Goal: Task Accomplishment & Management: Use online tool/utility

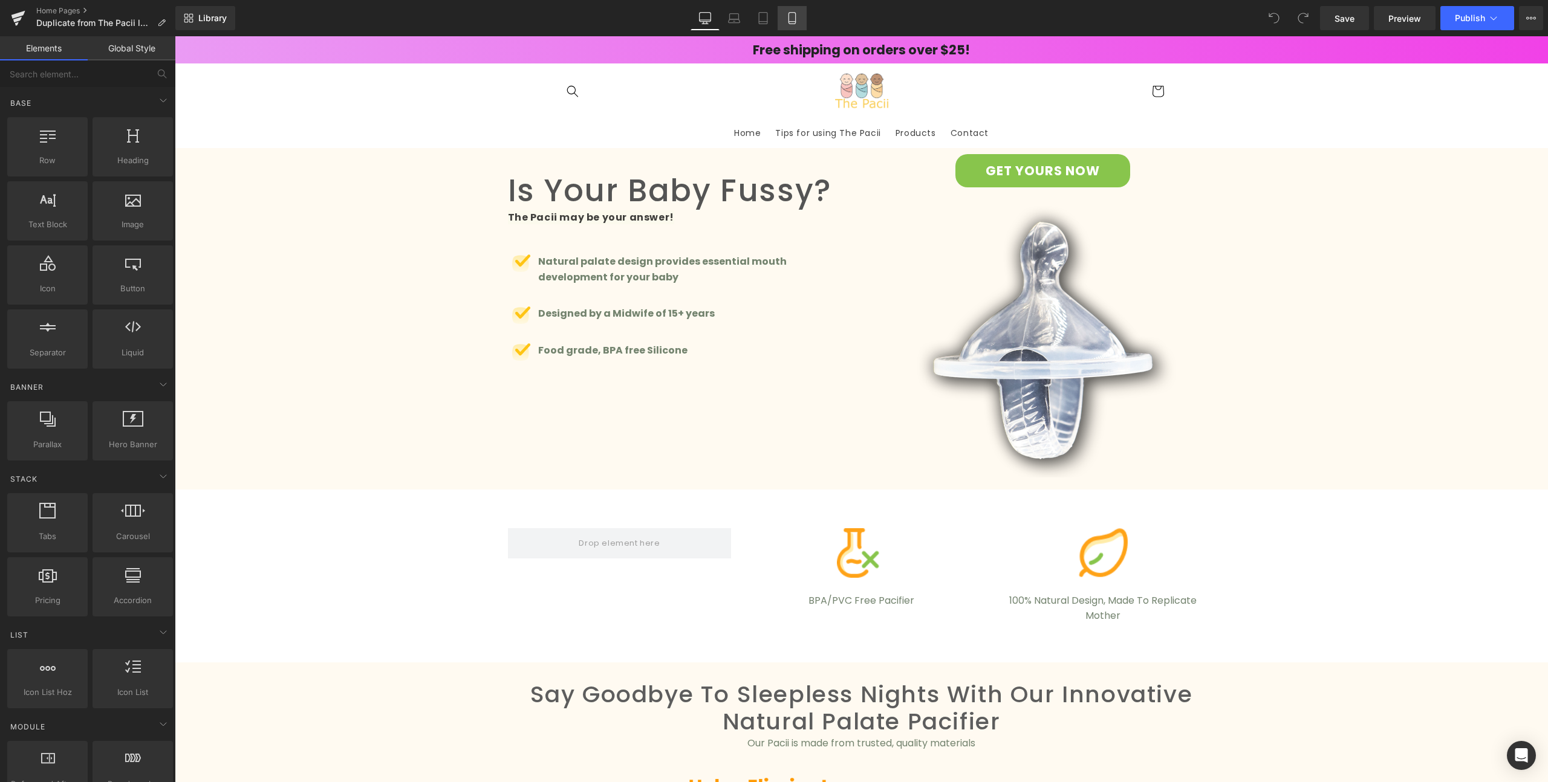
click at [795, 17] on icon at bounding box center [792, 18] width 12 height 12
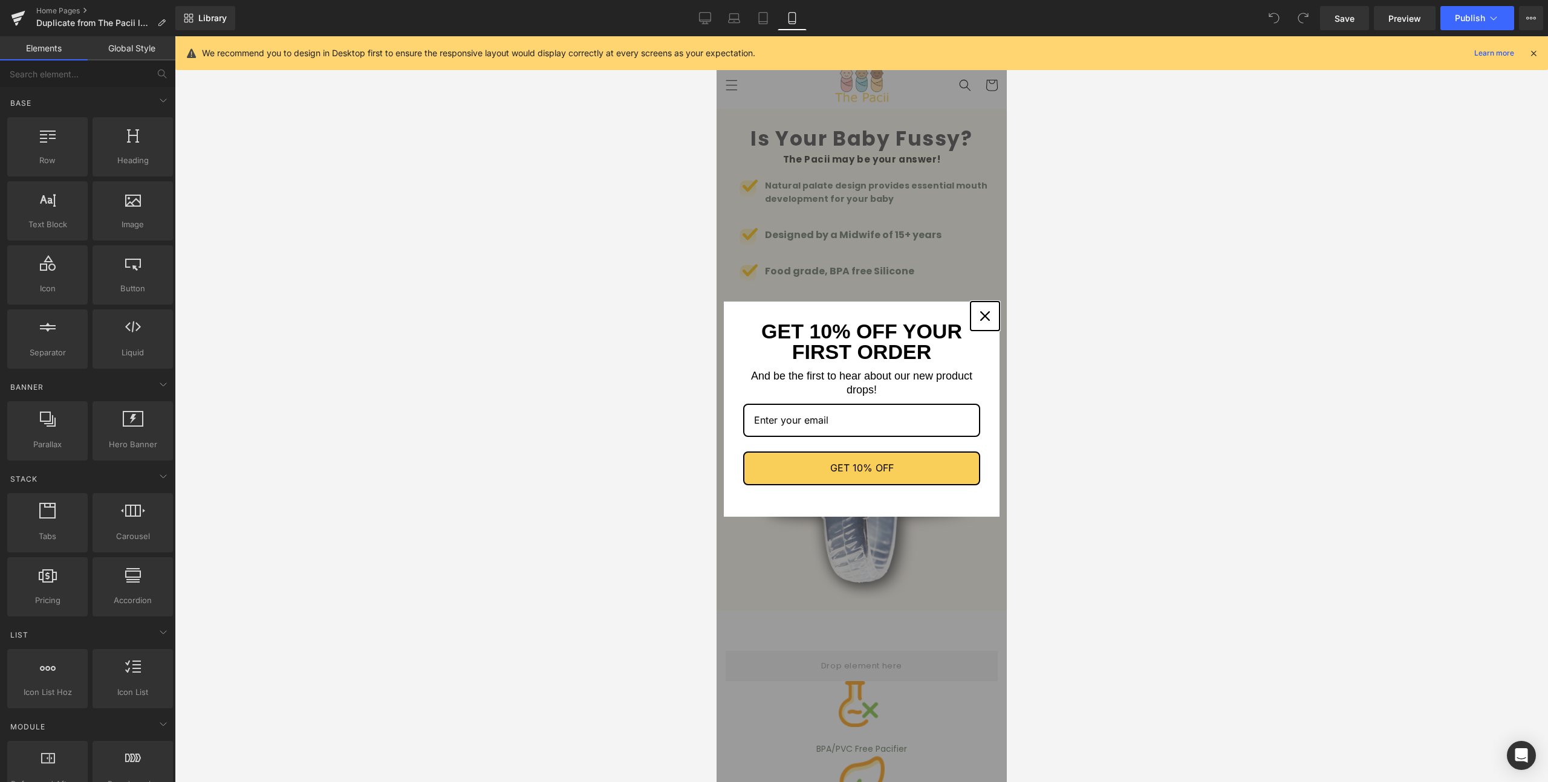
click at [980, 313] on div "Close" at bounding box center [983, 315] width 19 height 19
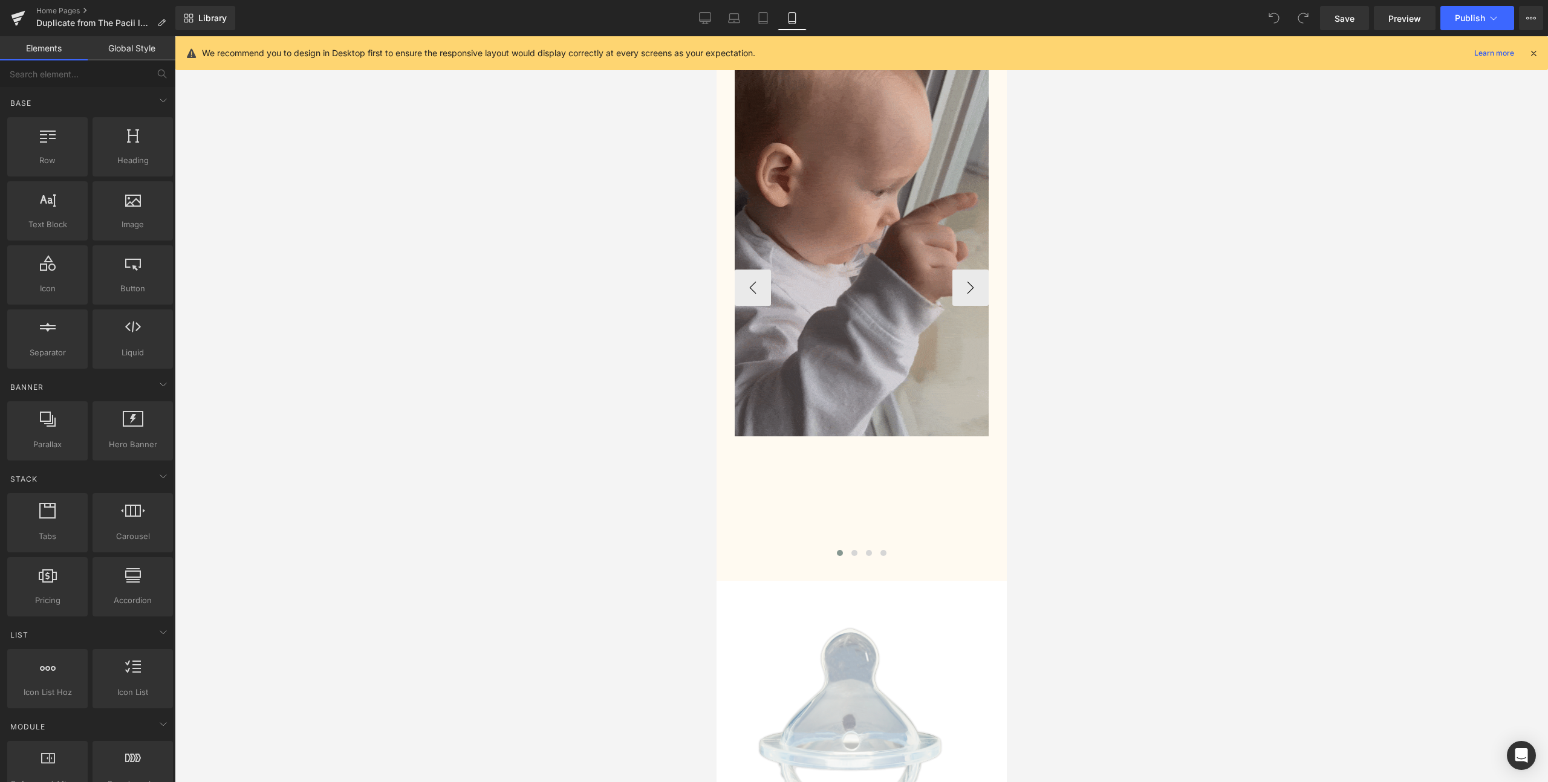
scroll to position [4692, 0]
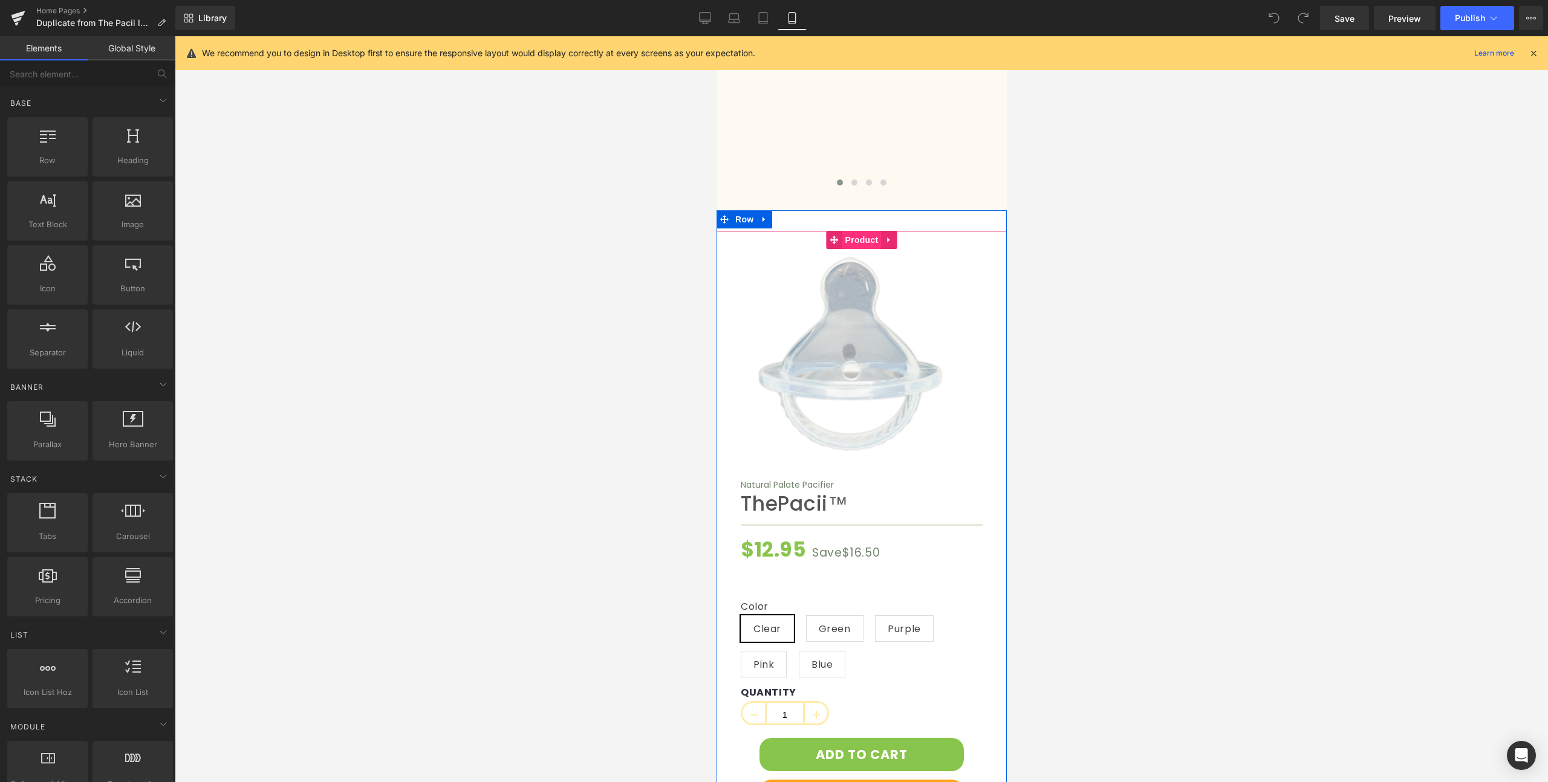
click at [863, 231] on span "Product" at bounding box center [860, 240] width 39 height 18
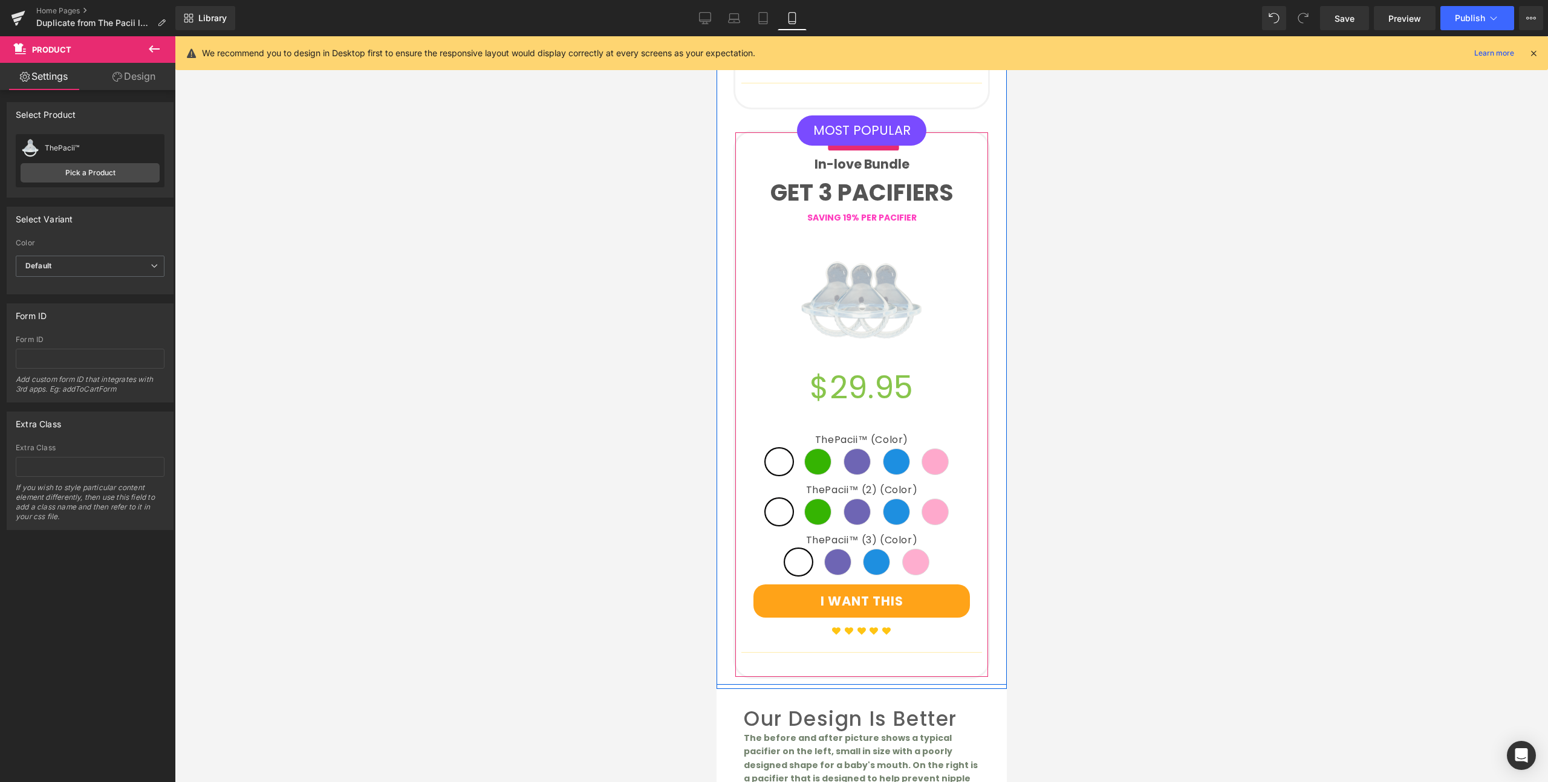
scroll to position [3021, 0]
click at [978, 175] on div at bounding box center [979, 193] width 3 height 37
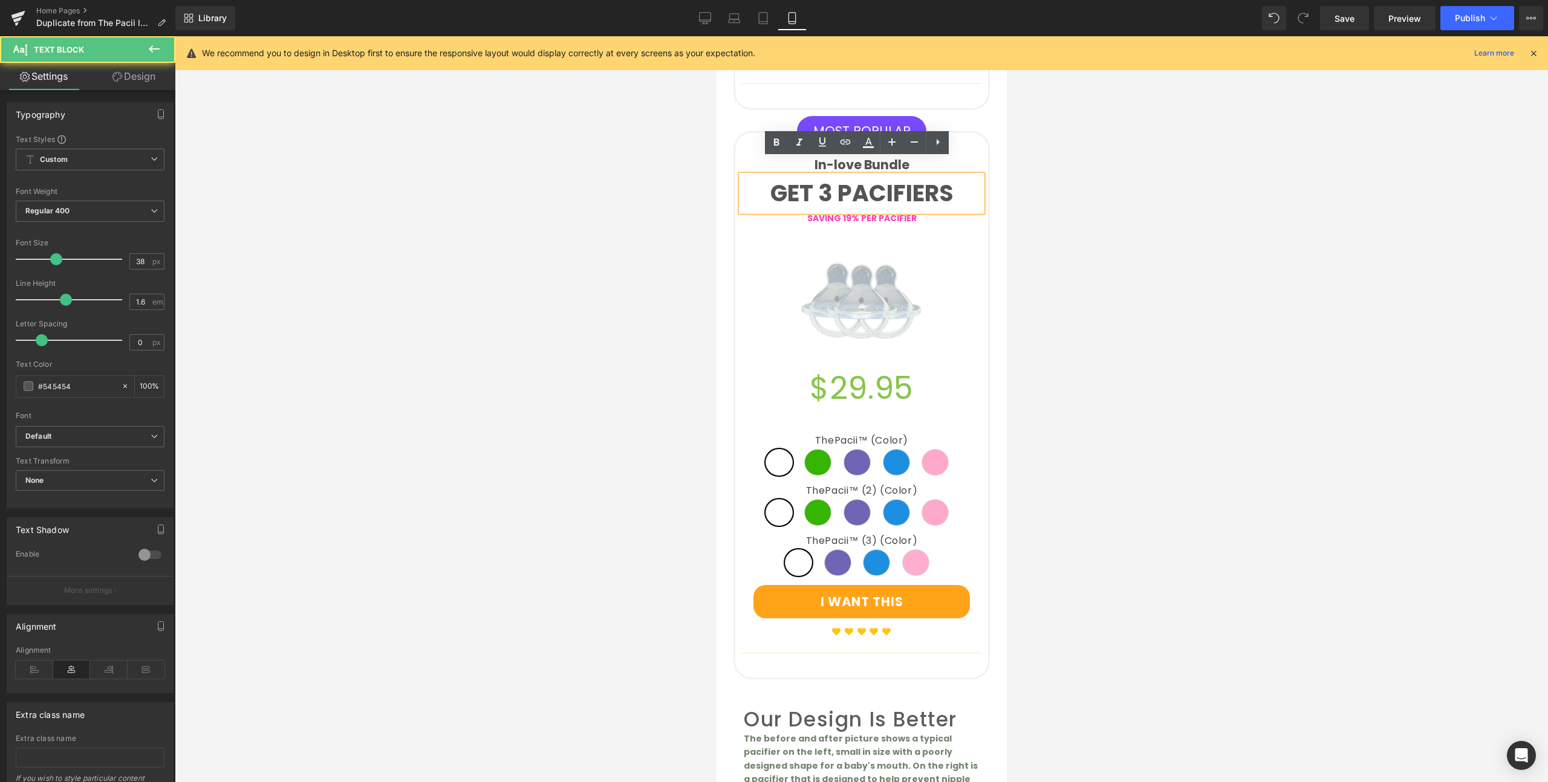
click at [981, 150] on div "In-love Bundle Text Block GET 3 PACIFIERS Text Block SAVING 19% PER PACIFIER Te…" at bounding box center [861, 405] width 256 height 548
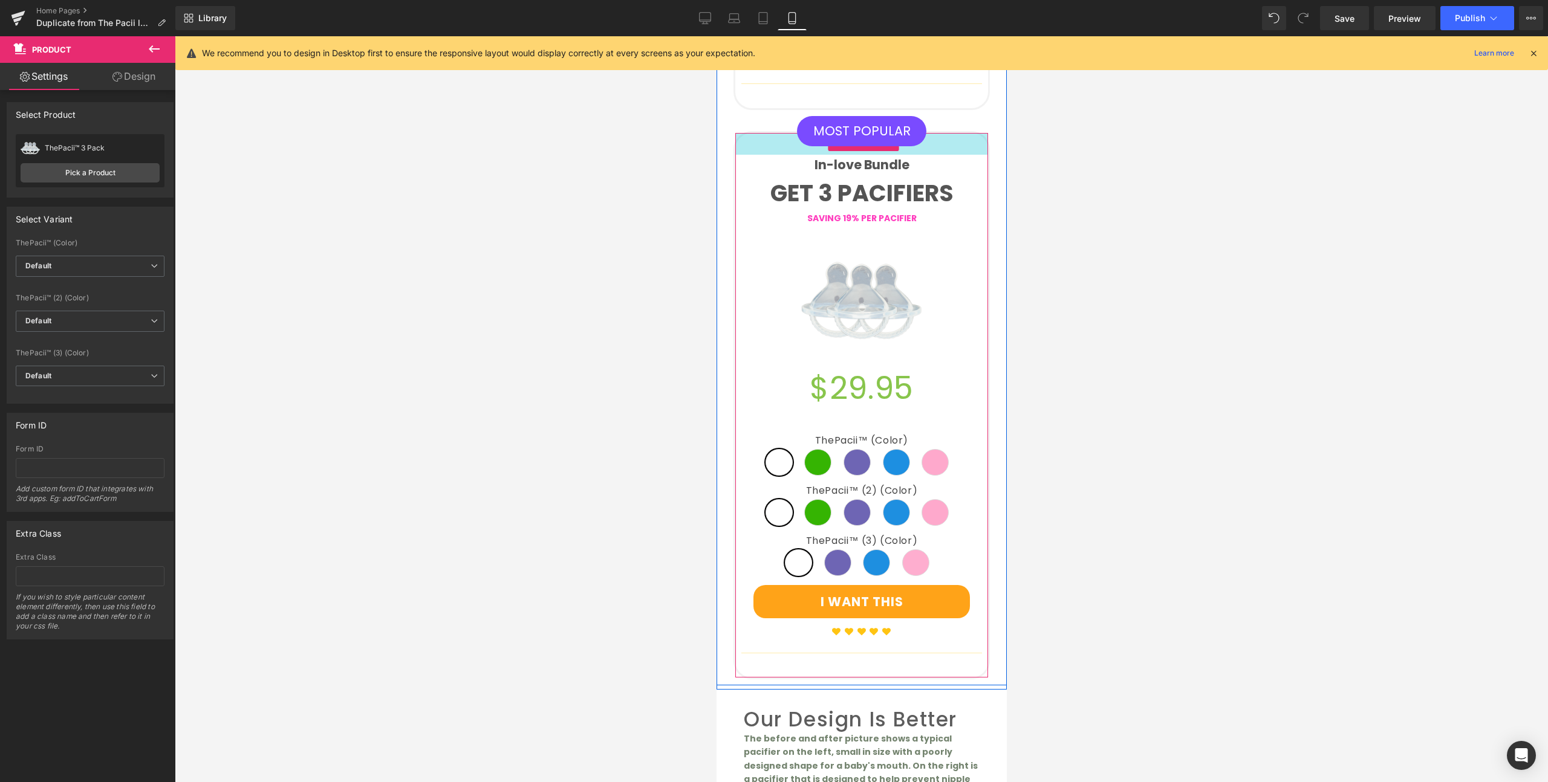
click at [967, 133] on div "36px" at bounding box center [860, 144] width 253 height 22
click at [741, 395] on div "$29.95" at bounding box center [861, 389] width 241 height 56
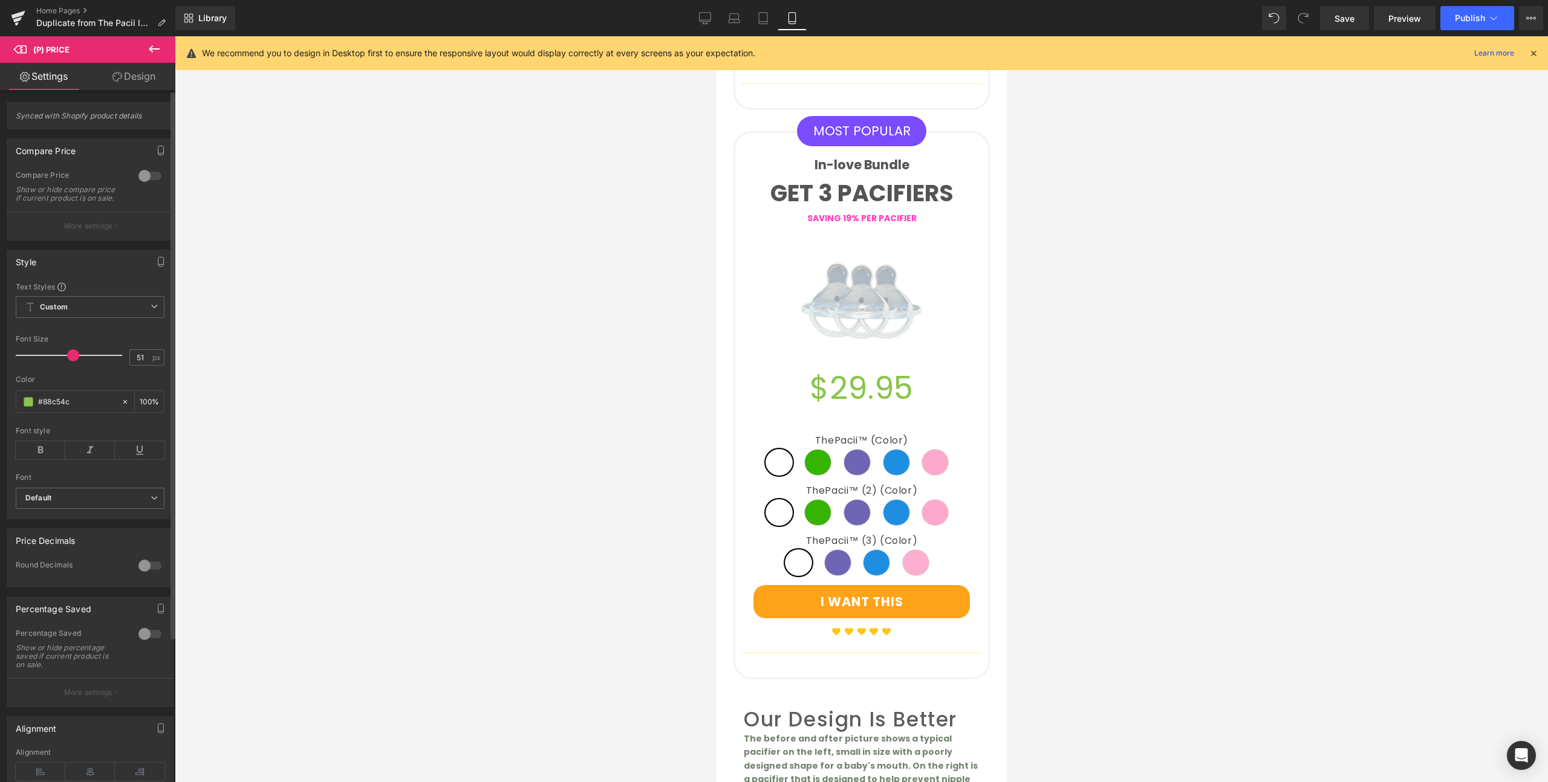
click at [149, 176] on div at bounding box center [149, 175] width 29 height 19
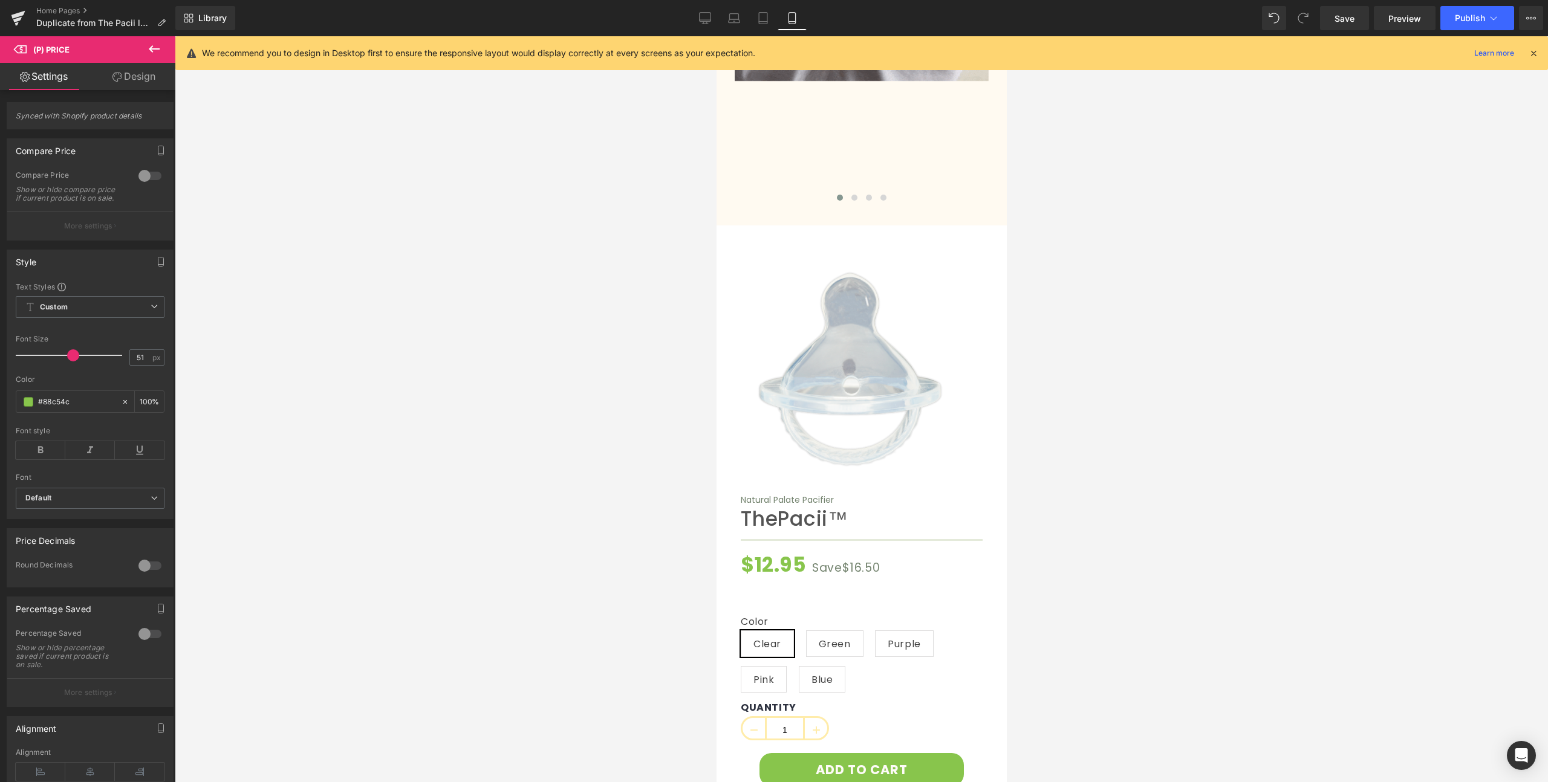
scroll to position [4623, 0]
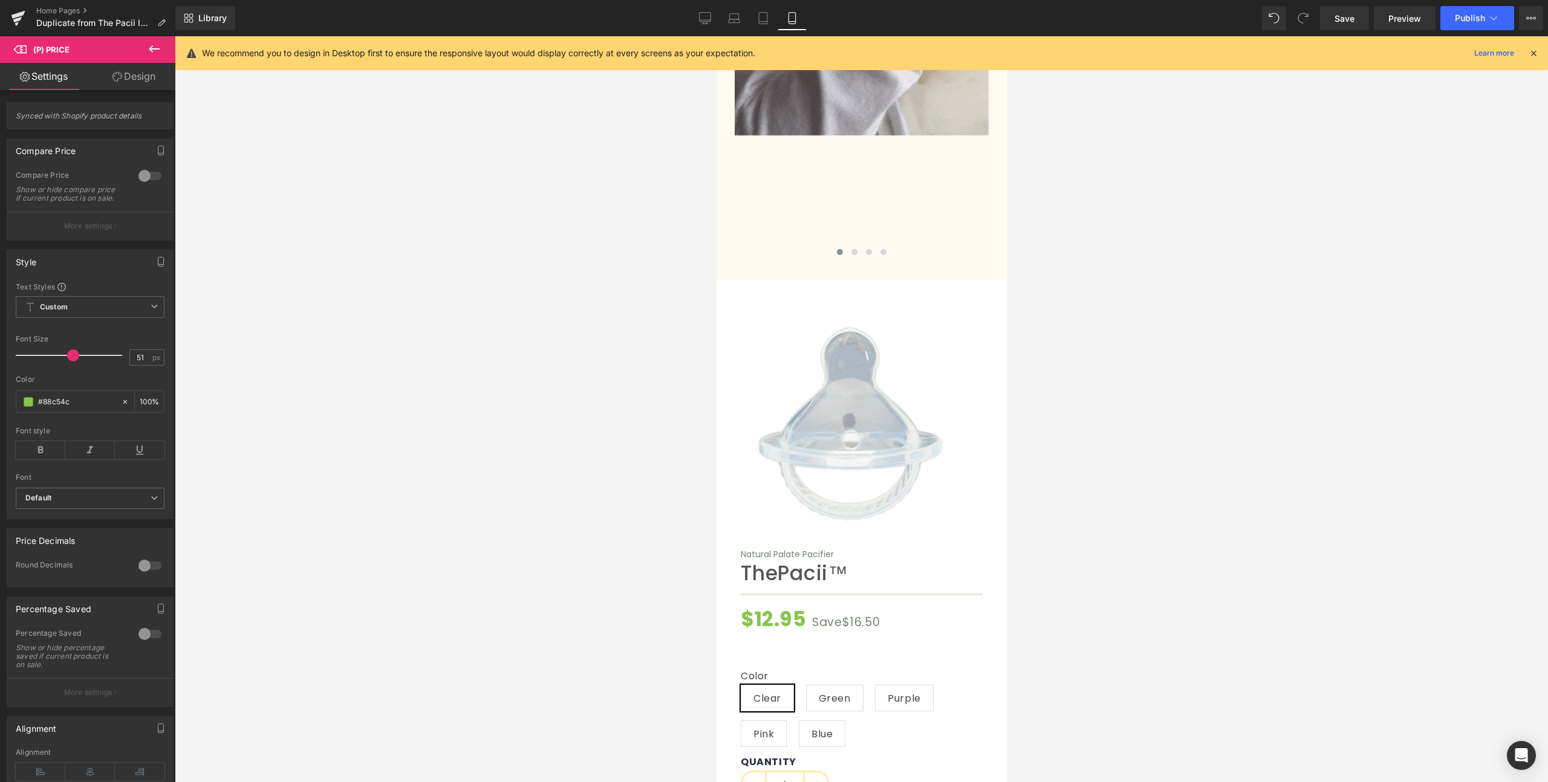
click at [516, 404] on div at bounding box center [861, 409] width 1373 height 746
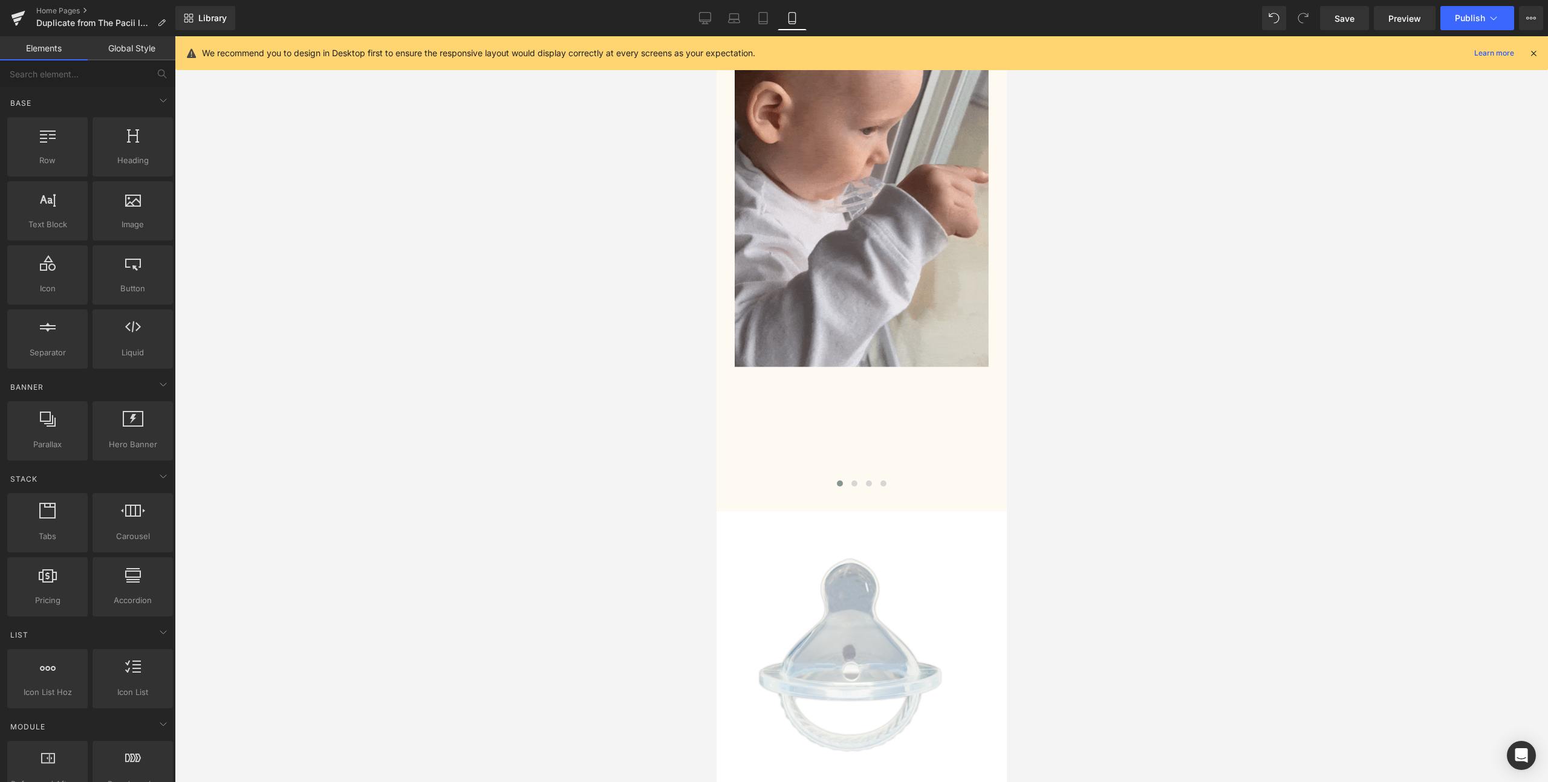
scroll to position [4718, 0]
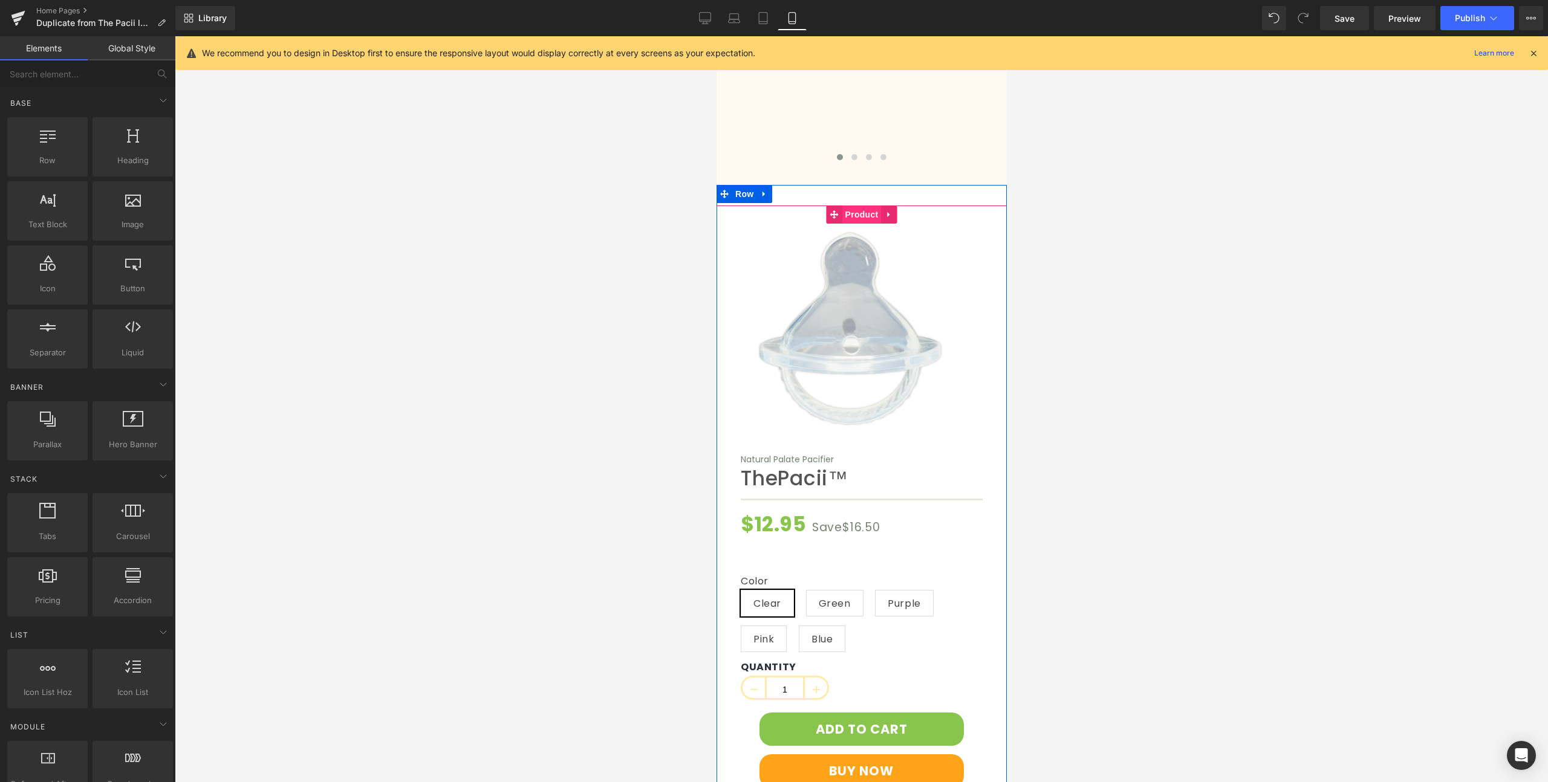
click at [865, 206] on span "Product" at bounding box center [860, 215] width 39 height 18
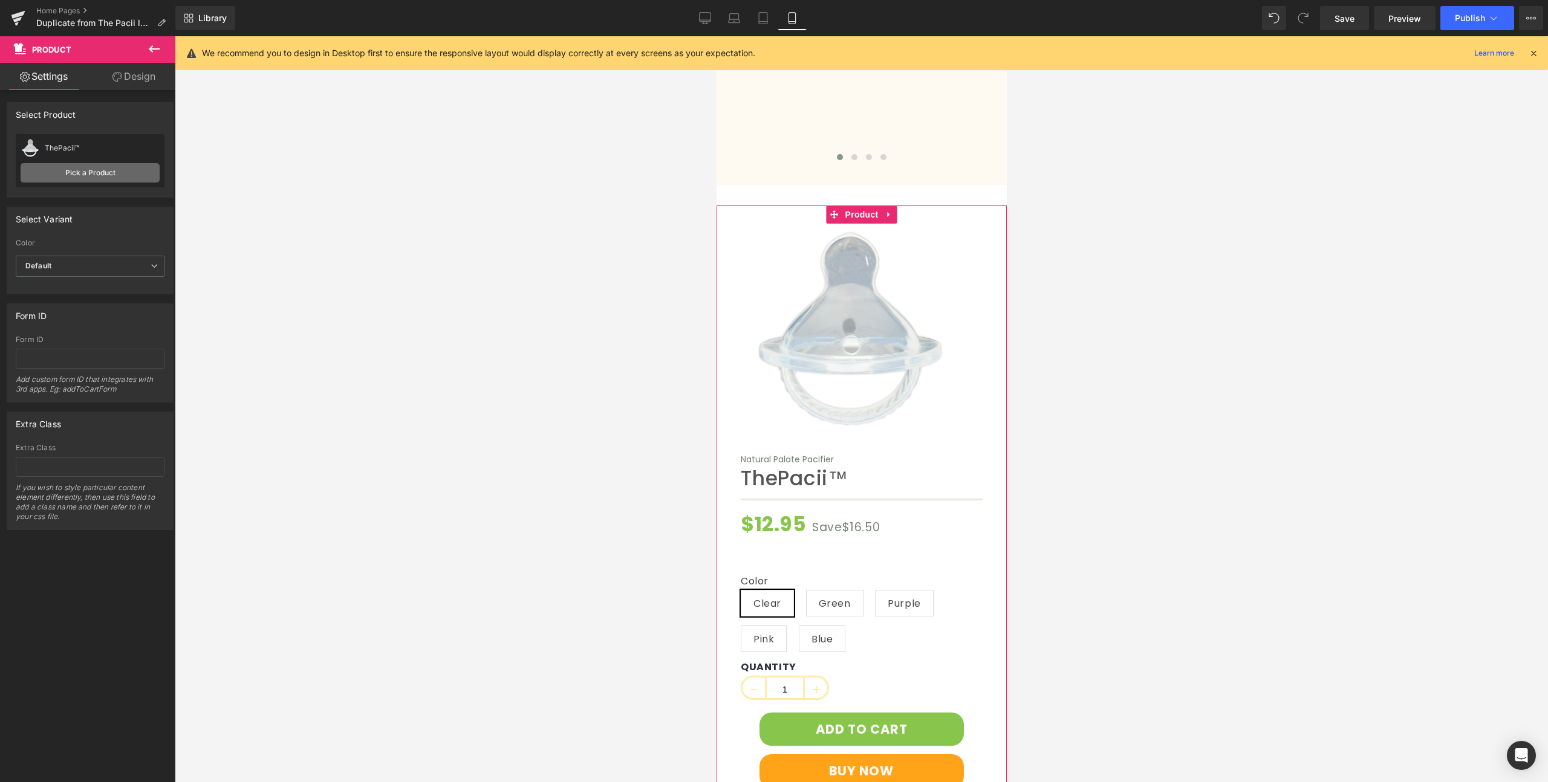
click at [143, 178] on link "Pick a Product" at bounding box center [90, 172] width 139 height 19
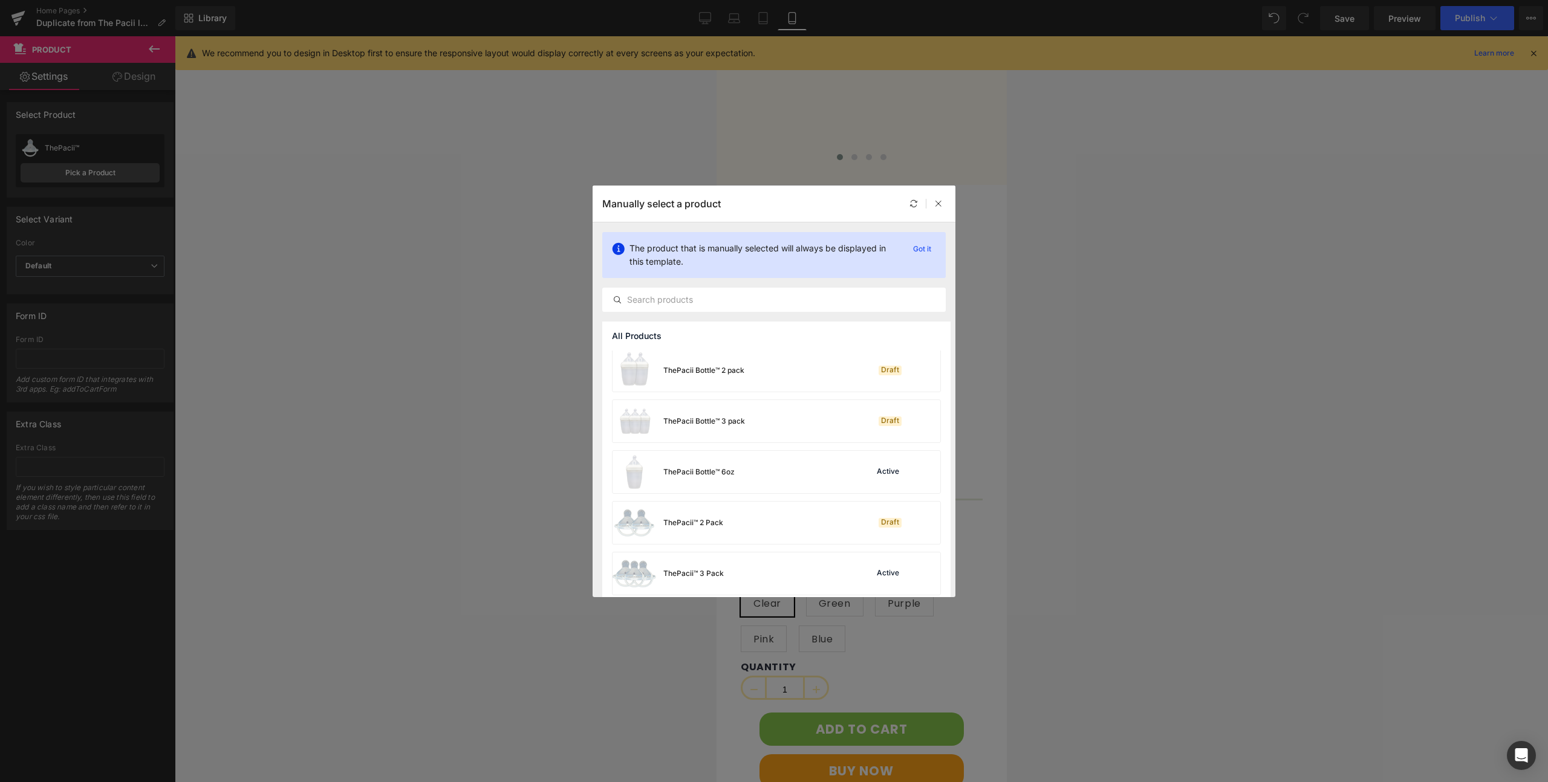
scroll to position [365, 0]
click at [760, 563] on div "ThePacii™ 3 Pack Active" at bounding box center [776, 566] width 328 height 42
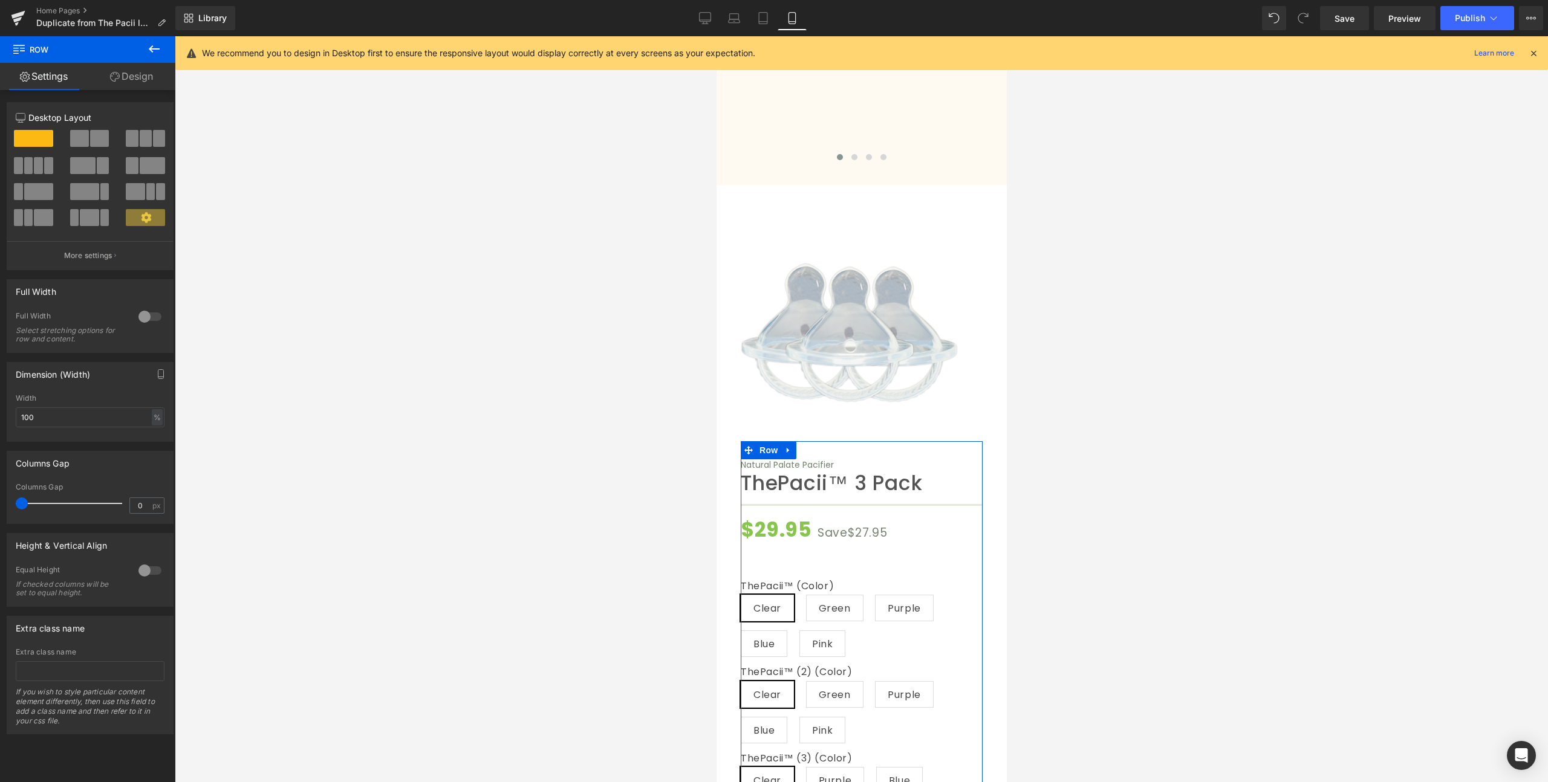
click at [151, 319] on div at bounding box center [149, 316] width 29 height 19
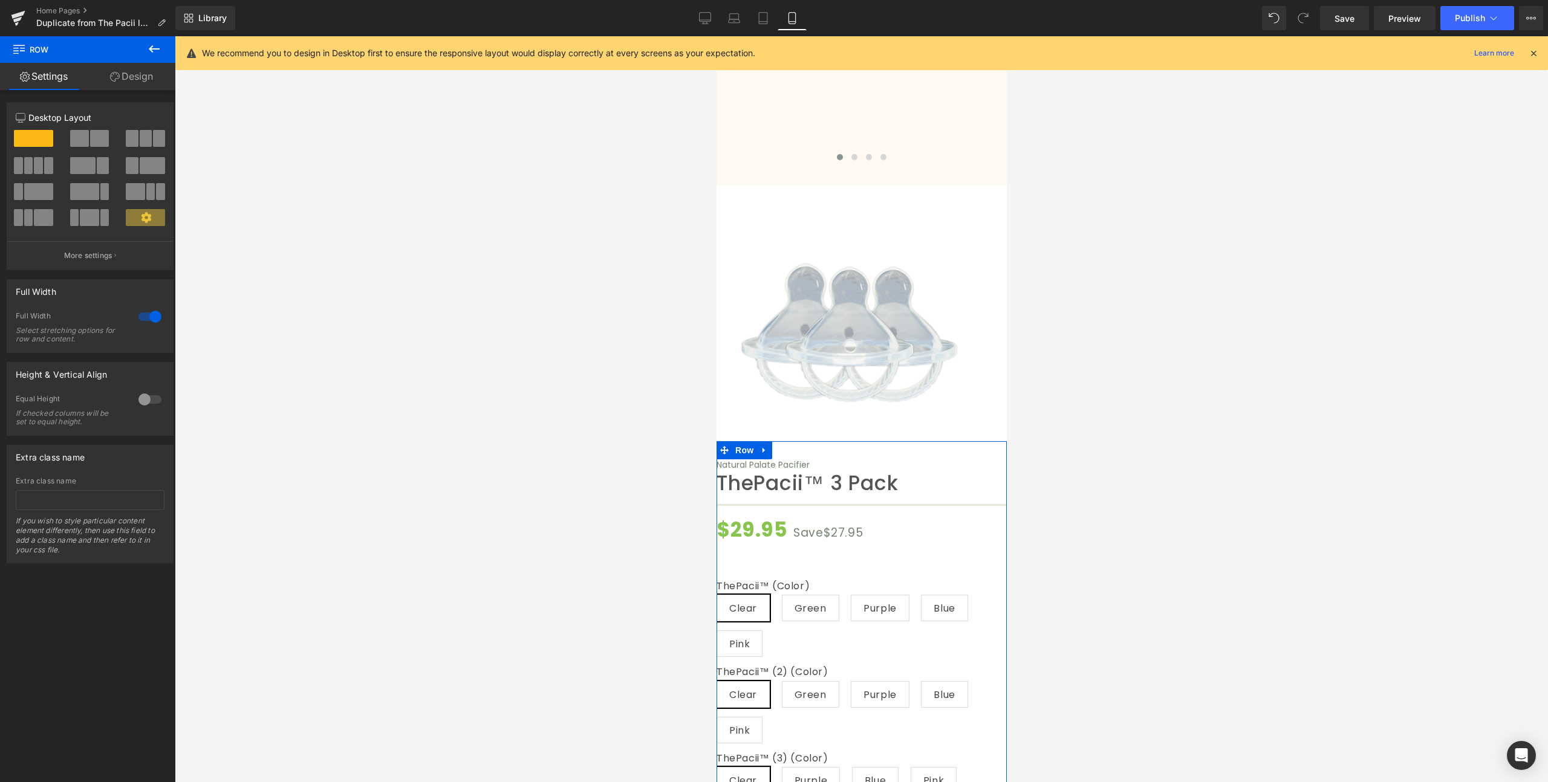
click at [151, 319] on div at bounding box center [149, 316] width 29 height 19
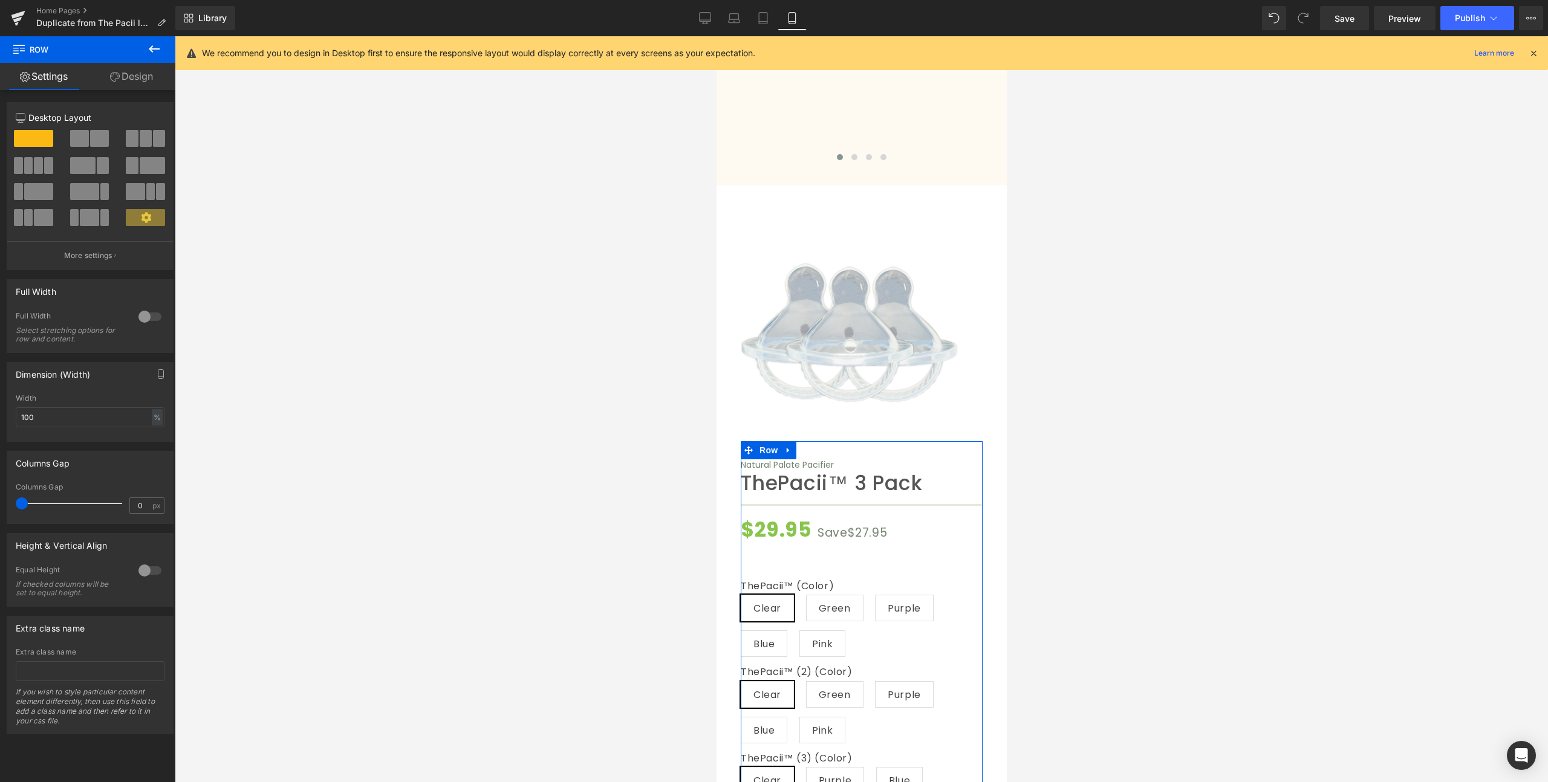
click at [140, 569] on div at bounding box center [149, 570] width 29 height 19
drag, startPoint x: 30, startPoint y: 505, endPoint x: 4, endPoint y: 497, distance: 27.3
click at [4, 497] on div "Columns Gap 0px Columns Gap 0 px" at bounding box center [90, 483] width 181 height 82
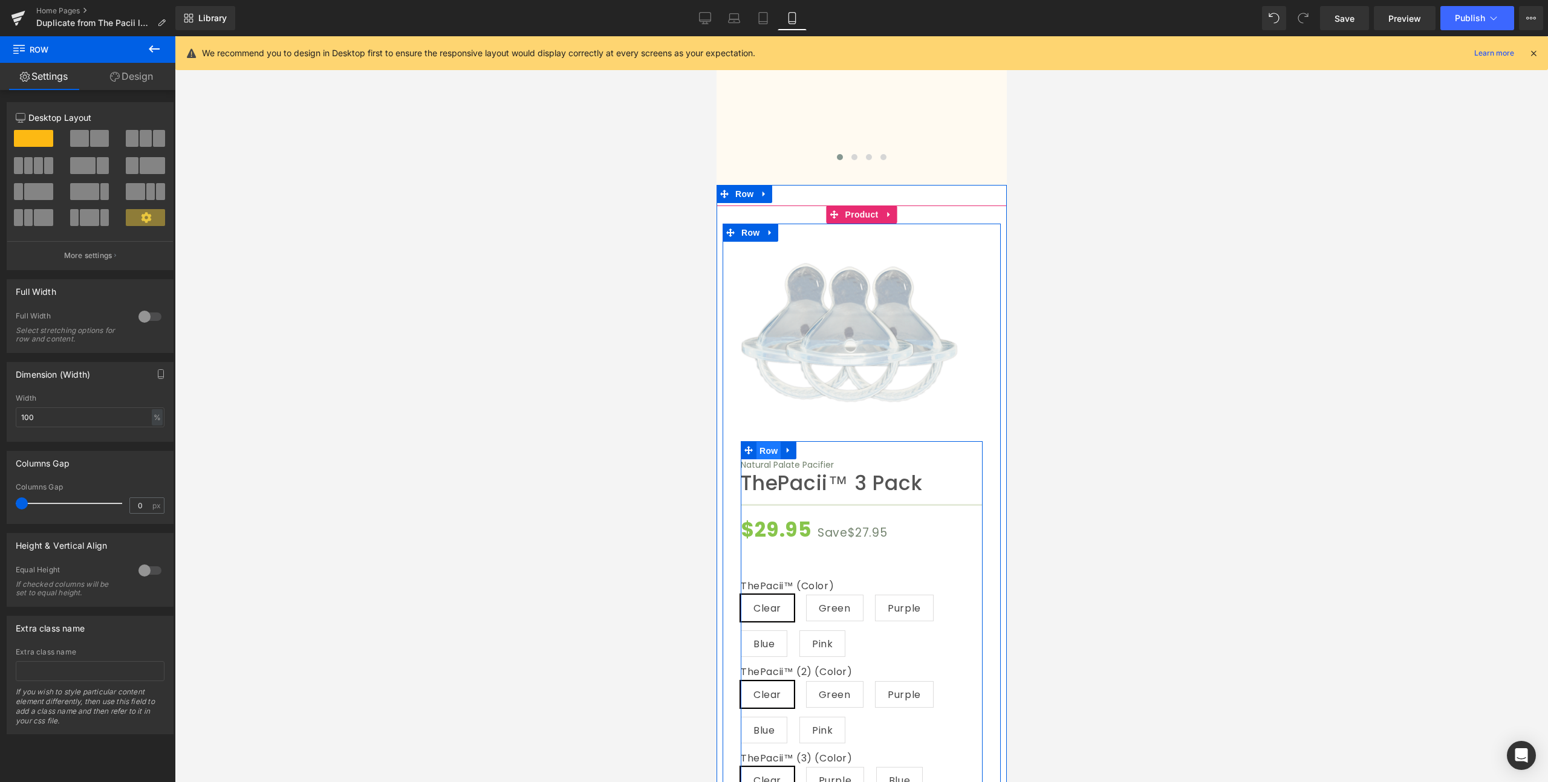
click at [757, 442] on span "Row" at bounding box center [768, 451] width 24 height 18
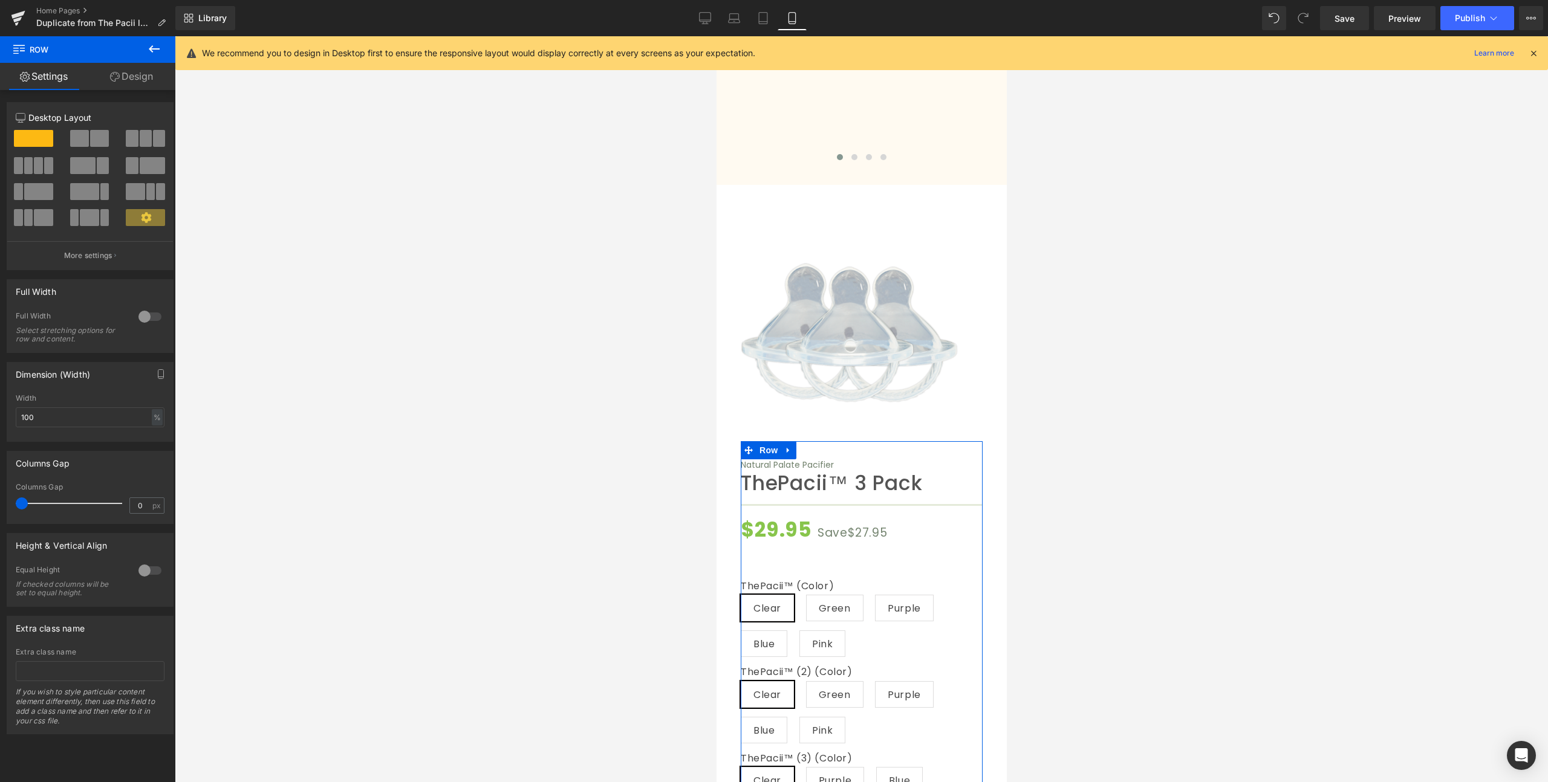
click at [122, 89] on link "Design" at bounding box center [132, 76] width 88 height 27
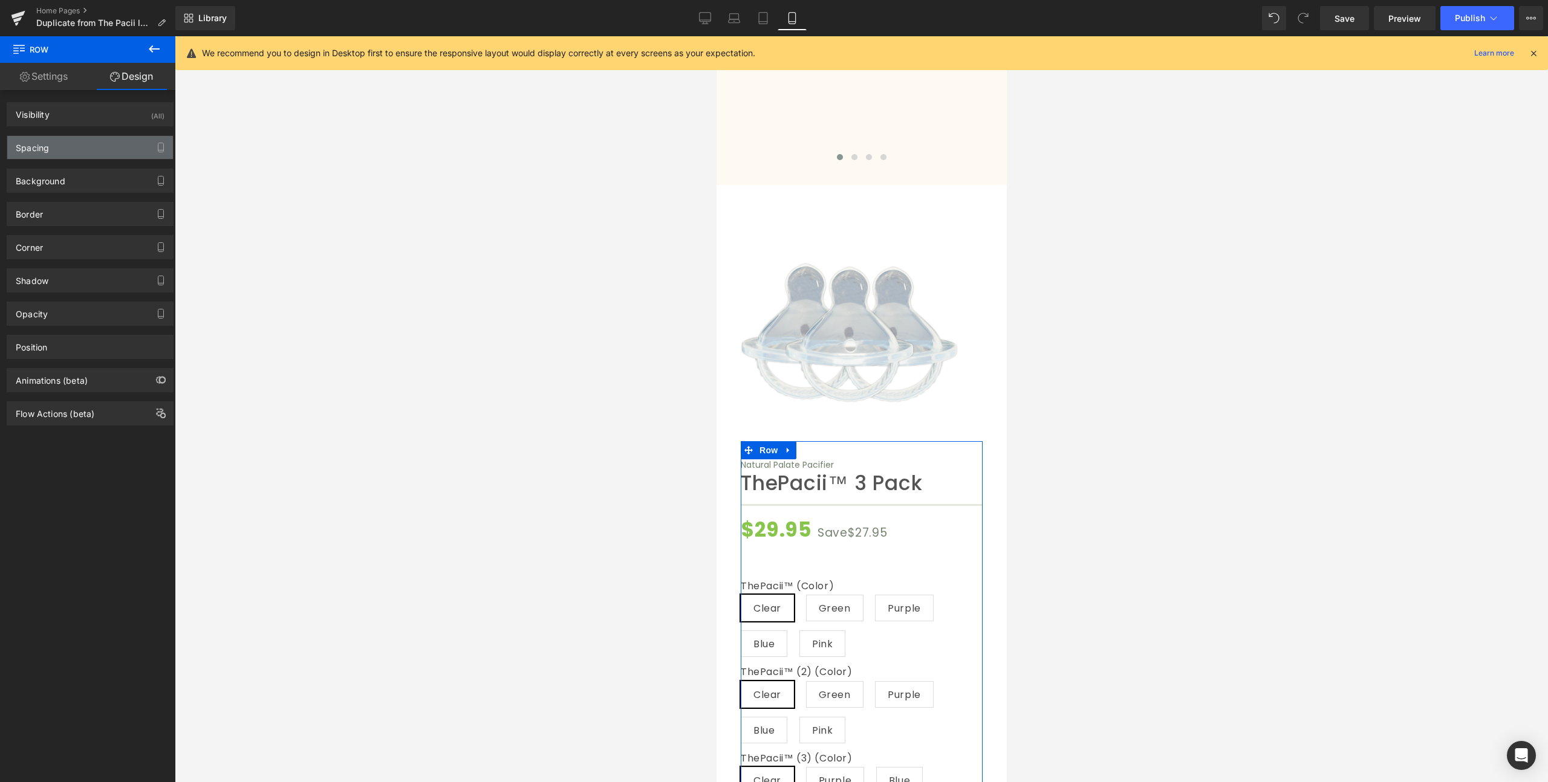
click at [98, 152] on div "Spacing" at bounding box center [90, 147] width 166 height 23
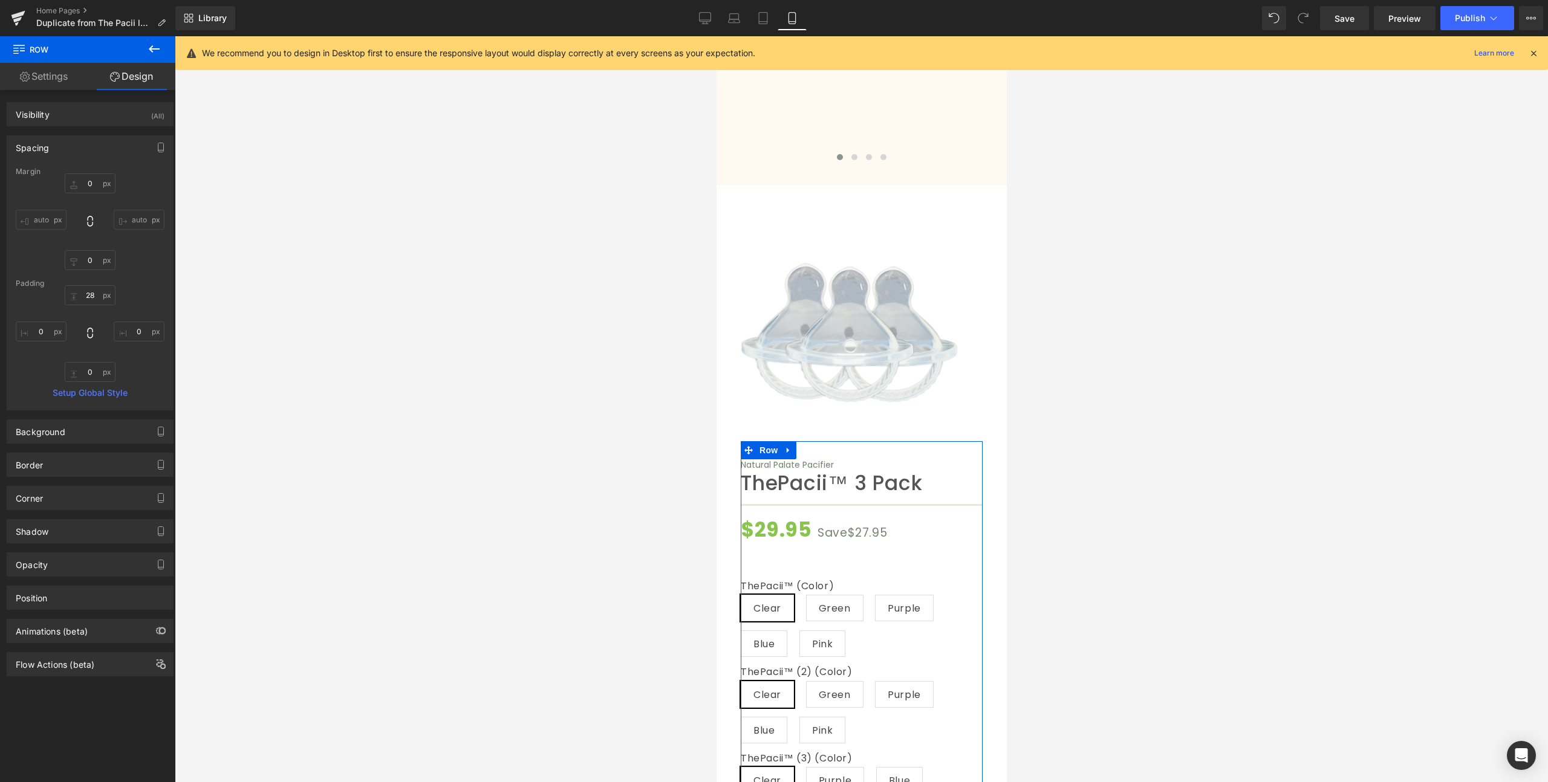
click at [101, 144] on div "Spacing" at bounding box center [90, 147] width 166 height 23
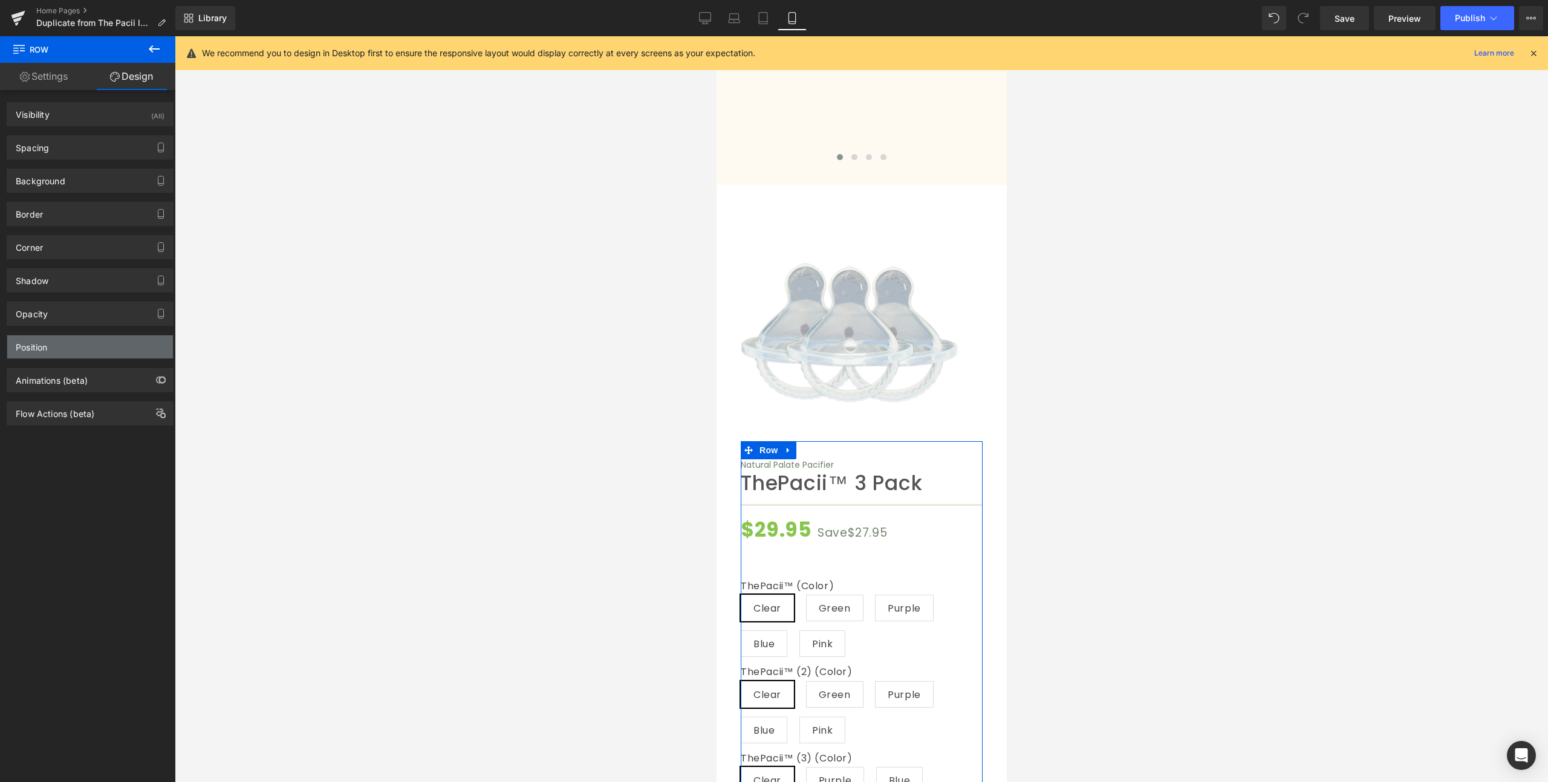
click at [84, 349] on div "Position" at bounding box center [90, 347] width 166 height 23
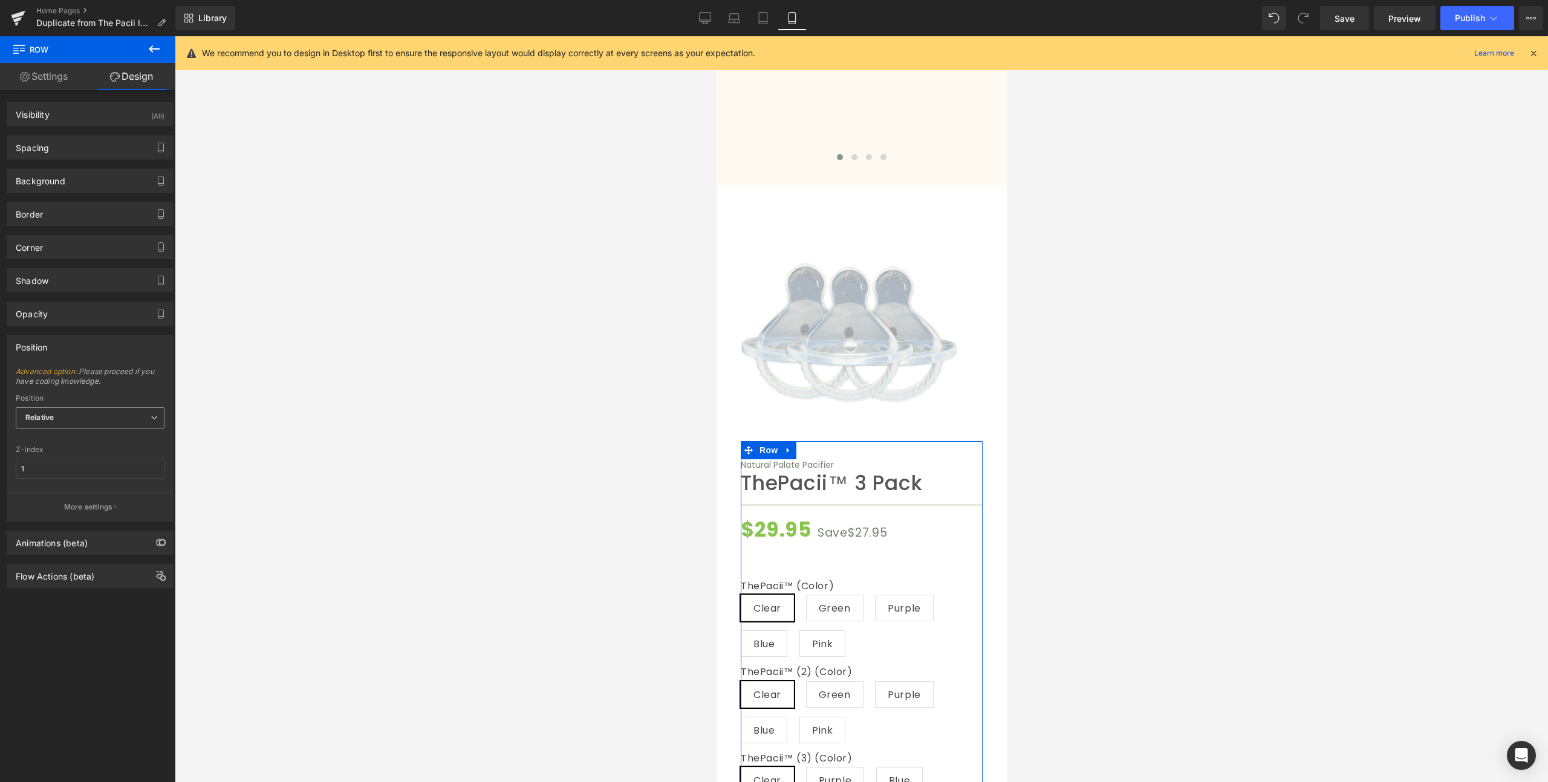
click at [80, 409] on span "Relative" at bounding box center [90, 417] width 149 height 21
click at [94, 383] on span "Advanced option : Please proceed if you have coding knowledge." at bounding box center [90, 380] width 149 height 27
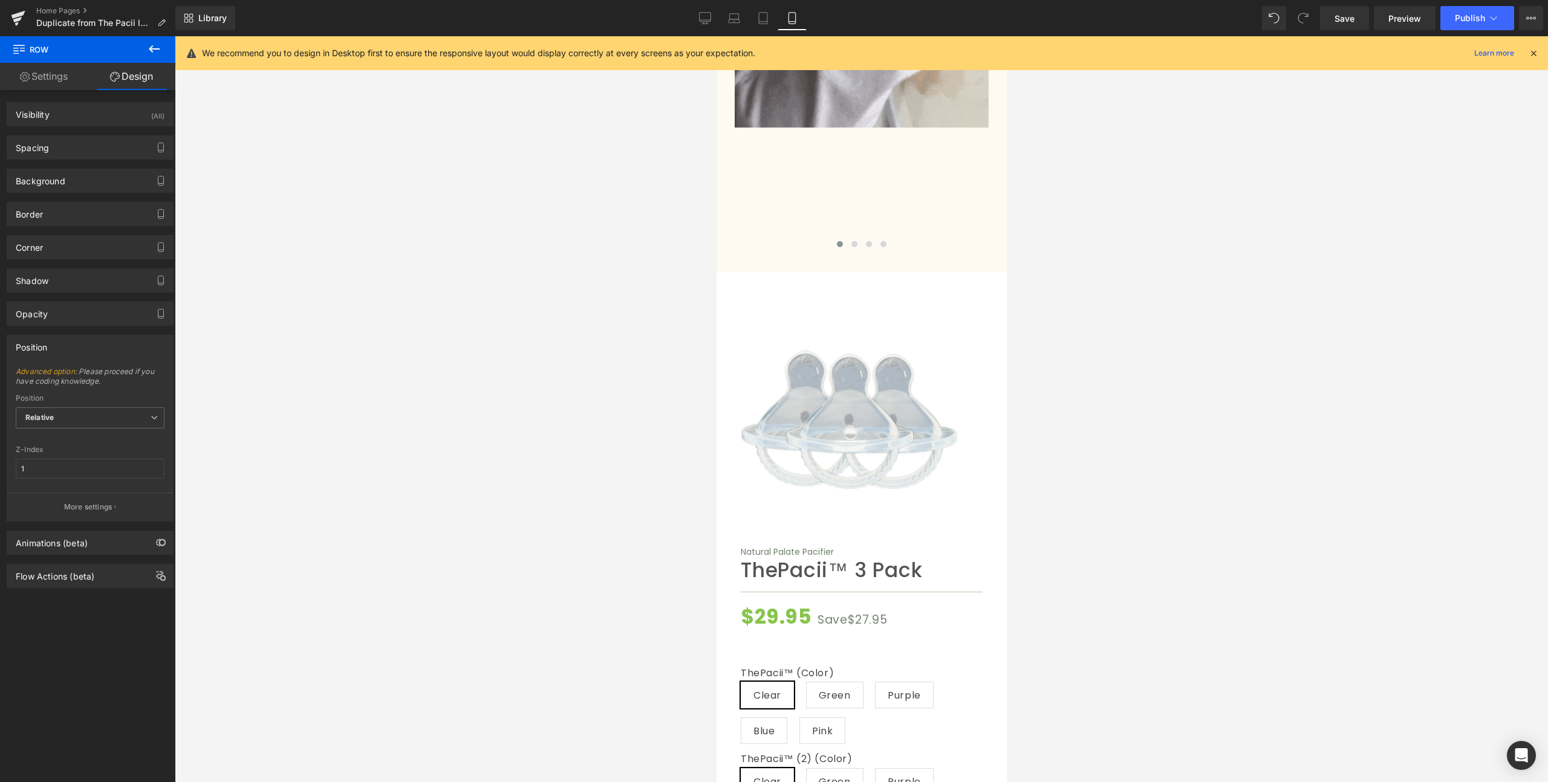
scroll to position [4554, 0]
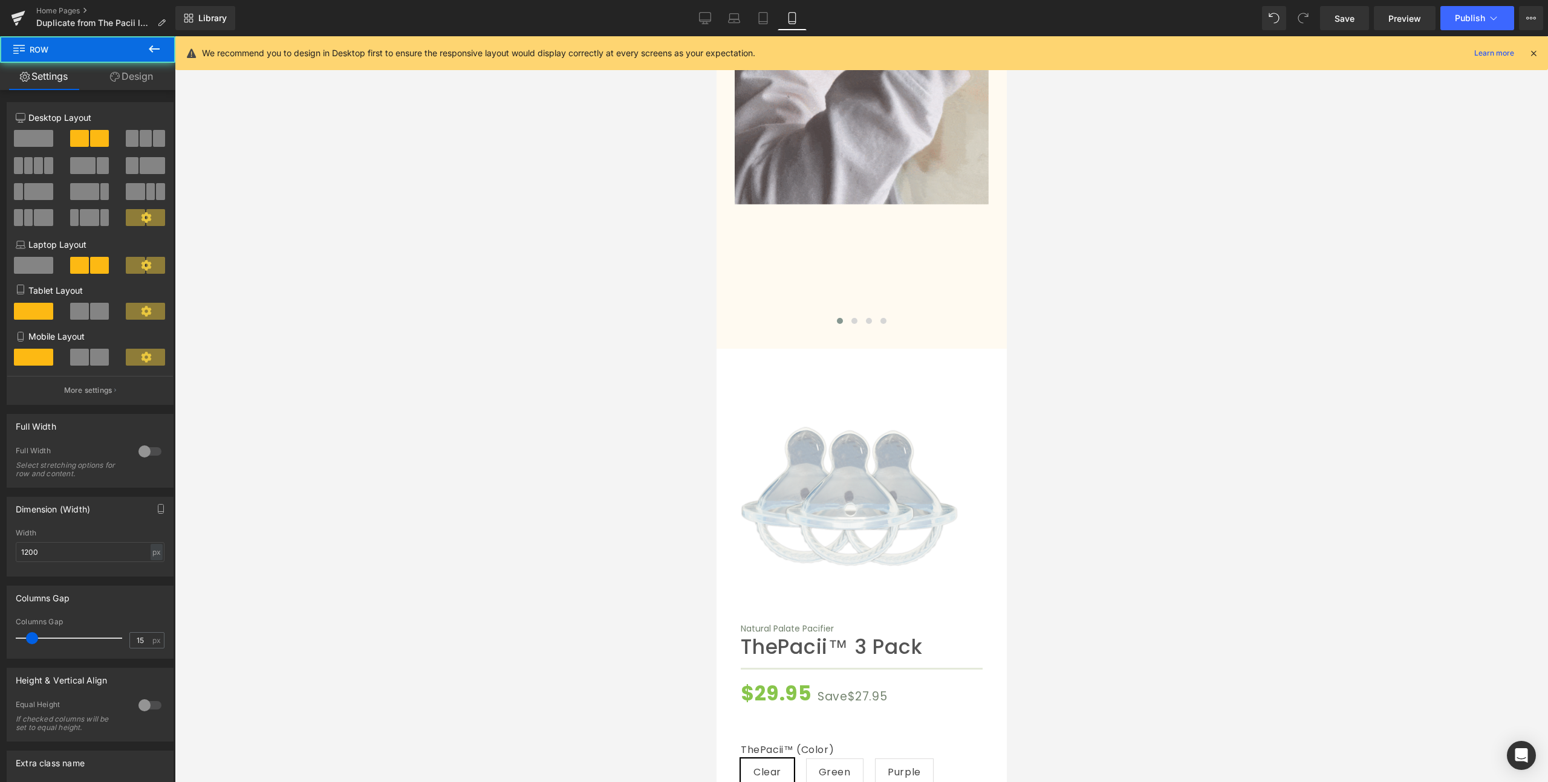
click at [716, 36] on div at bounding box center [716, 36] width 0 height 0
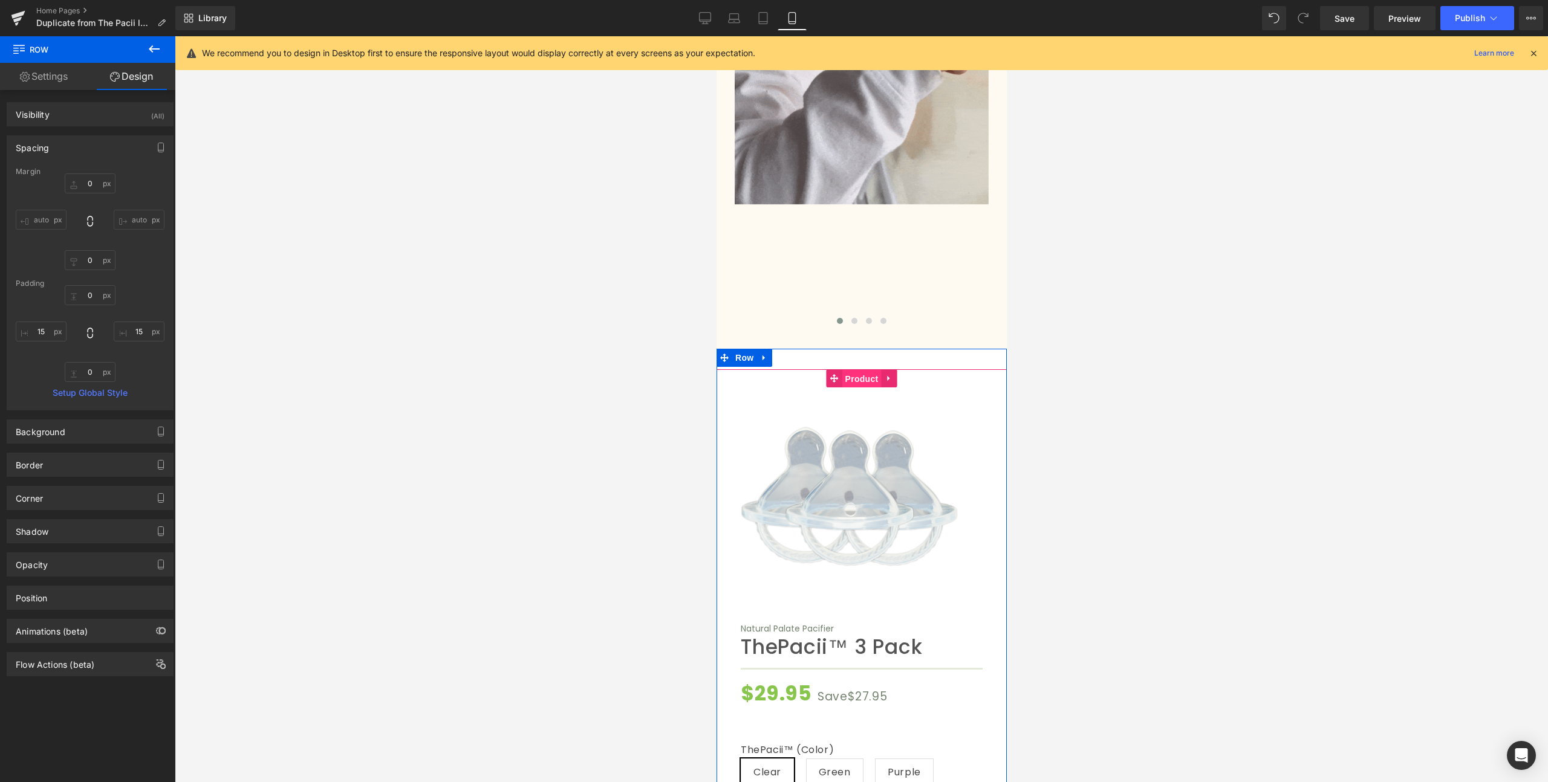
click at [848, 370] on span "Product" at bounding box center [860, 379] width 39 height 18
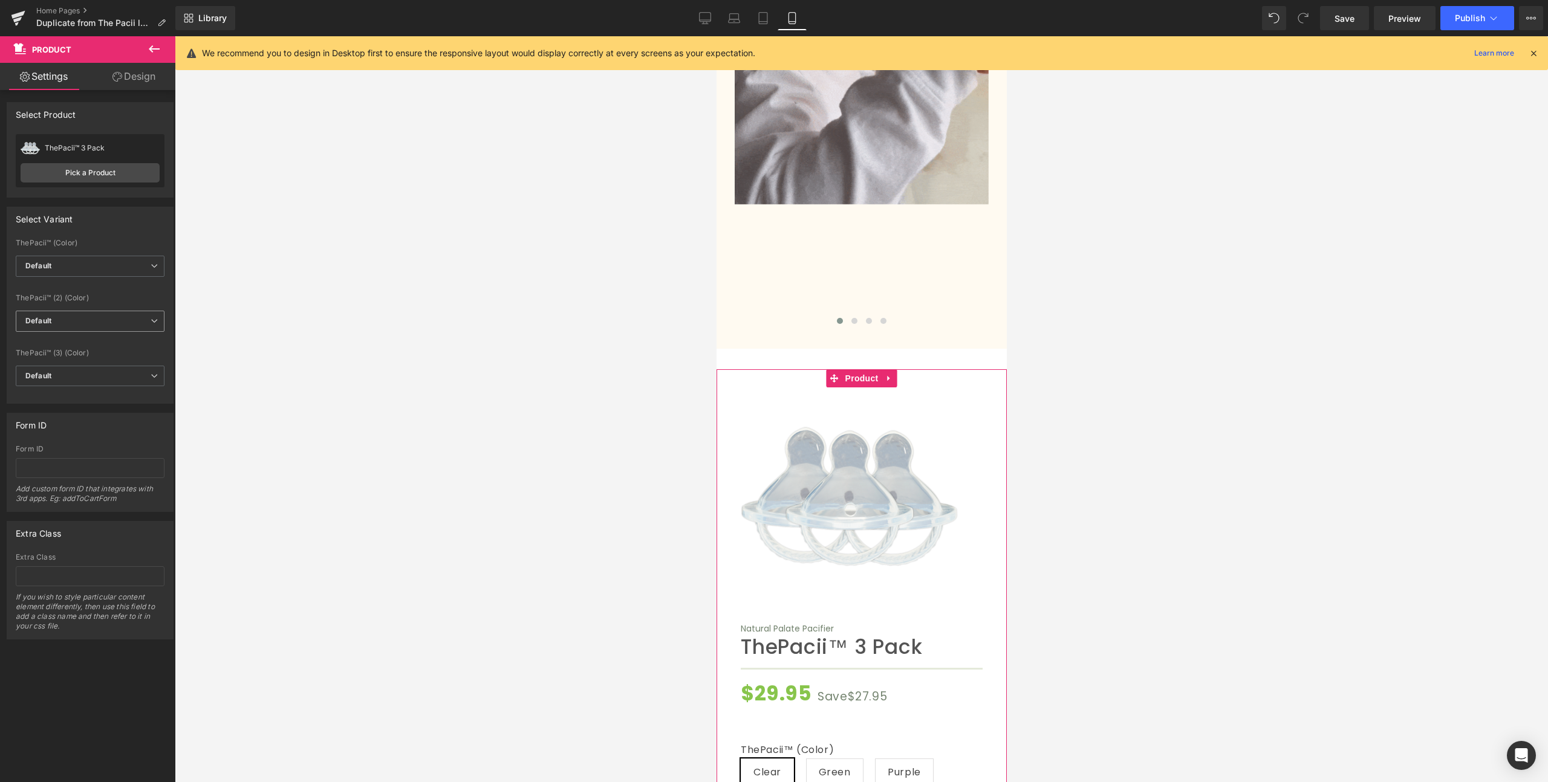
click at [66, 319] on span "Default" at bounding box center [90, 321] width 149 height 21
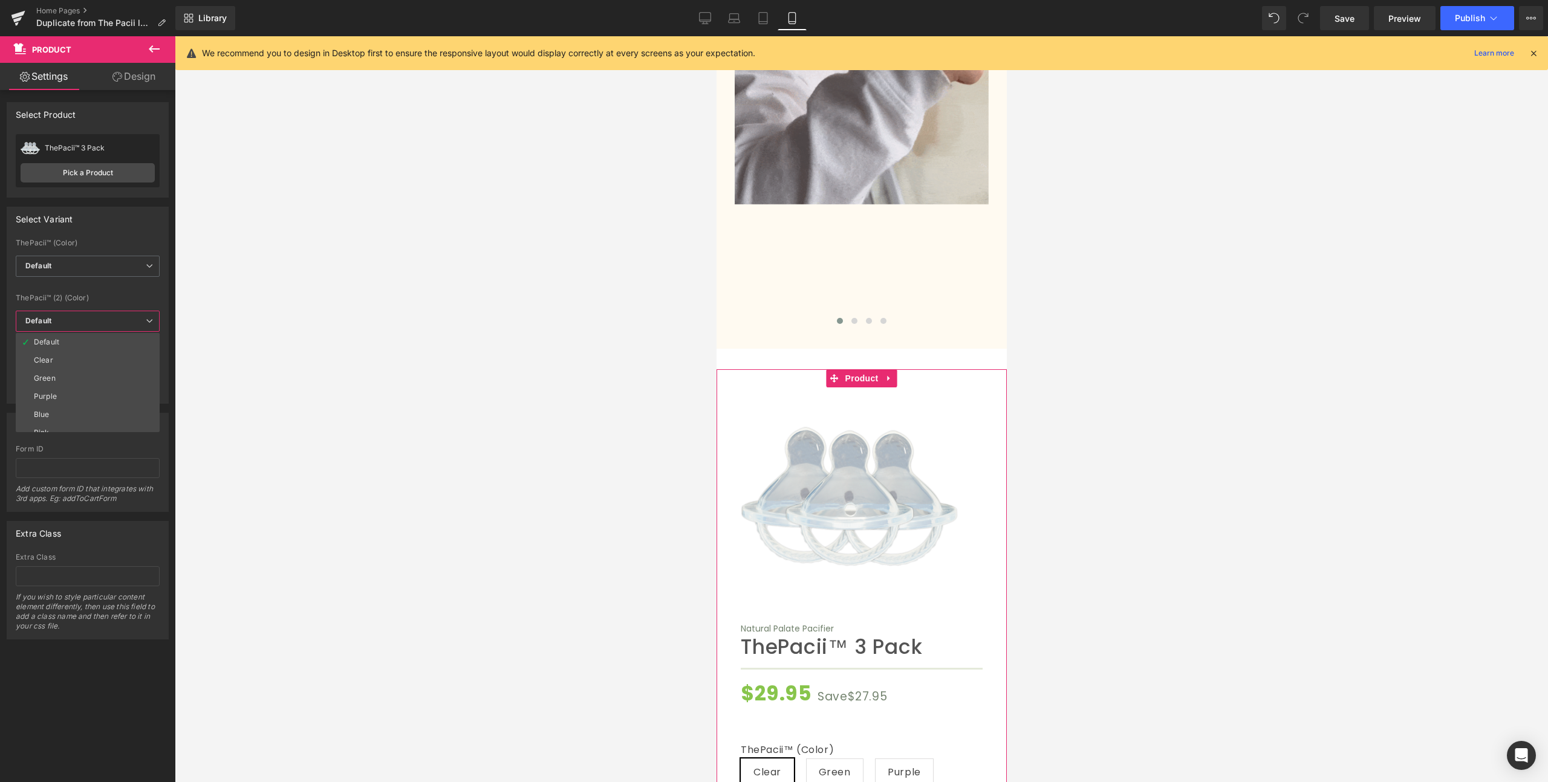
click at [106, 238] on div "Select Variant auto ThePacii™ (Color) Default Clear Green Purple Blue Pink Defa…" at bounding box center [88, 305] width 162 height 197
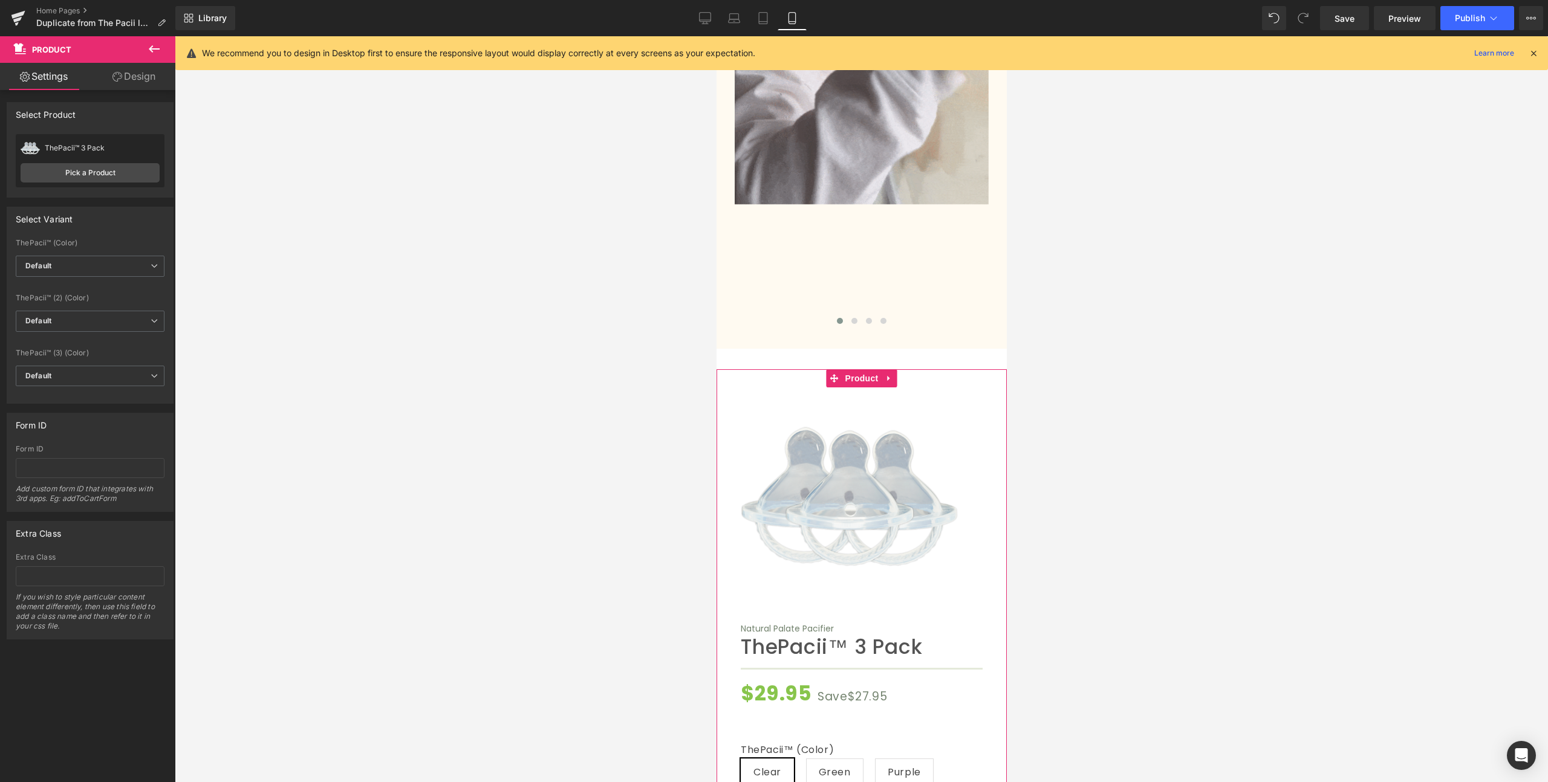
click at [117, 91] on div "Attention : If you want to show the product linked with the product page you ar…" at bounding box center [90, 365] width 181 height 550
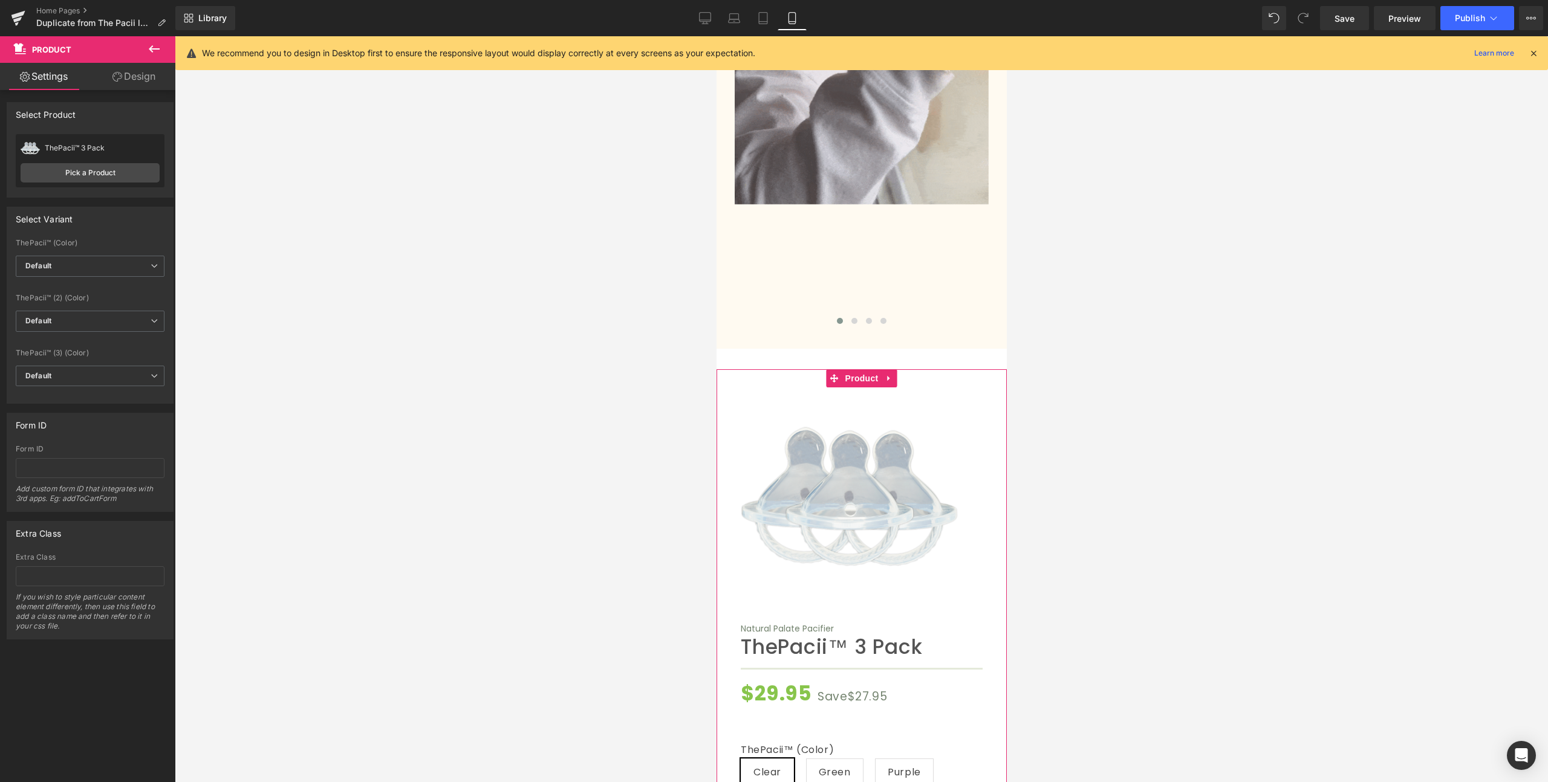
click at [132, 76] on link "Design" at bounding box center [134, 76] width 88 height 27
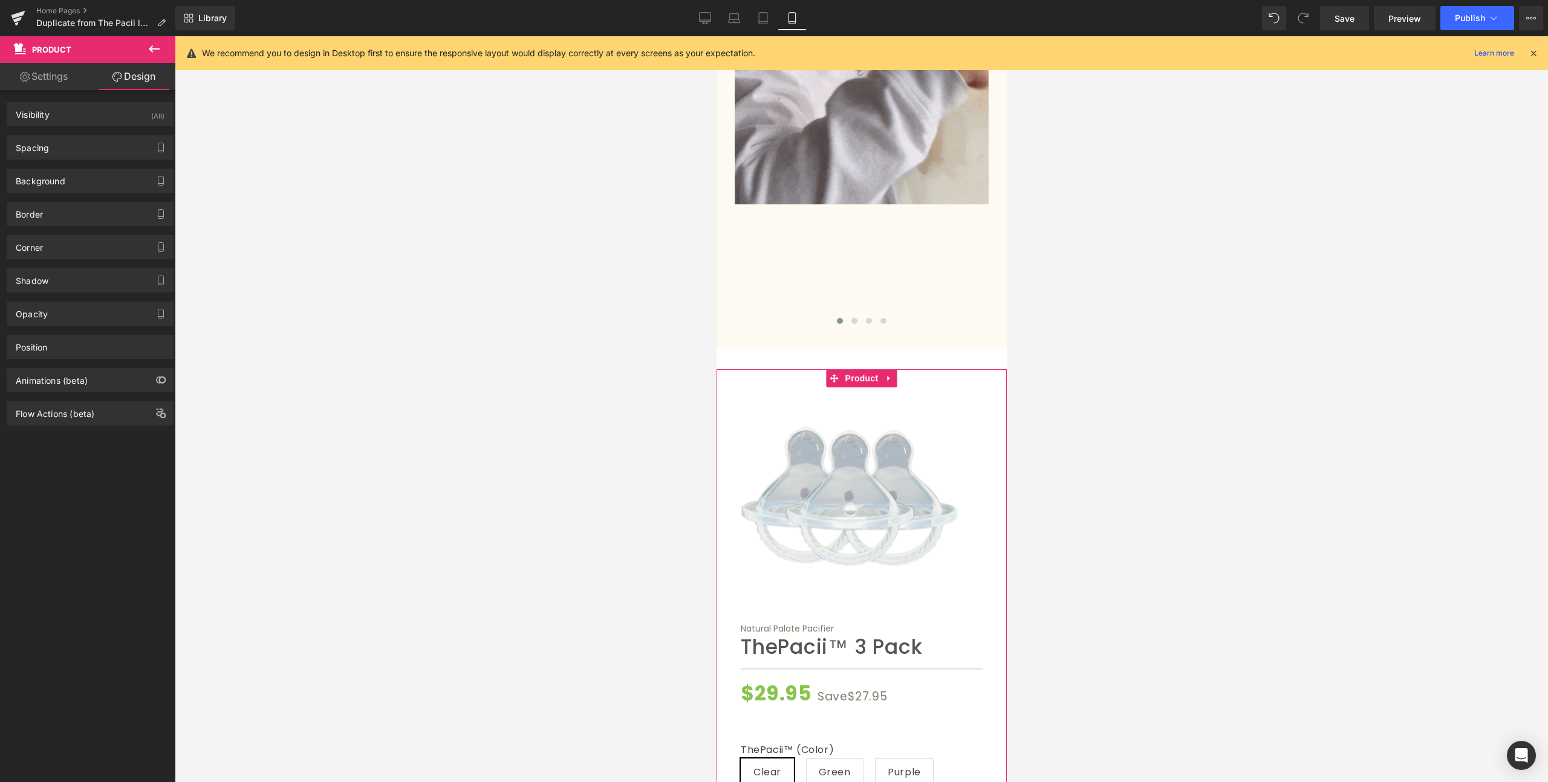
click at [56, 81] on link "Settings" at bounding box center [44, 76] width 88 height 27
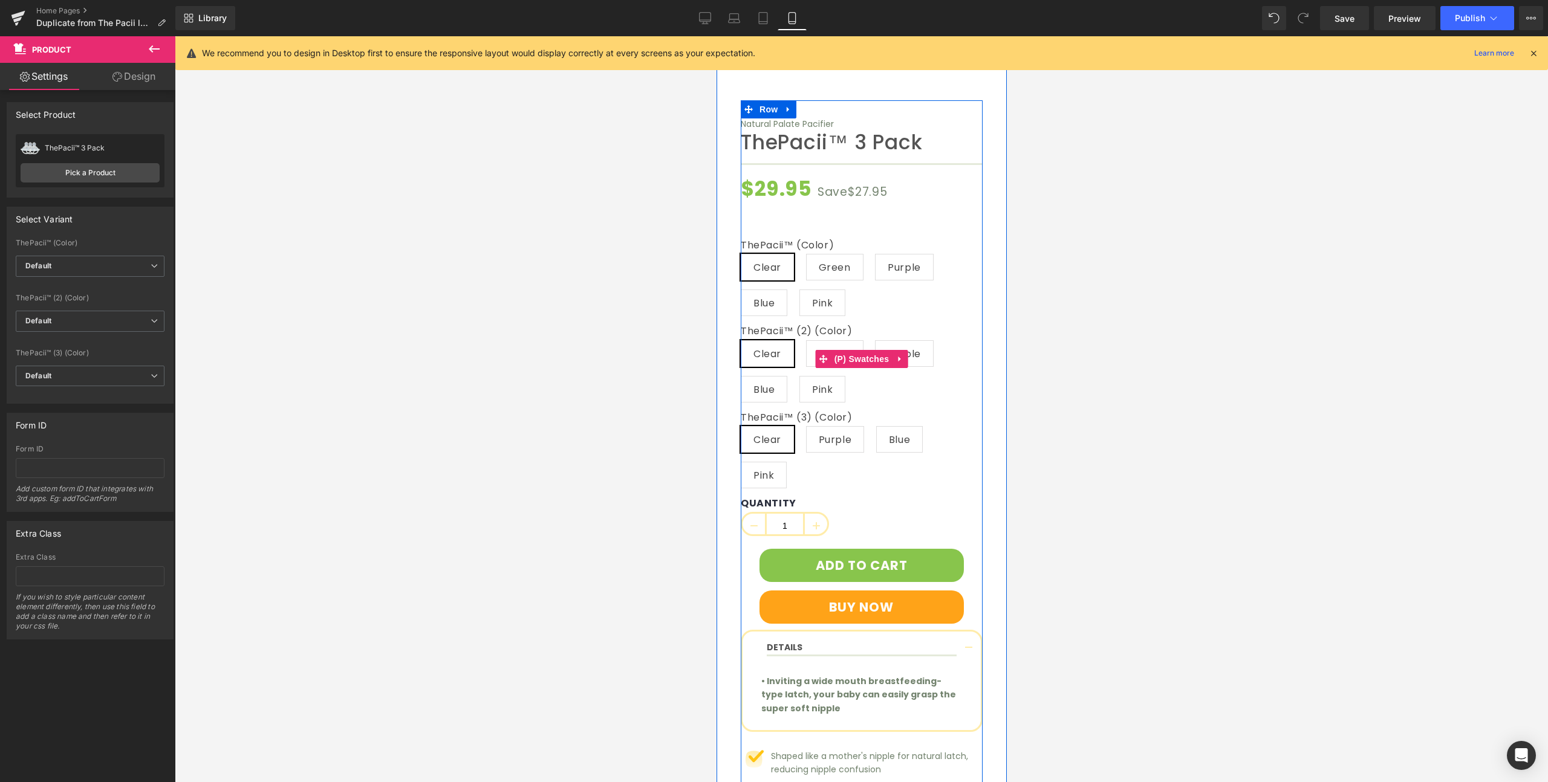
scroll to position [4819, 0]
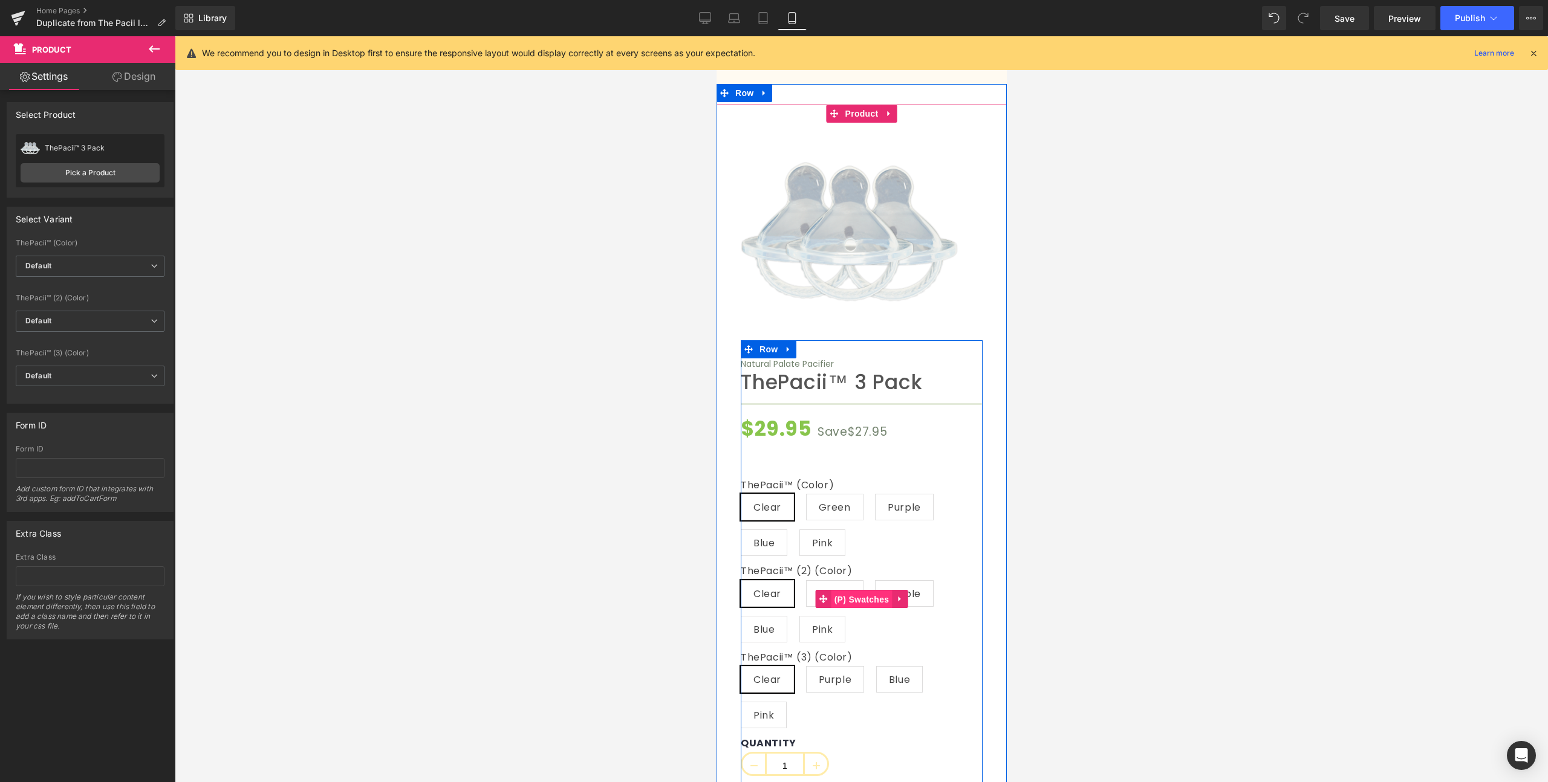
click at [857, 591] on span "(P) Swatches" at bounding box center [861, 600] width 61 height 18
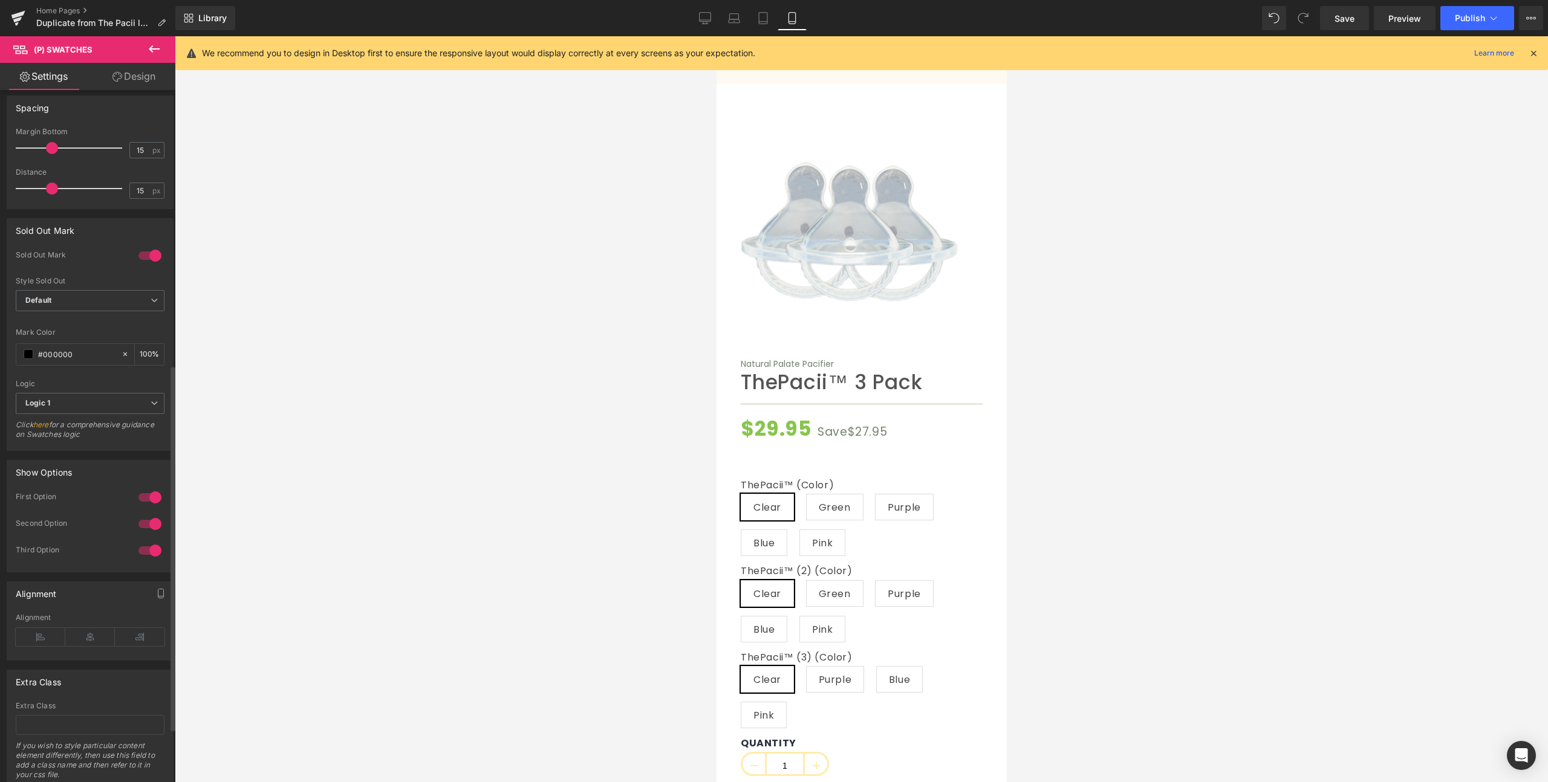
scroll to position [623, 0]
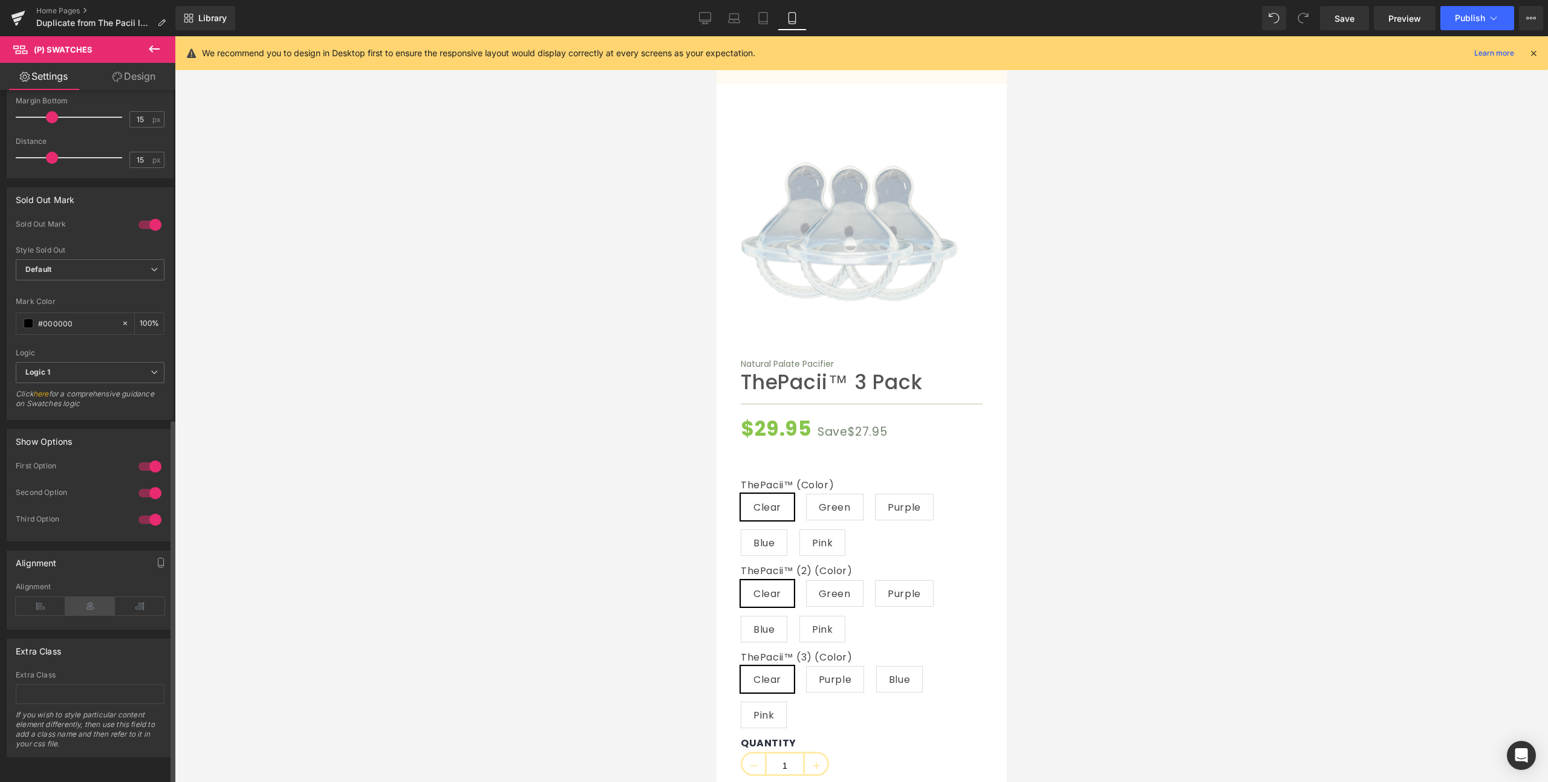
click at [95, 599] on icon at bounding box center [90, 606] width 50 height 18
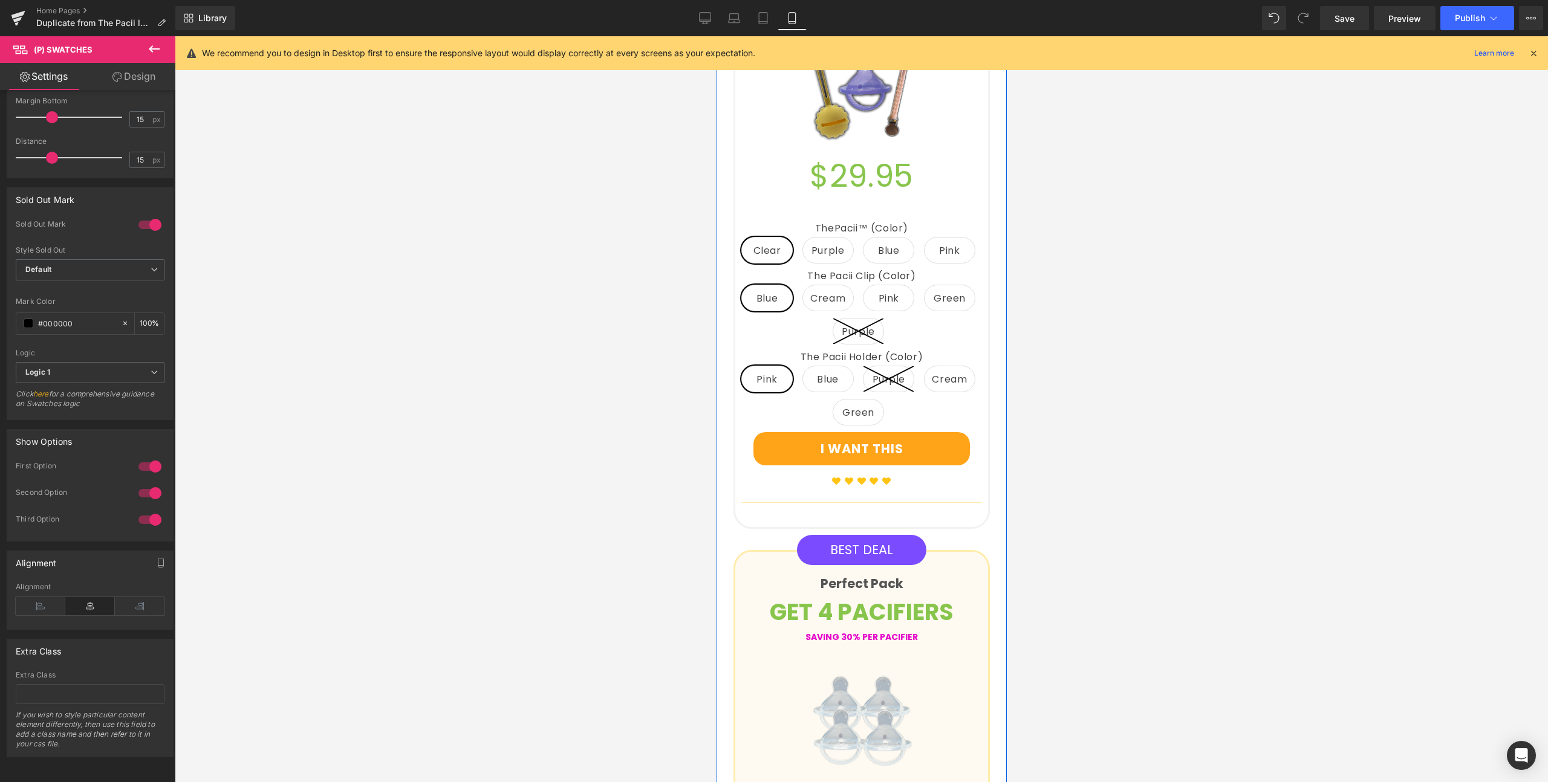
scroll to position [1298, 0]
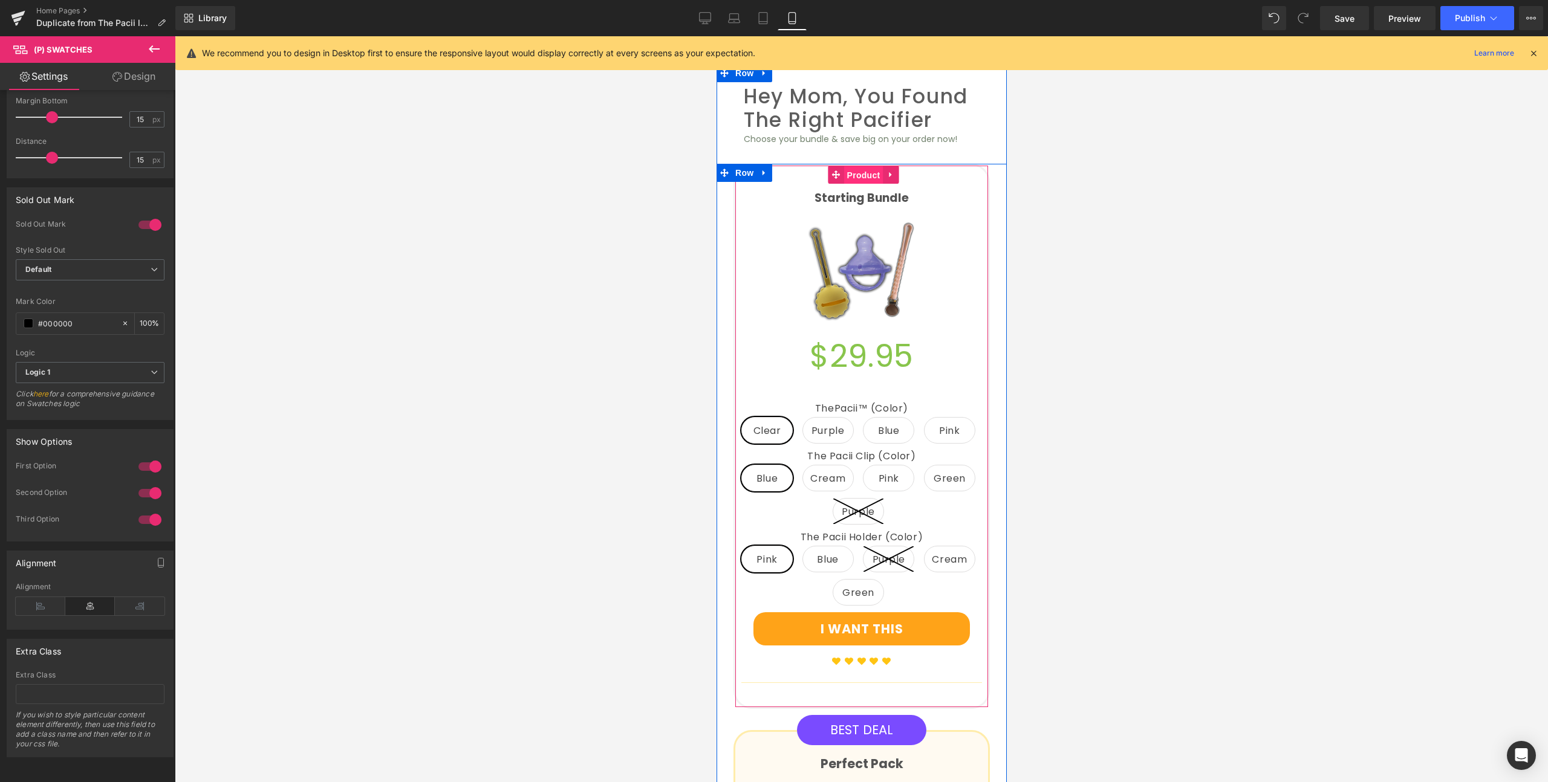
click at [861, 166] on span "Product" at bounding box center [862, 175] width 39 height 18
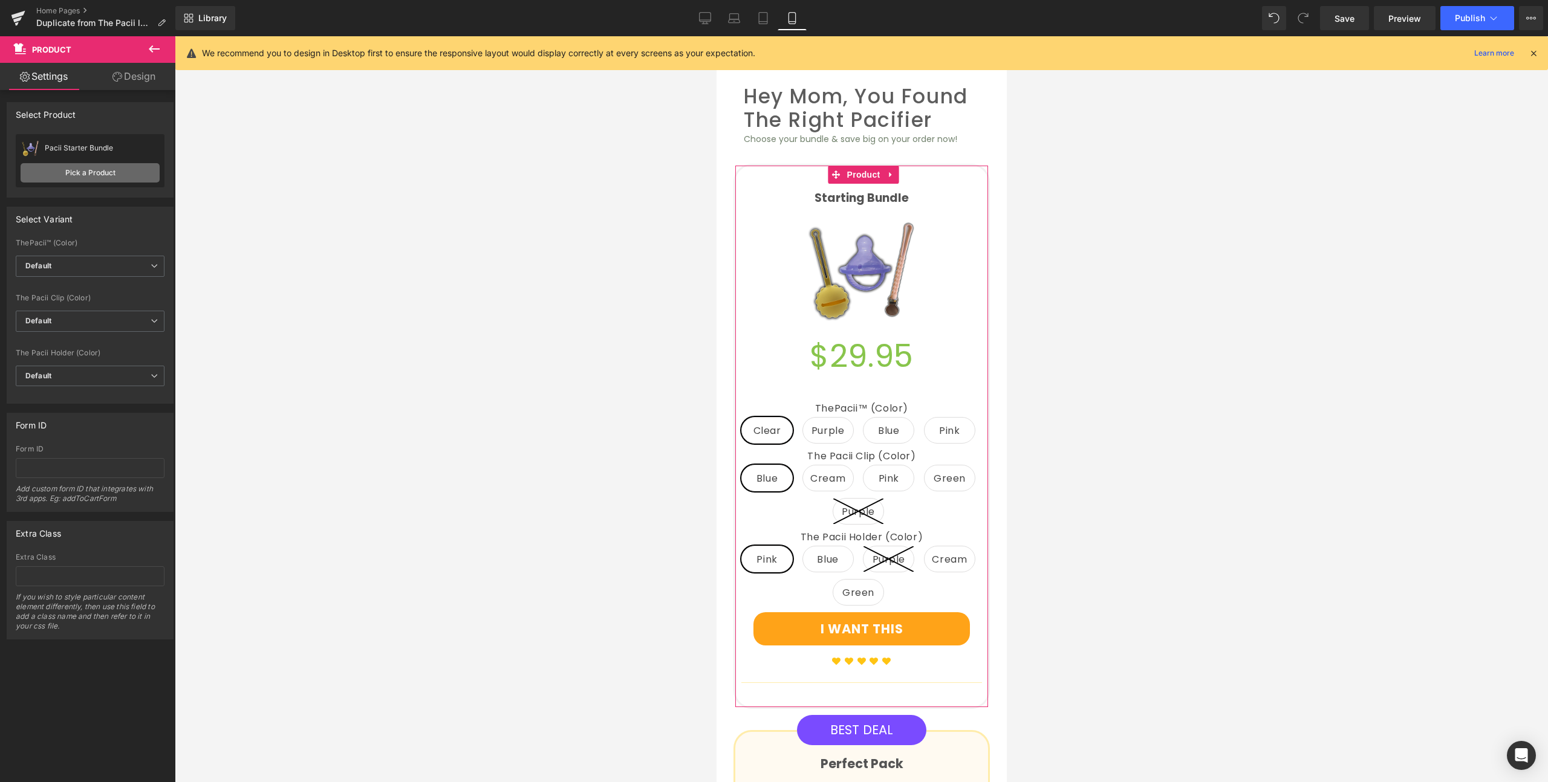
click at [85, 172] on link "Pick a Product" at bounding box center [90, 172] width 139 height 19
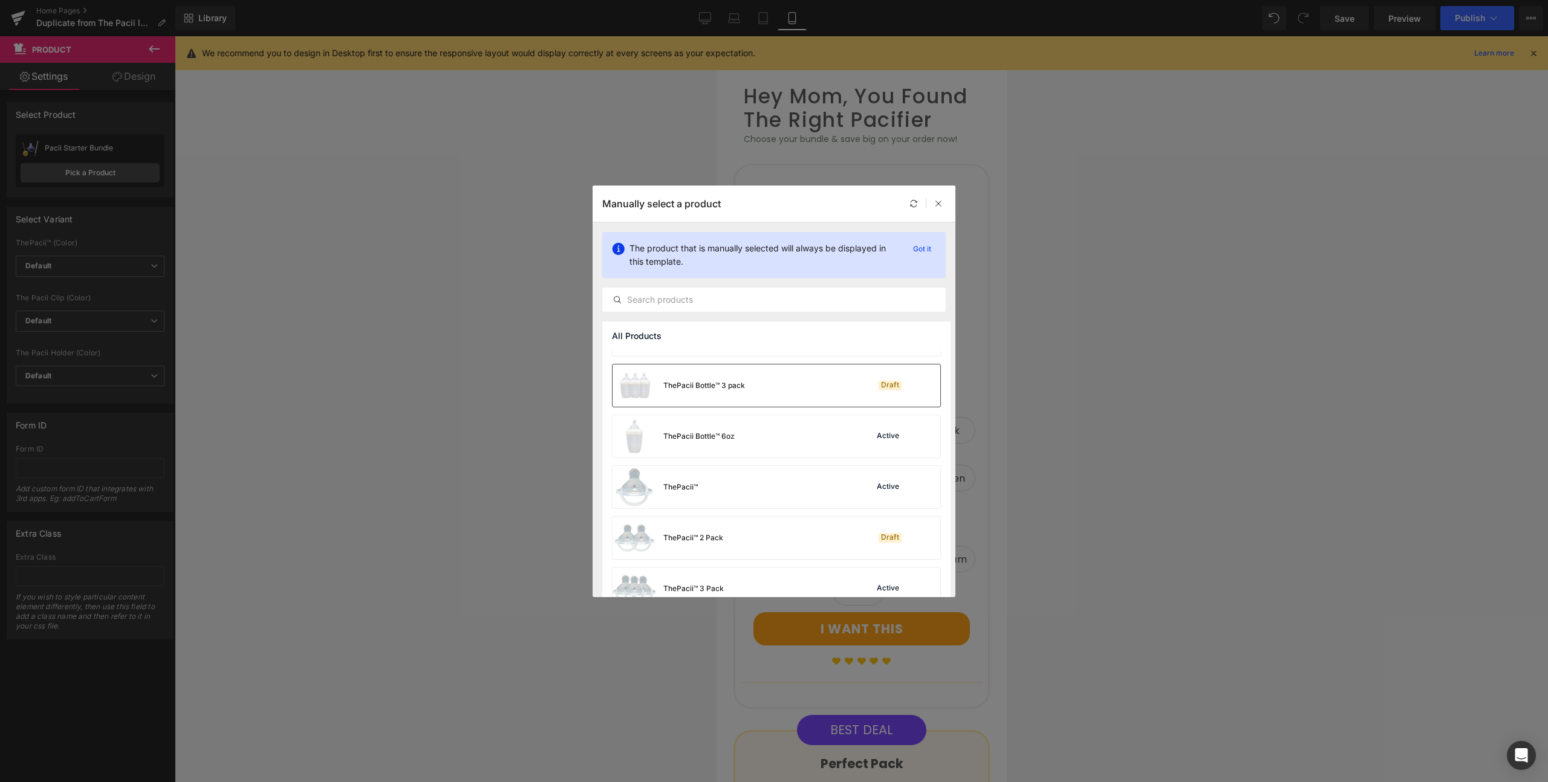
scroll to position [365, 0]
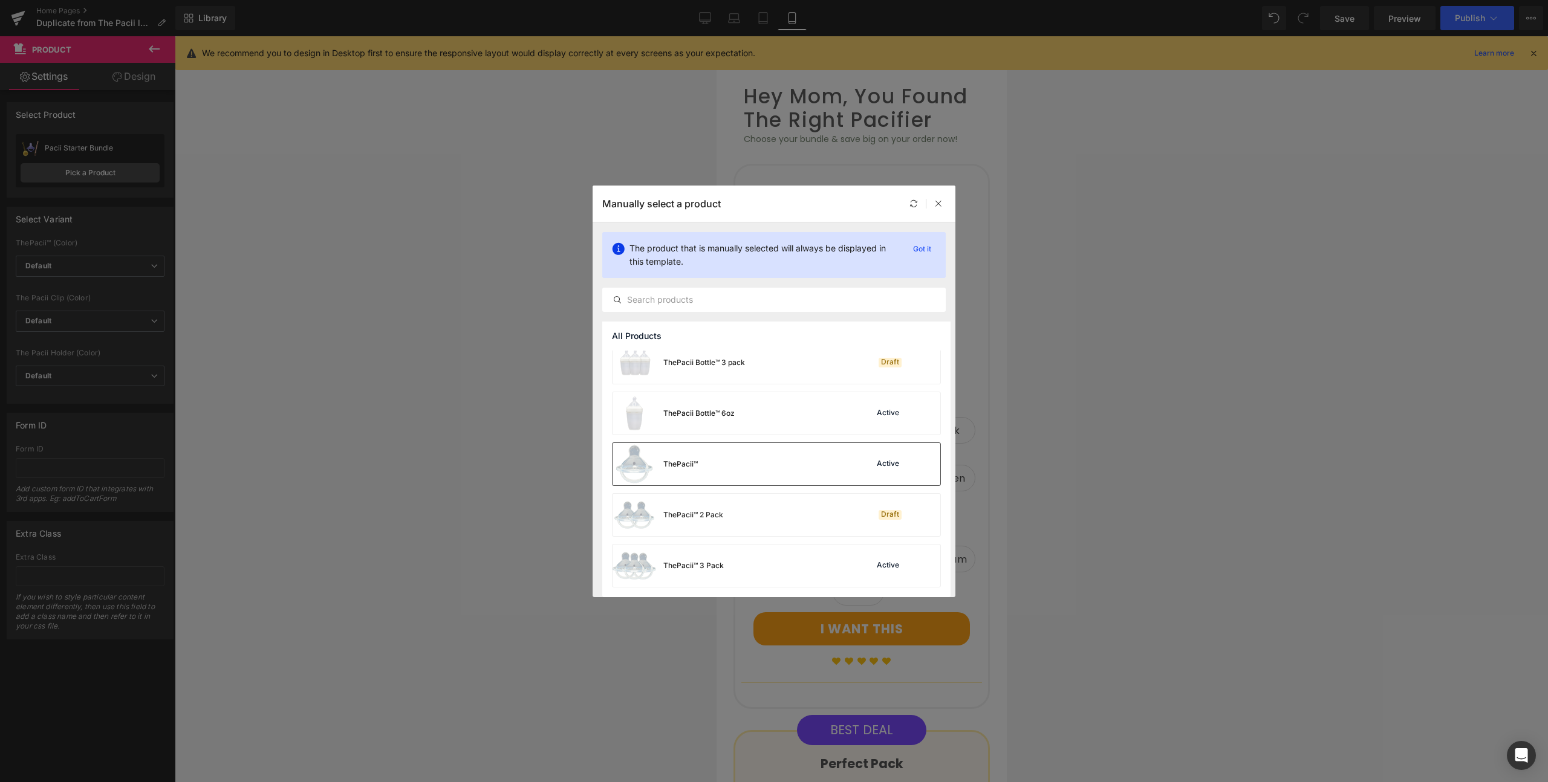
click at [751, 464] on div "ThePacii™ Active" at bounding box center [776, 464] width 328 height 42
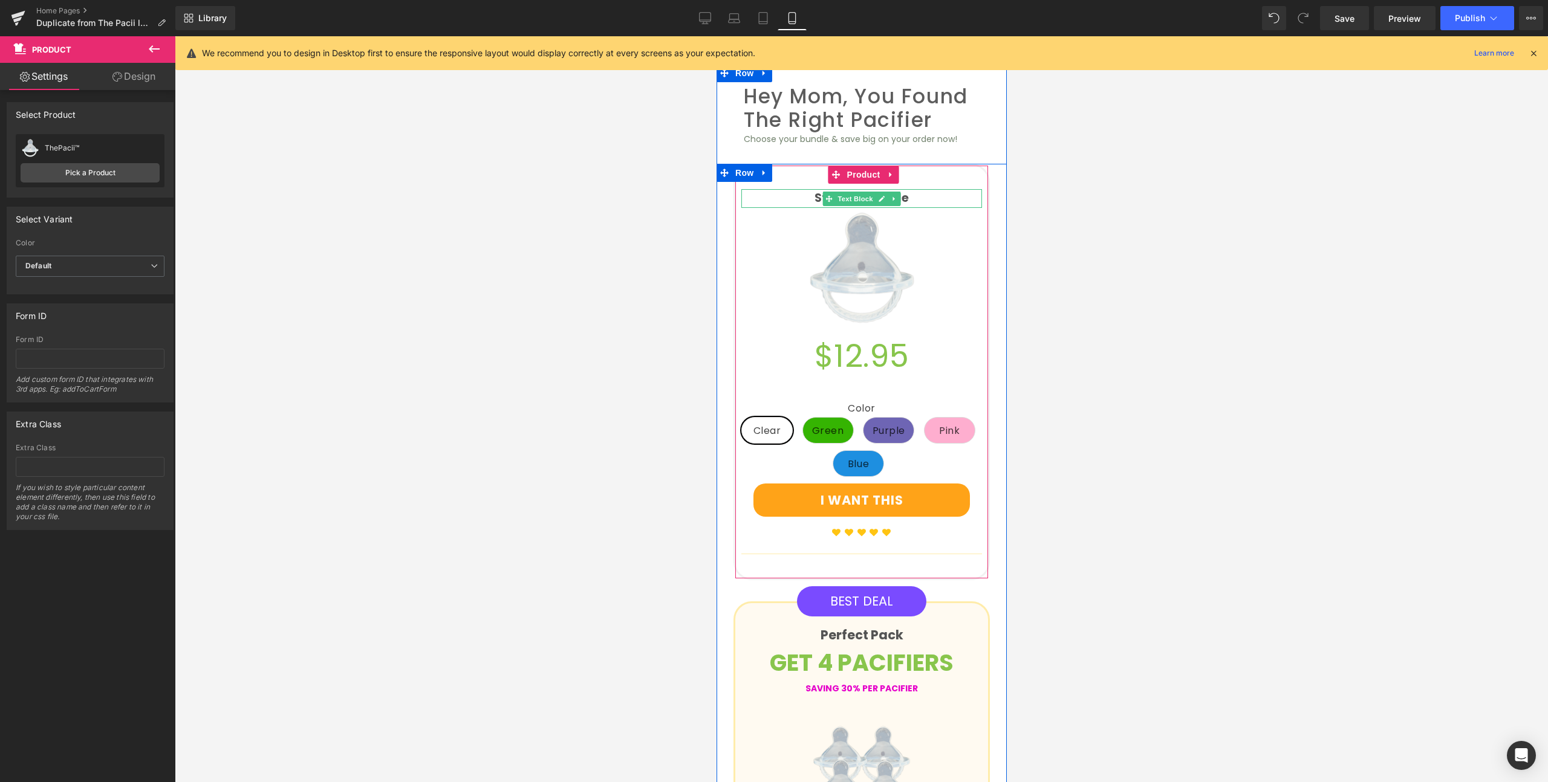
click at [910, 189] on p "Starting Bundle" at bounding box center [861, 198] width 241 height 18
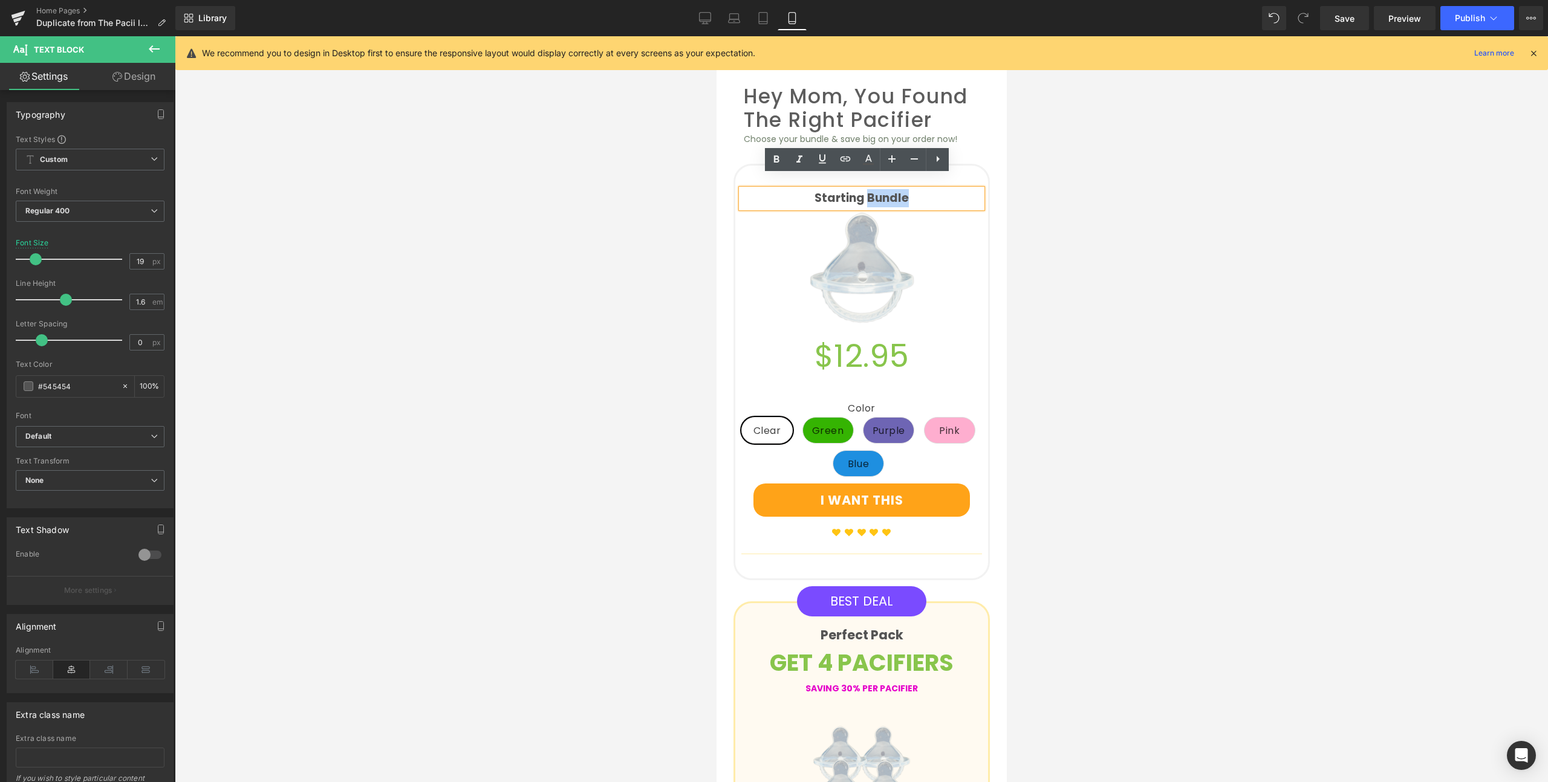
drag, startPoint x: 910, startPoint y: 186, endPoint x: 863, endPoint y: 187, distance: 47.8
click at [863, 189] on p "Starting Bundle" at bounding box center [861, 198] width 241 height 18
click at [1145, 251] on div at bounding box center [861, 409] width 1373 height 746
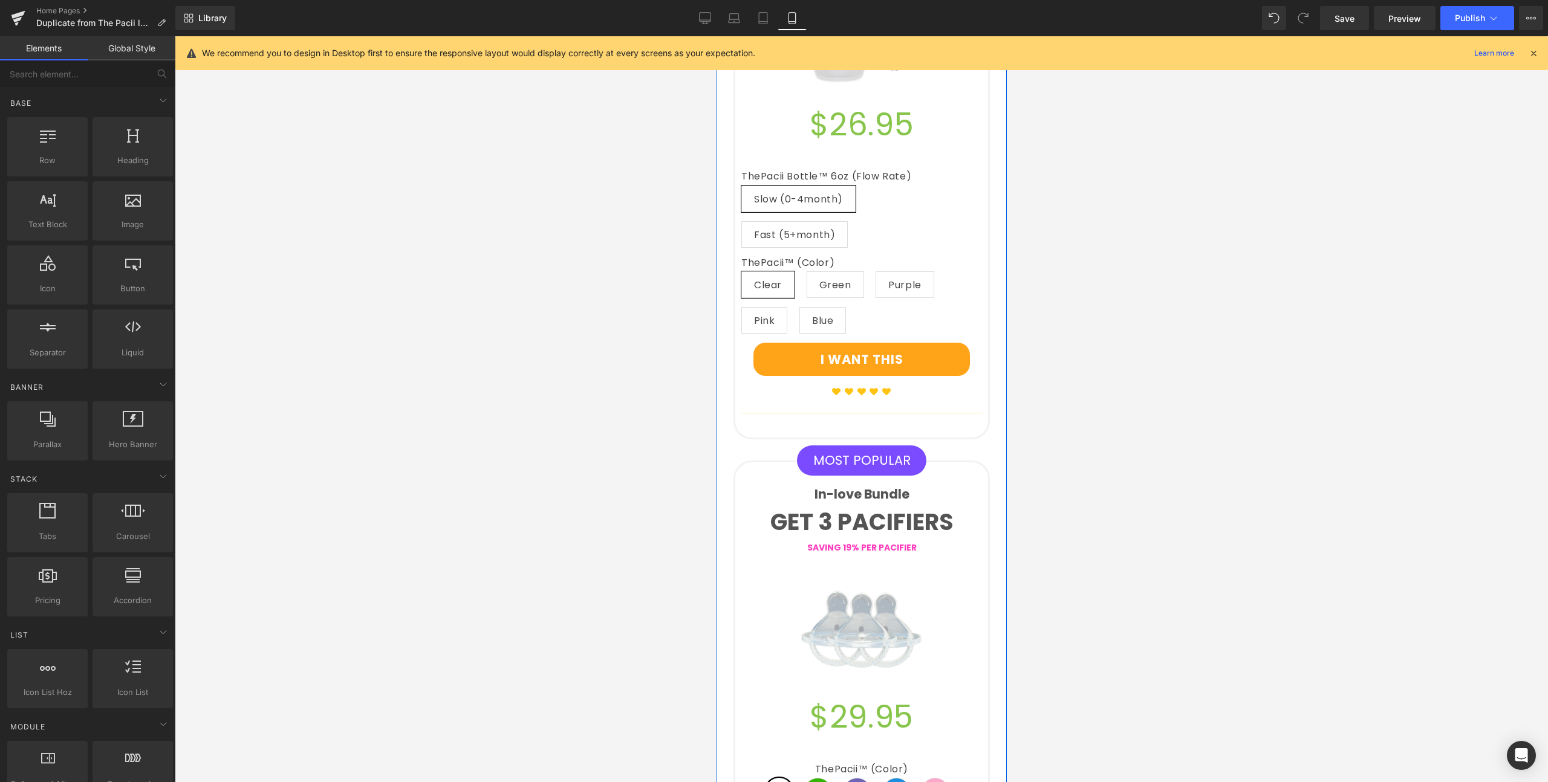
scroll to position [2581, 0]
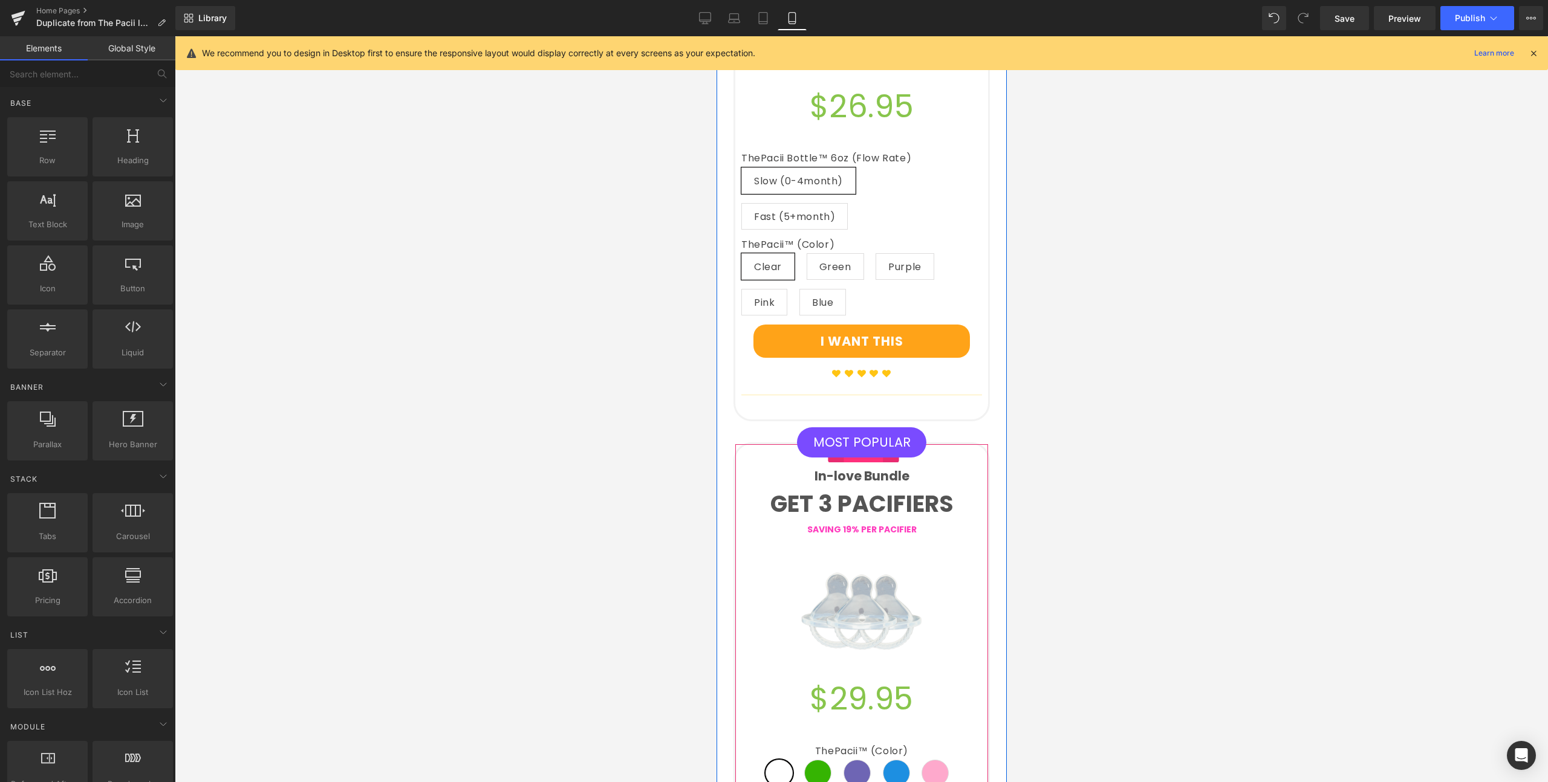
click at [864, 444] on span "Product" at bounding box center [862, 453] width 39 height 18
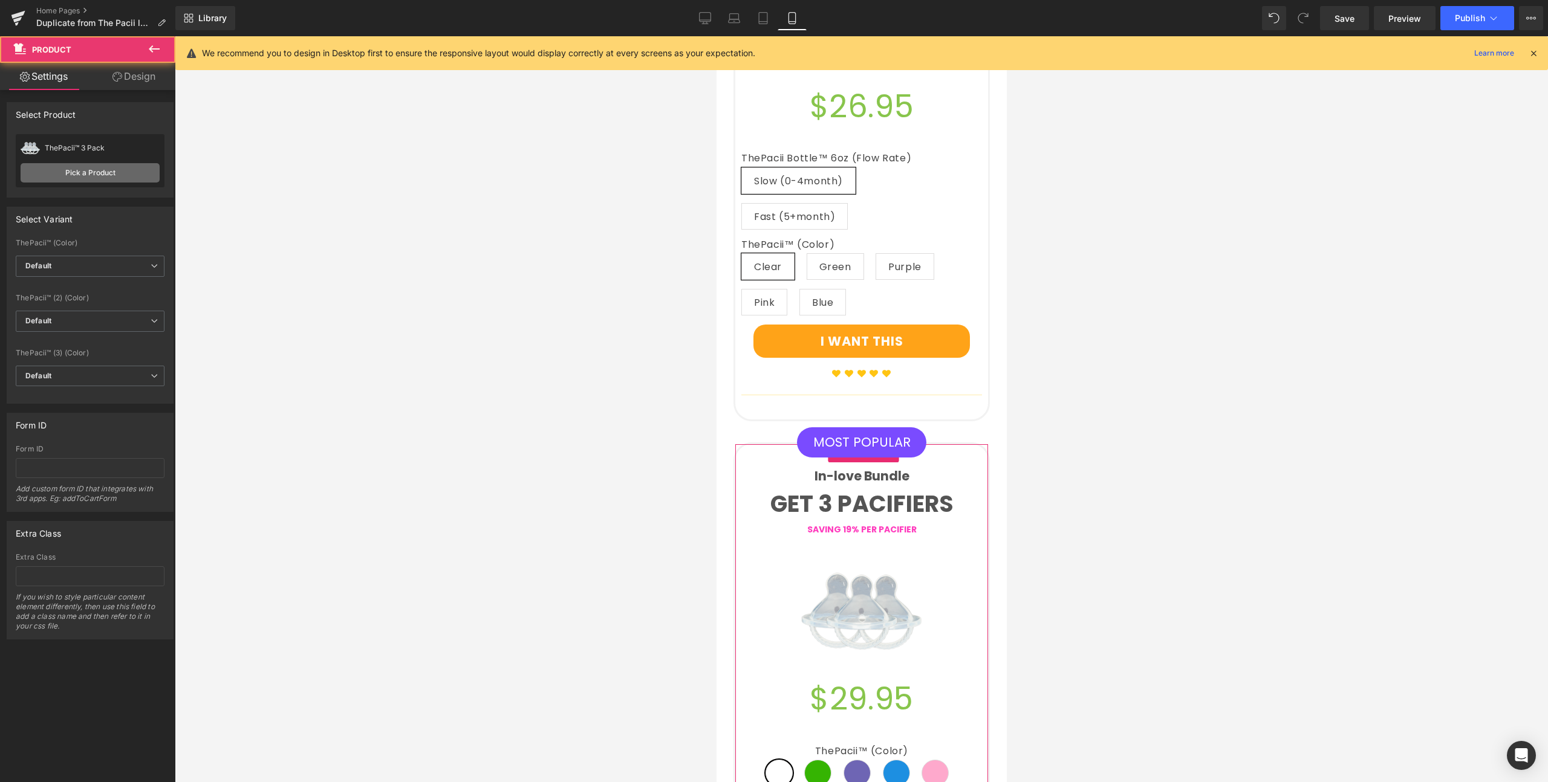
click at [131, 172] on link "Pick a Product" at bounding box center [90, 172] width 139 height 19
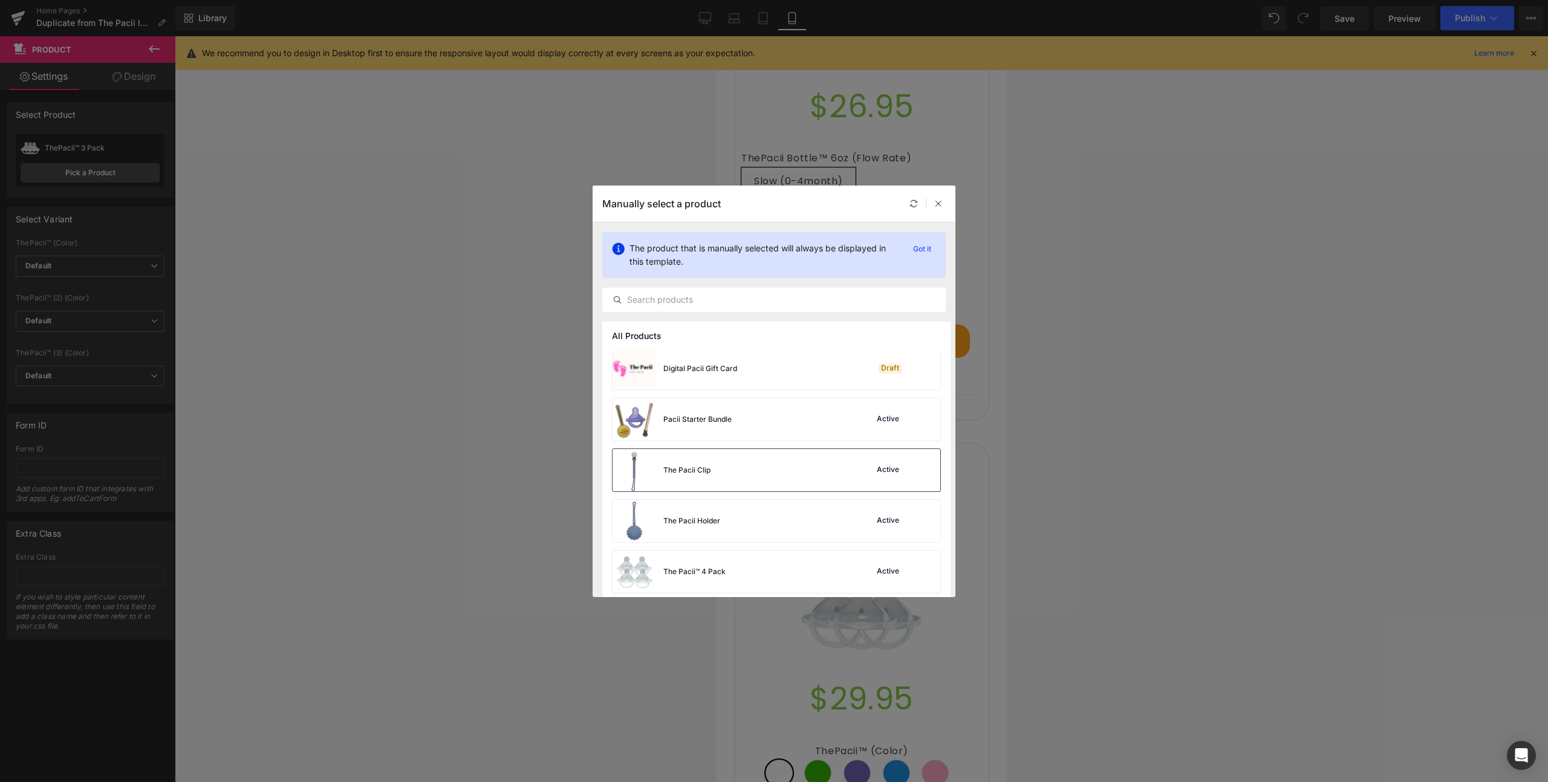
scroll to position [103, 0]
click at [765, 426] on div "Pacii Starter Bundle Active" at bounding box center [776, 421] width 328 height 42
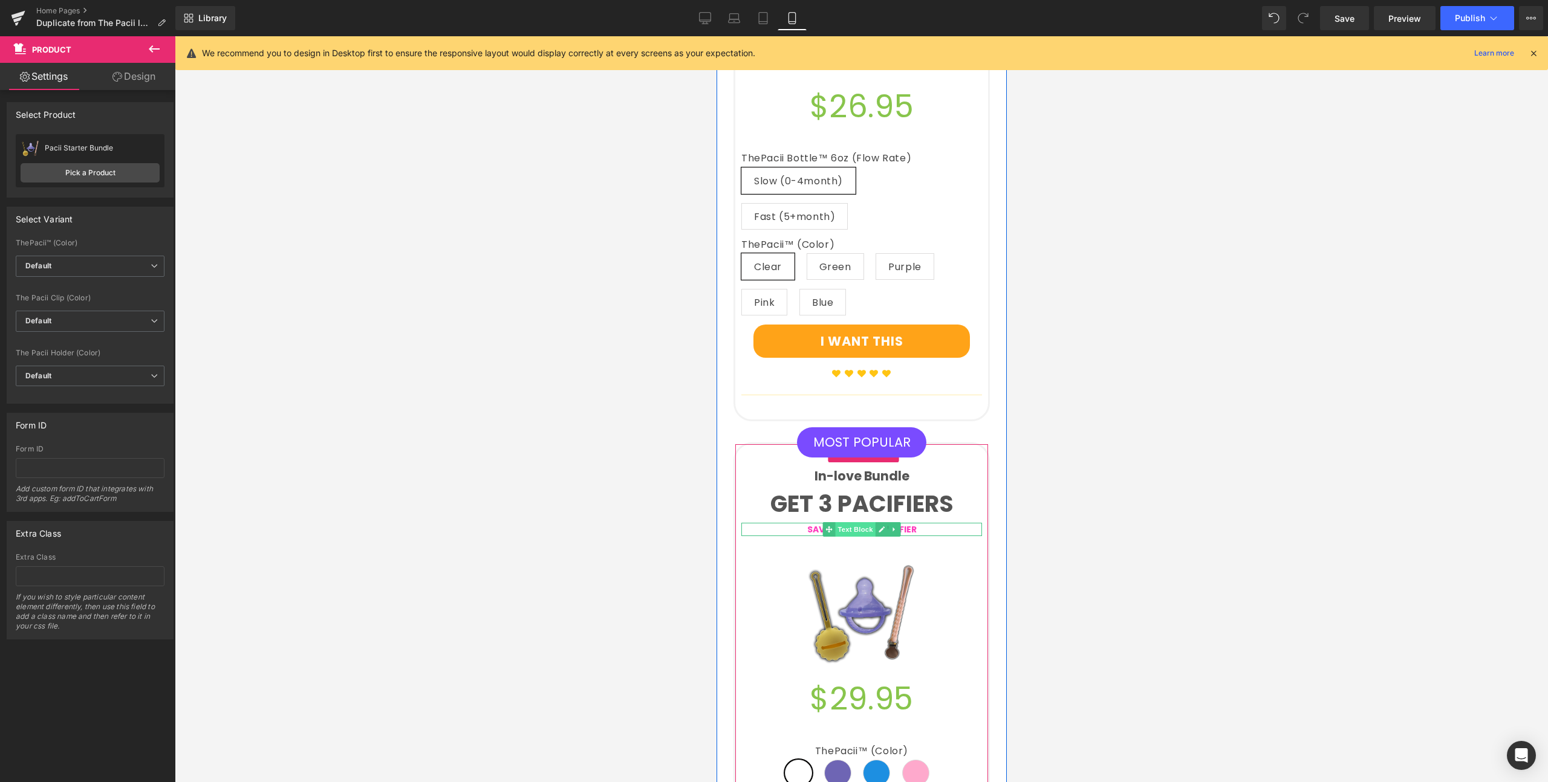
click at [850, 522] on span "Text Block" at bounding box center [854, 529] width 40 height 15
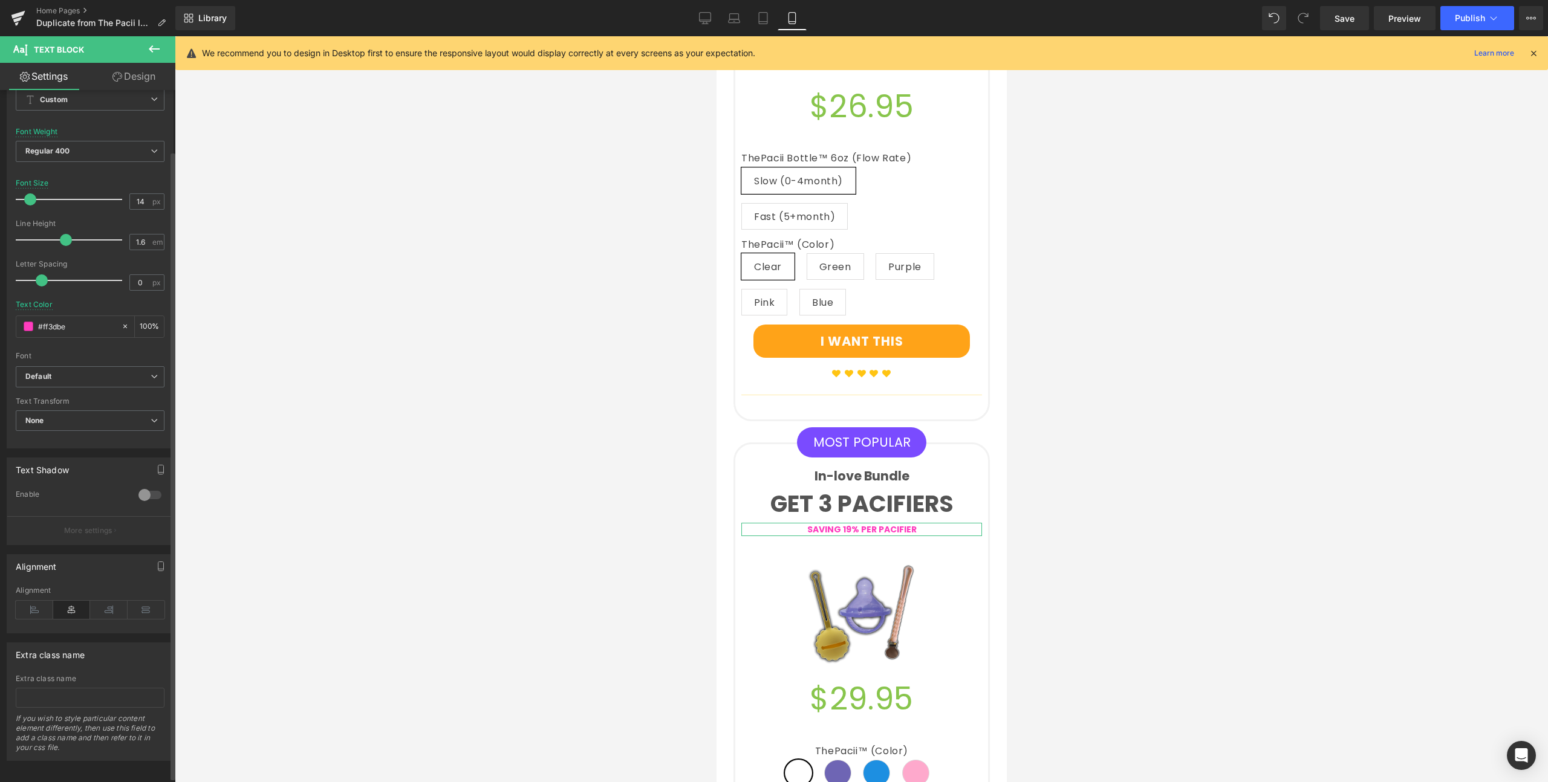
scroll to position [73, 0]
click at [147, 482] on div at bounding box center [149, 491] width 29 height 19
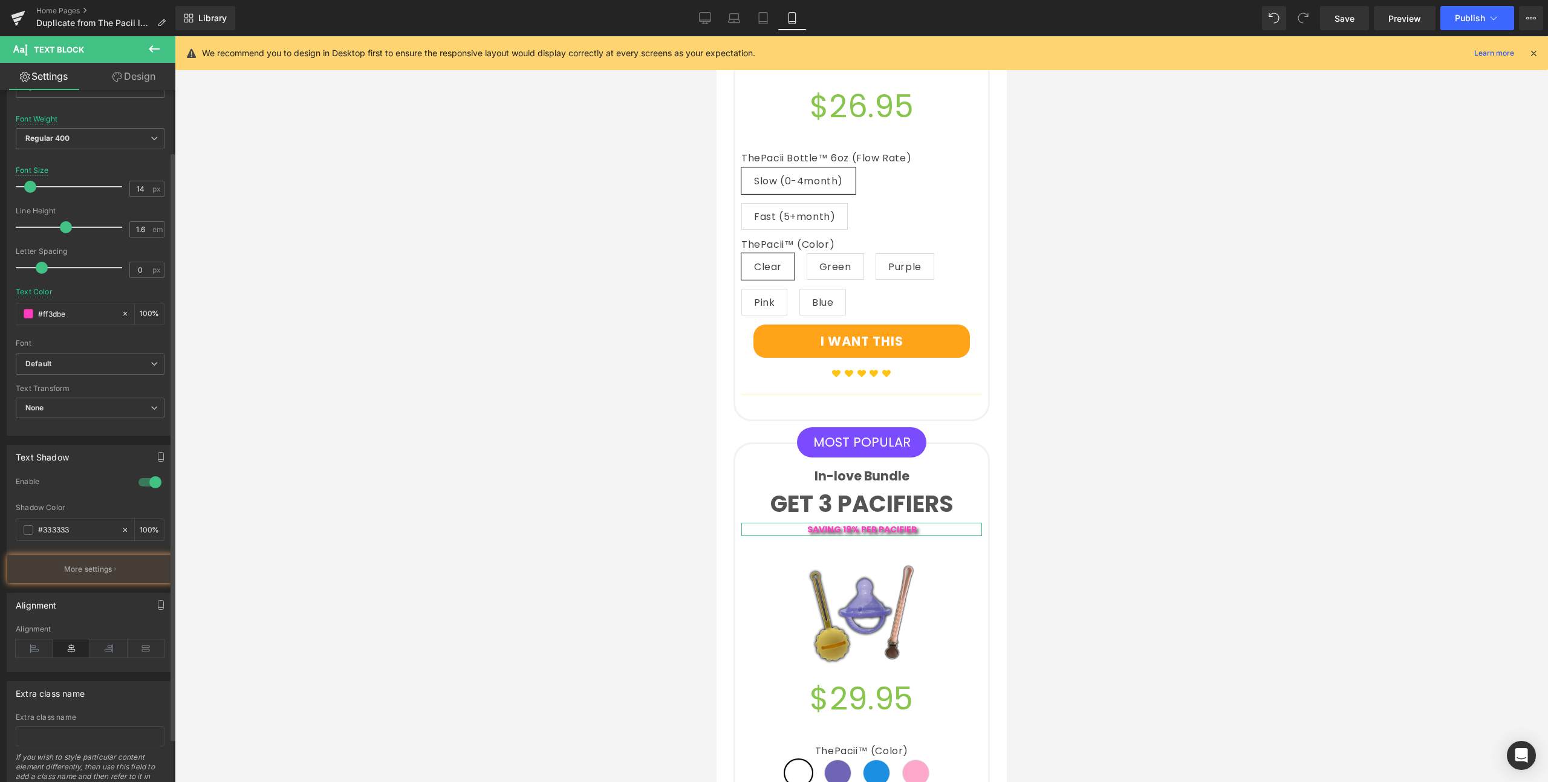
click at [147, 482] on div at bounding box center [149, 482] width 29 height 19
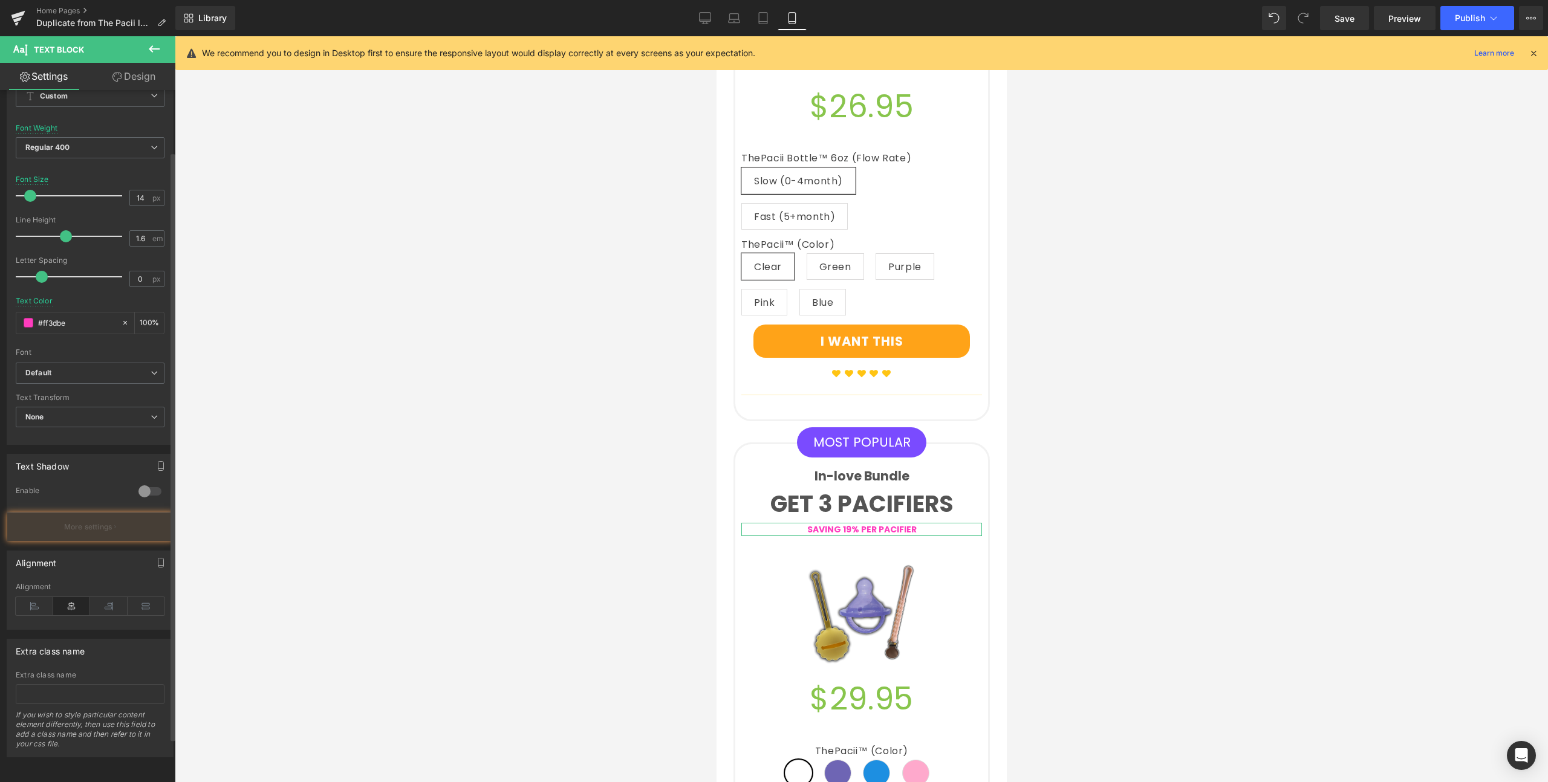
click at [147, 482] on div at bounding box center [149, 491] width 29 height 19
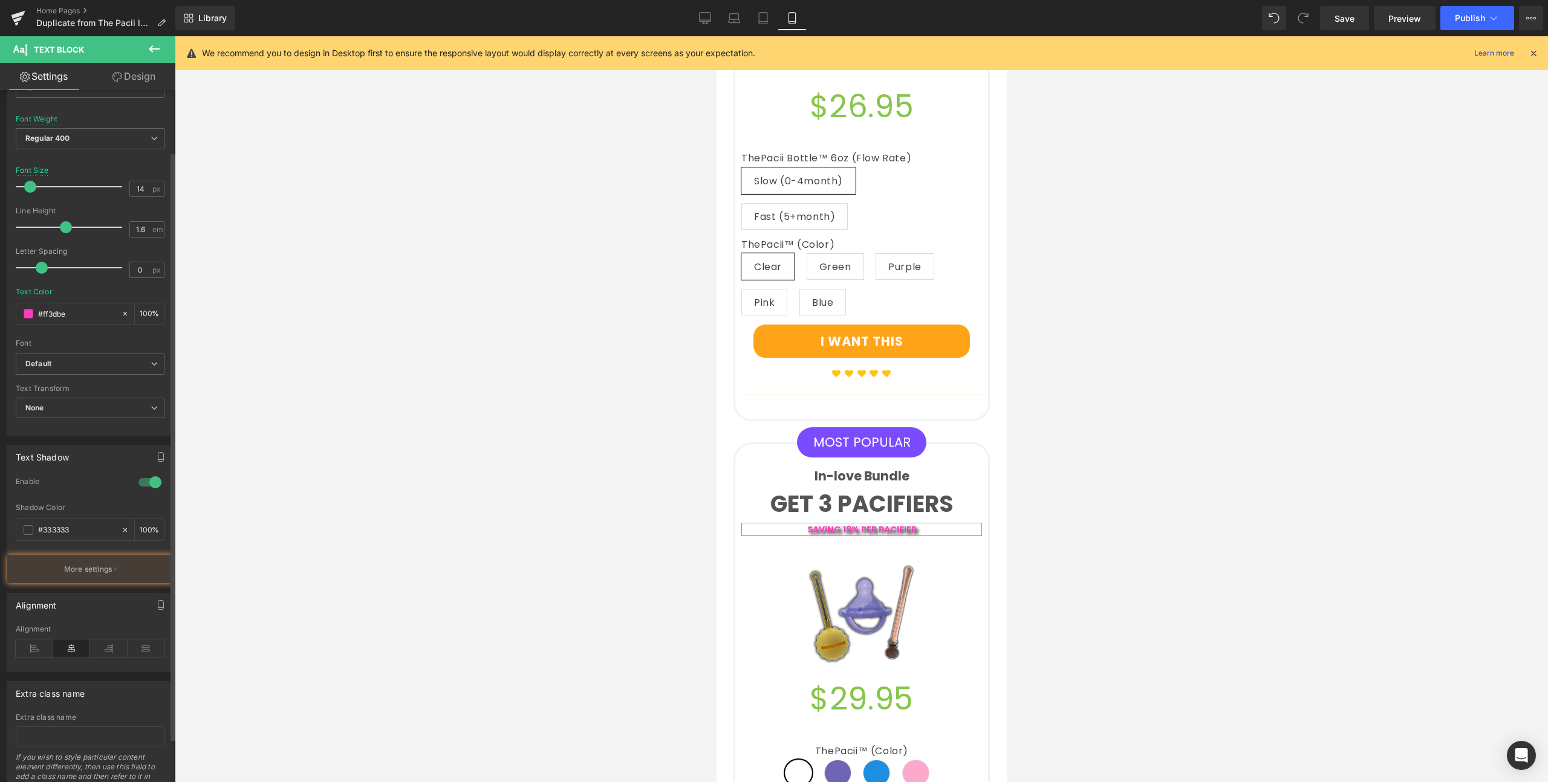
click at [147, 482] on div at bounding box center [149, 482] width 29 height 19
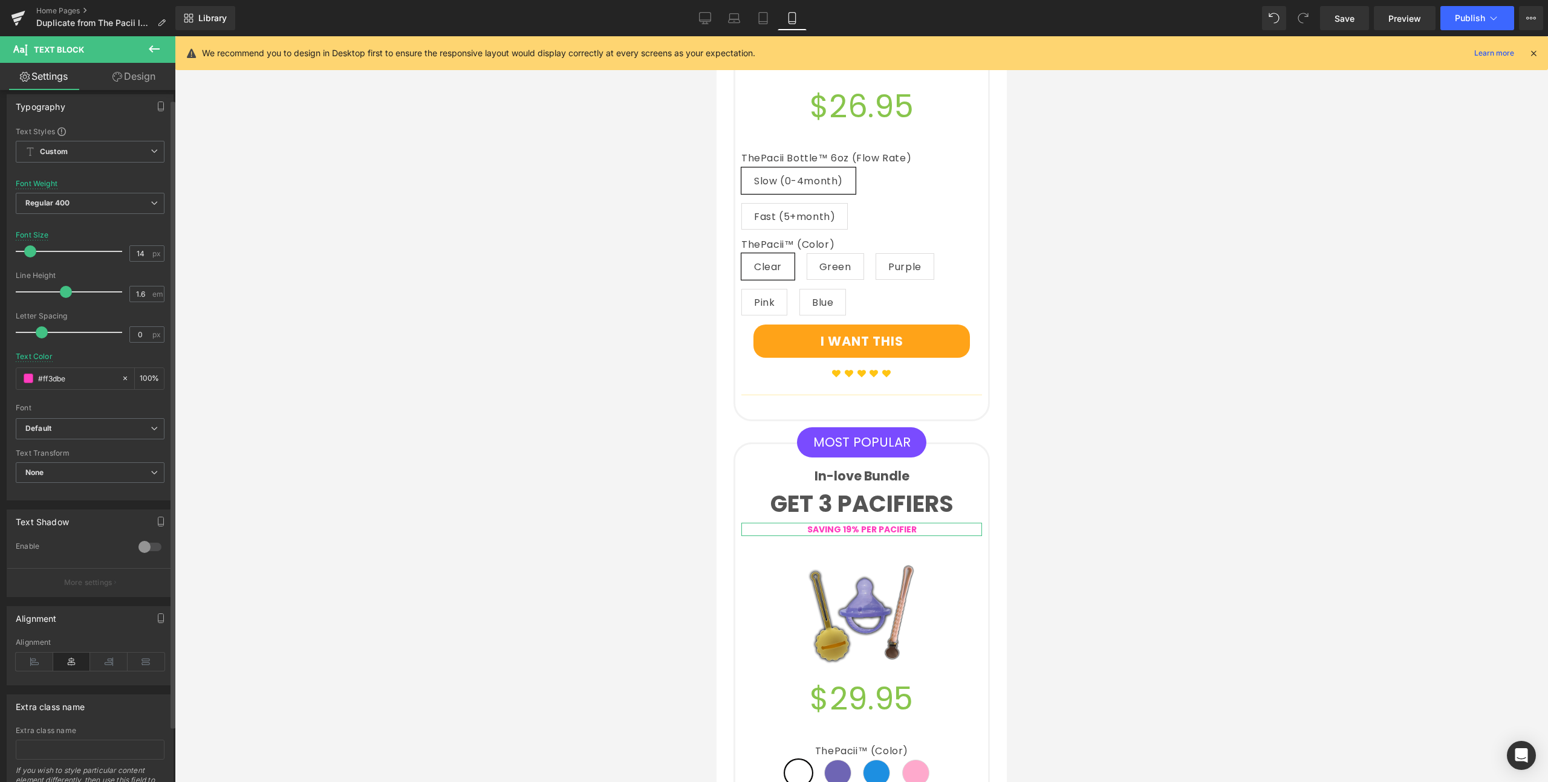
scroll to position [0, 0]
click at [156, 115] on icon "button" at bounding box center [161, 114] width 10 height 10
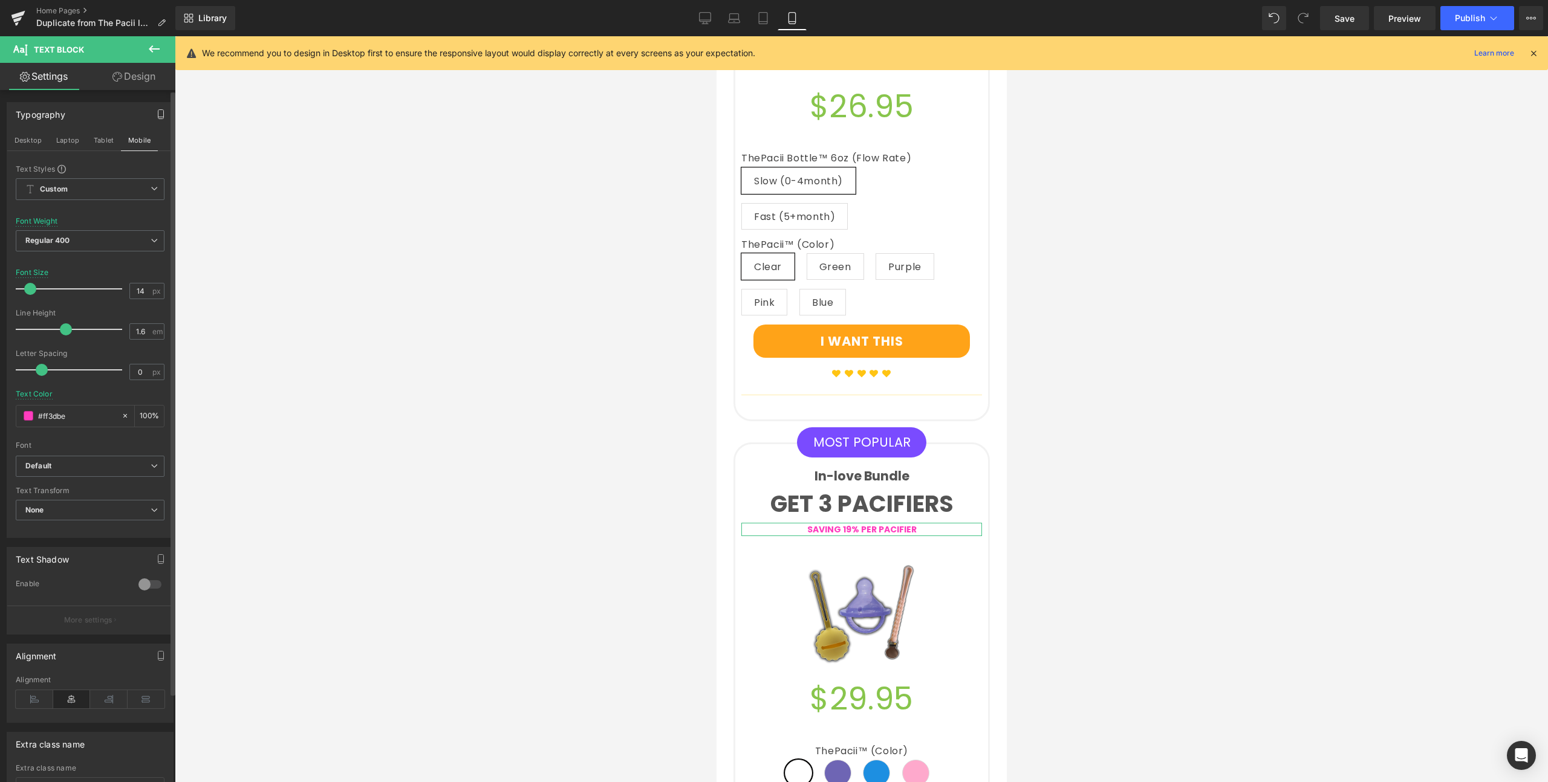
click at [156, 115] on icon "button" at bounding box center [161, 114] width 10 height 10
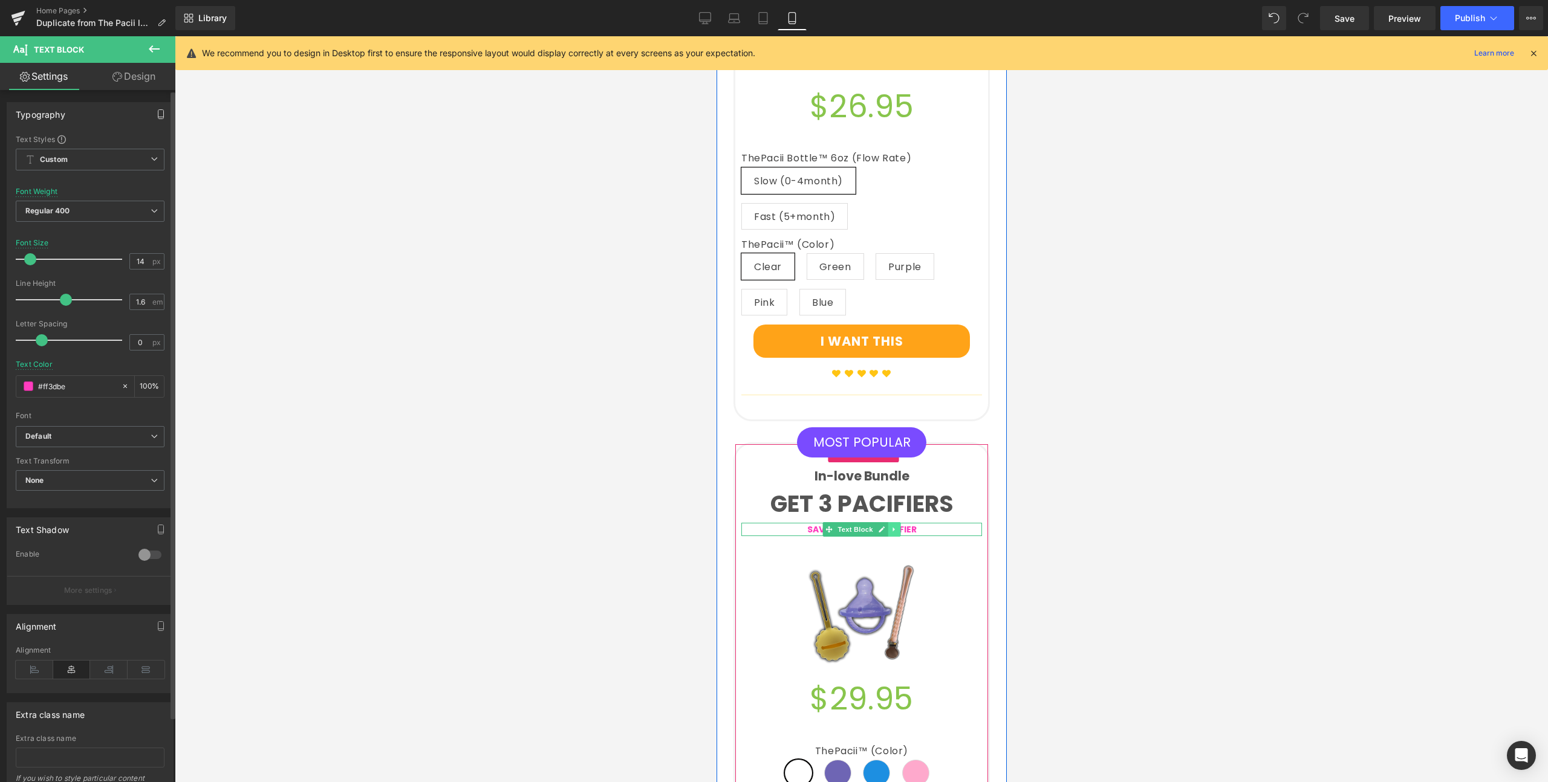
click at [890, 526] on icon at bounding box center [893, 529] width 7 height 7
click at [897, 526] on icon at bounding box center [900, 529] width 7 height 7
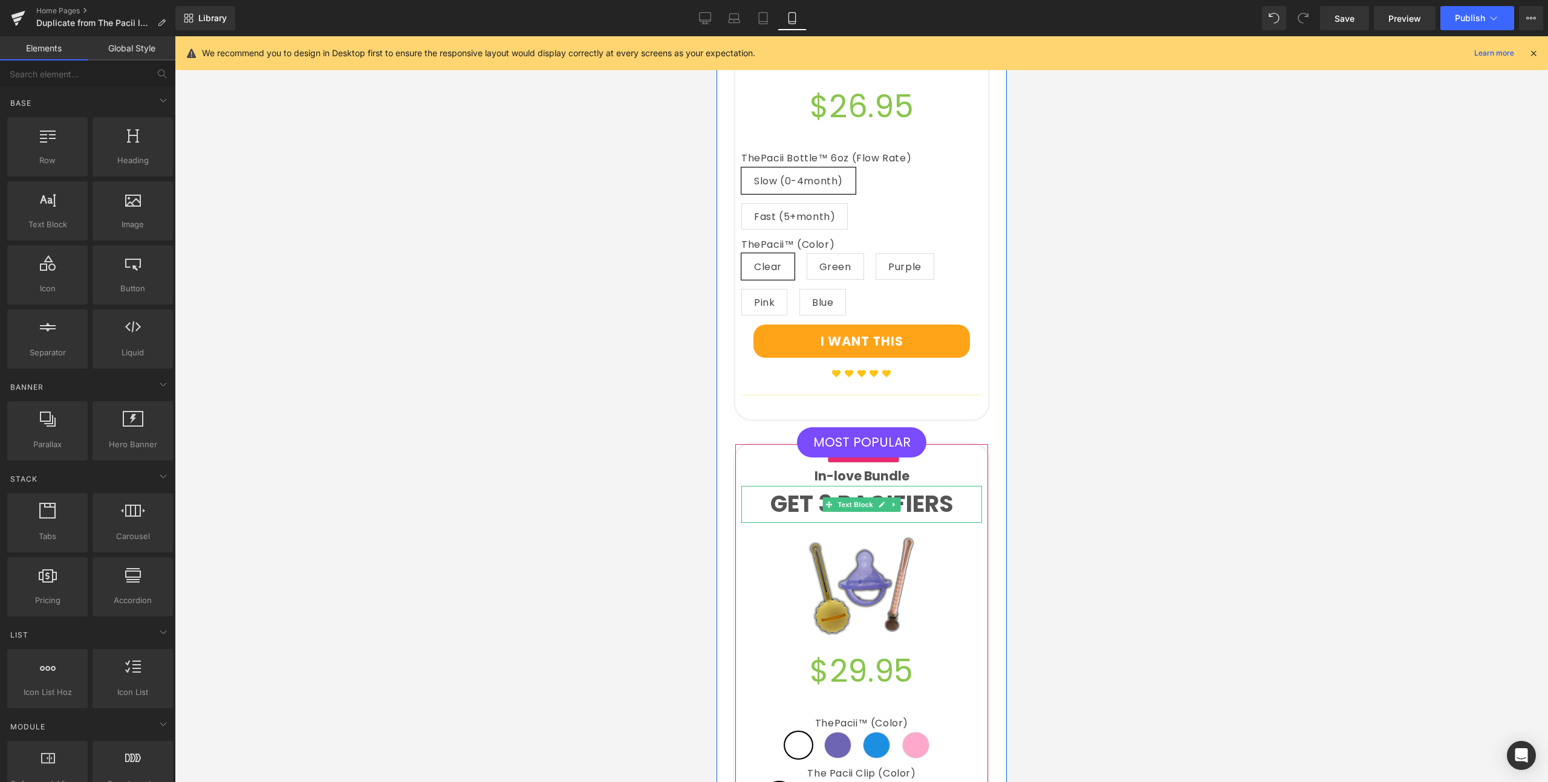
click at [920, 486] on p "GET 3 PACIFIERS" at bounding box center [861, 504] width 241 height 37
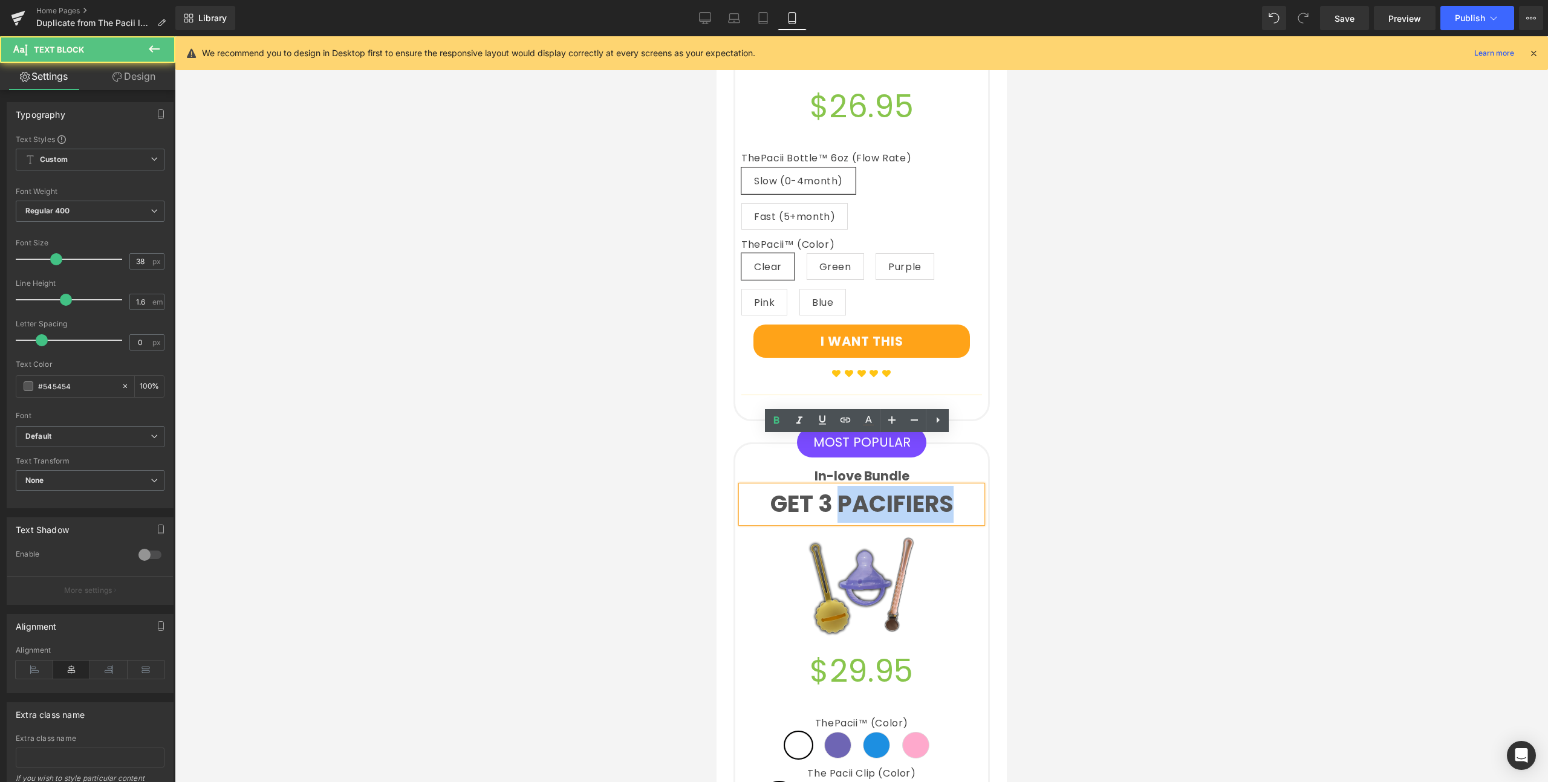
click at [920, 486] on p "GET 3 PACIFIERS" at bounding box center [861, 504] width 241 height 37
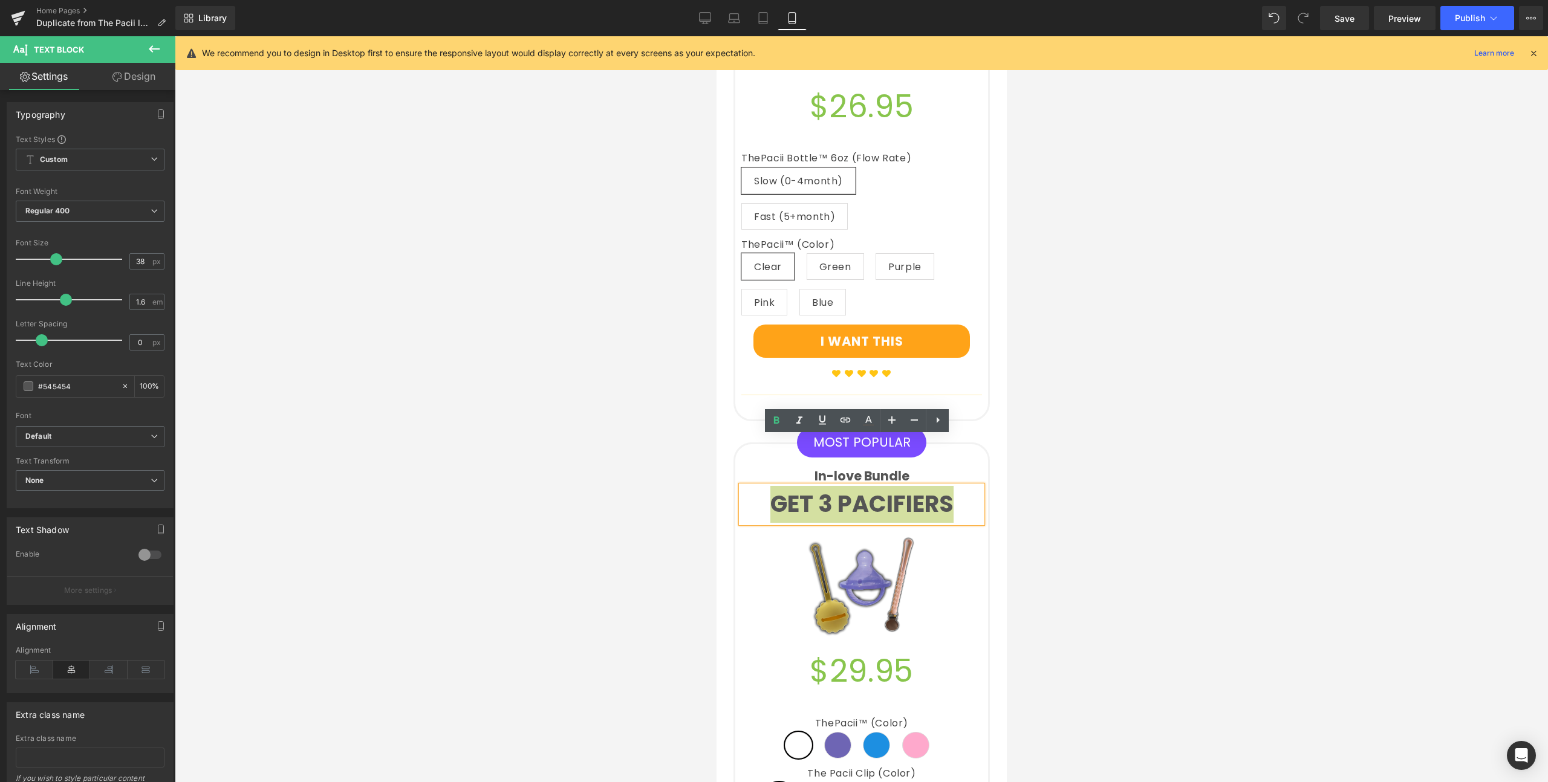
click at [569, 440] on div at bounding box center [861, 409] width 1373 height 746
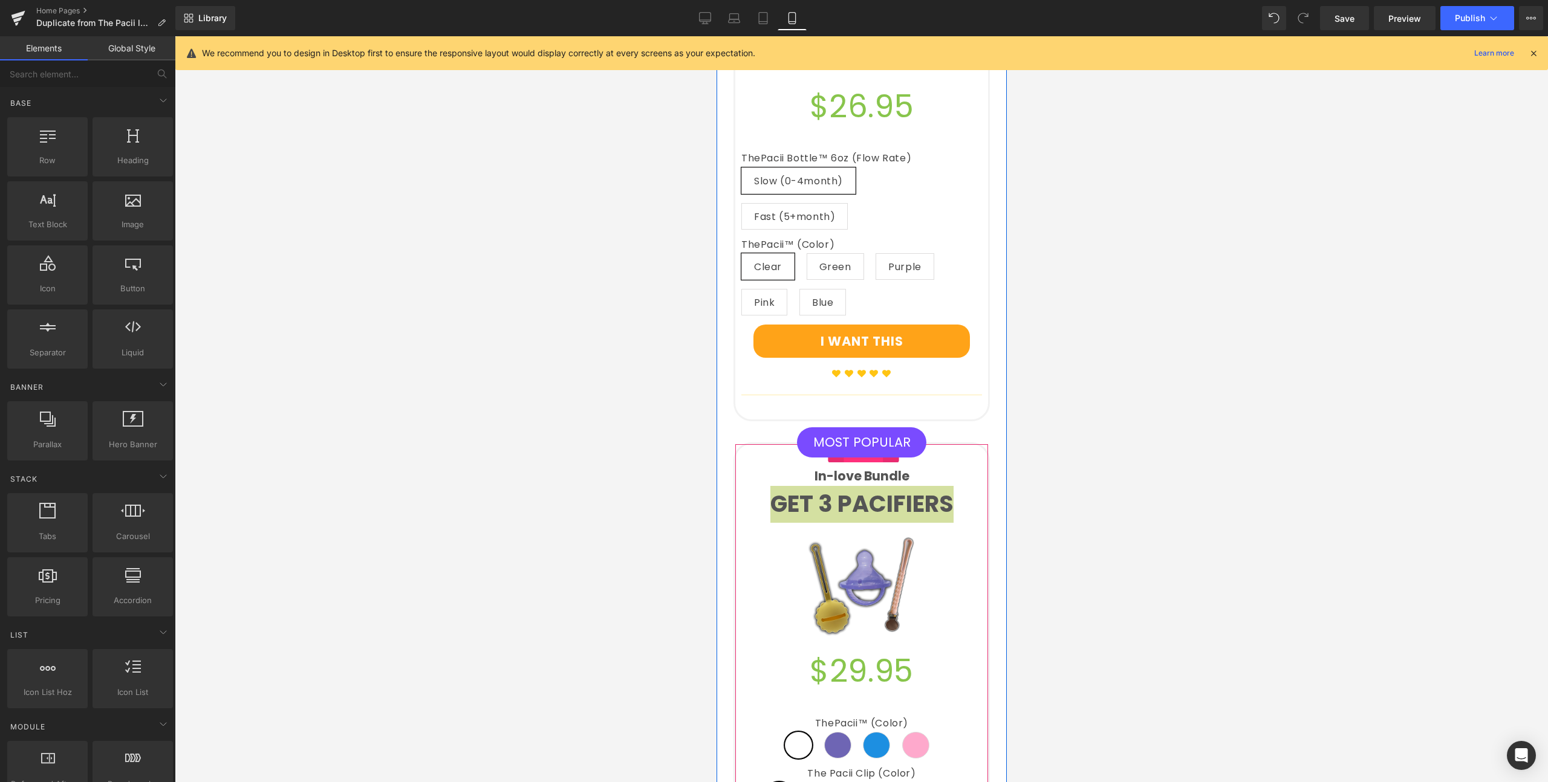
click at [852, 444] on span "Product" at bounding box center [862, 453] width 39 height 18
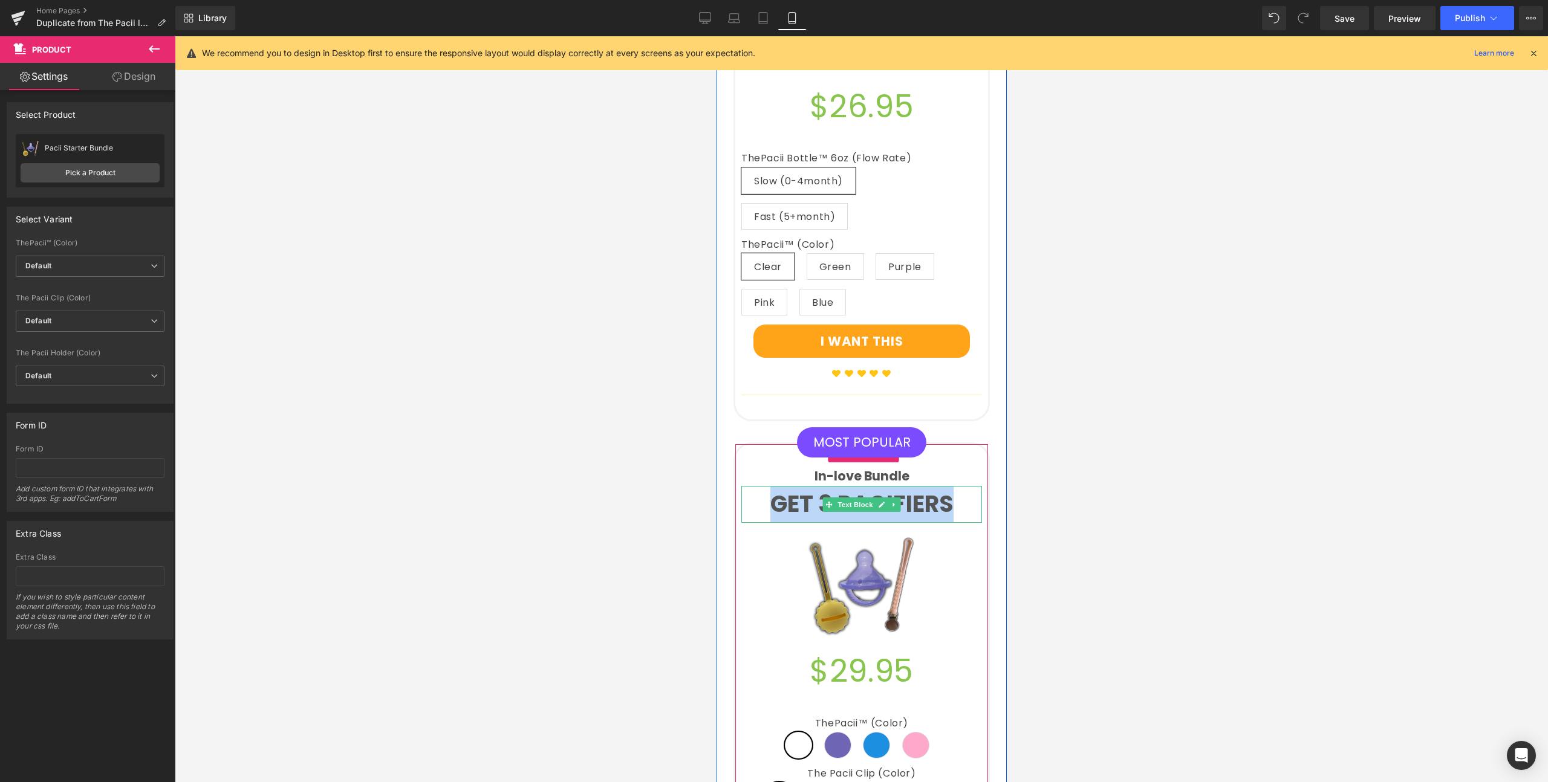
click at [883, 486] on p "GET 3 PACIFIERS" at bounding box center [861, 504] width 241 height 37
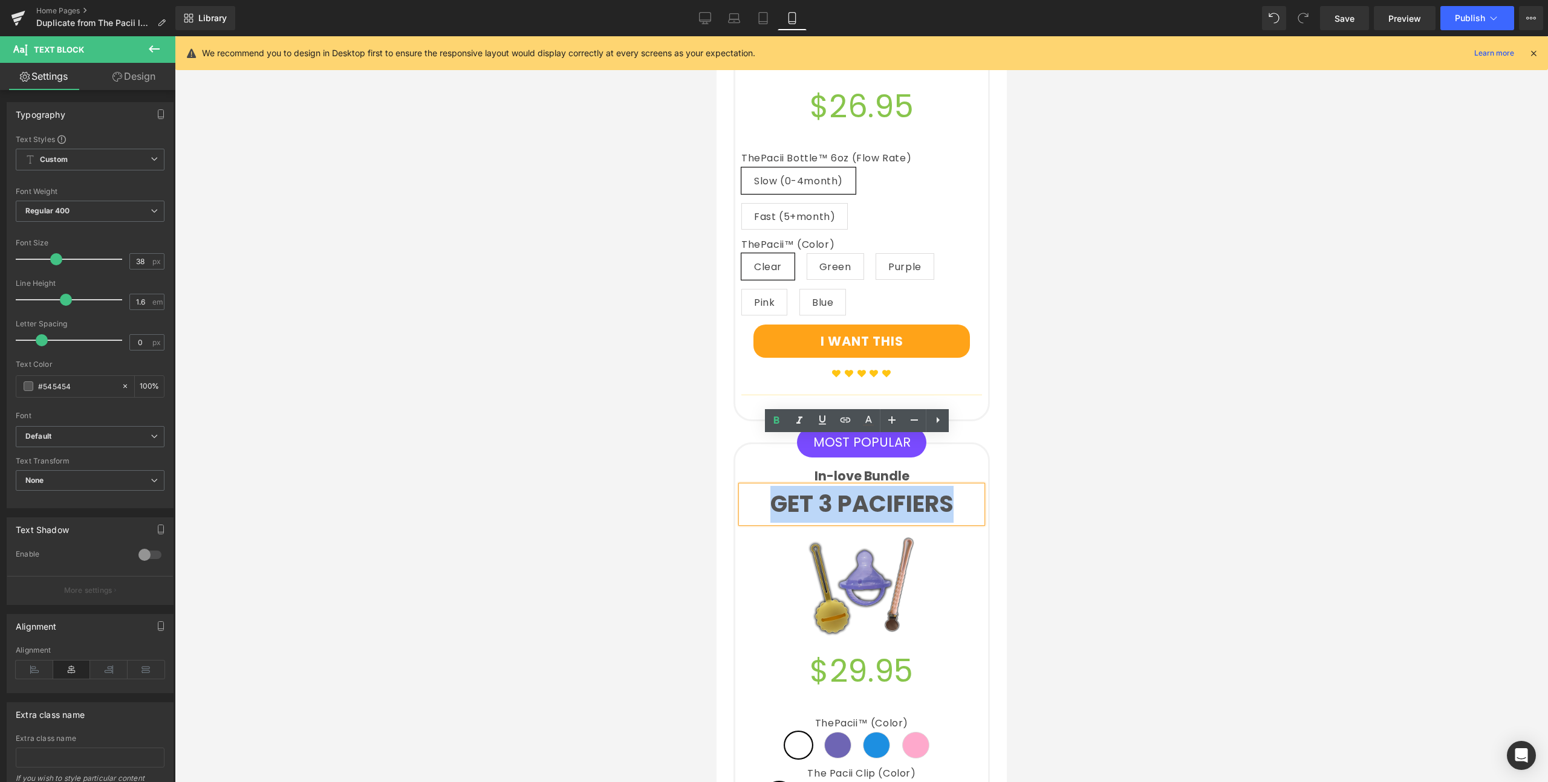
drag, startPoint x: 957, startPoint y: 457, endPoint x: 766, endPoint y: 454, distance: 191.1
click at [766, 486] on p "GET 3 PACIFIERS" at bounding box center [861, 504] width 241 height 37
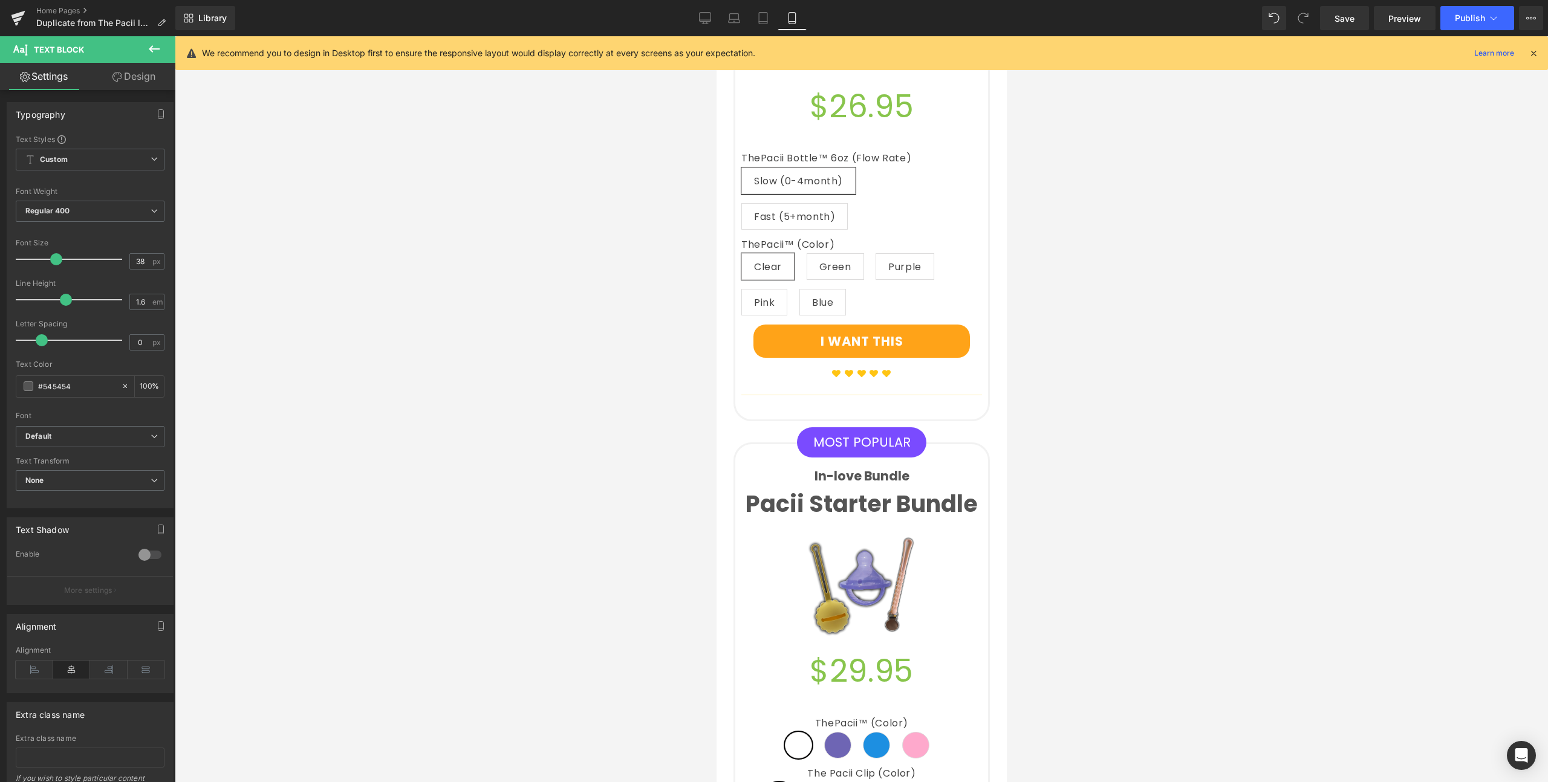
click at [1123, 420] on div at bounding box center [861, 409] width 1373 height 746
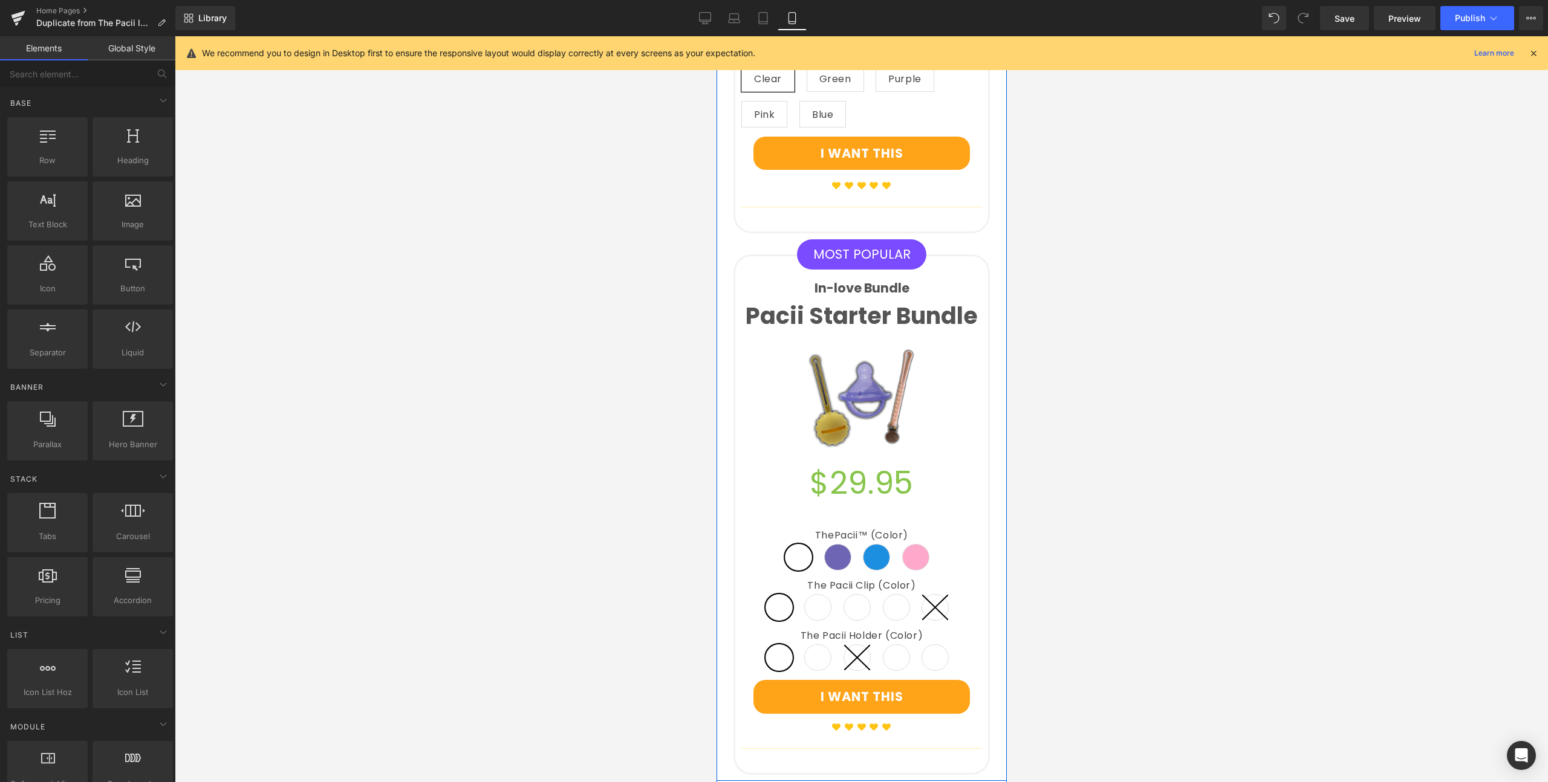
scroll to position [2862, 0]
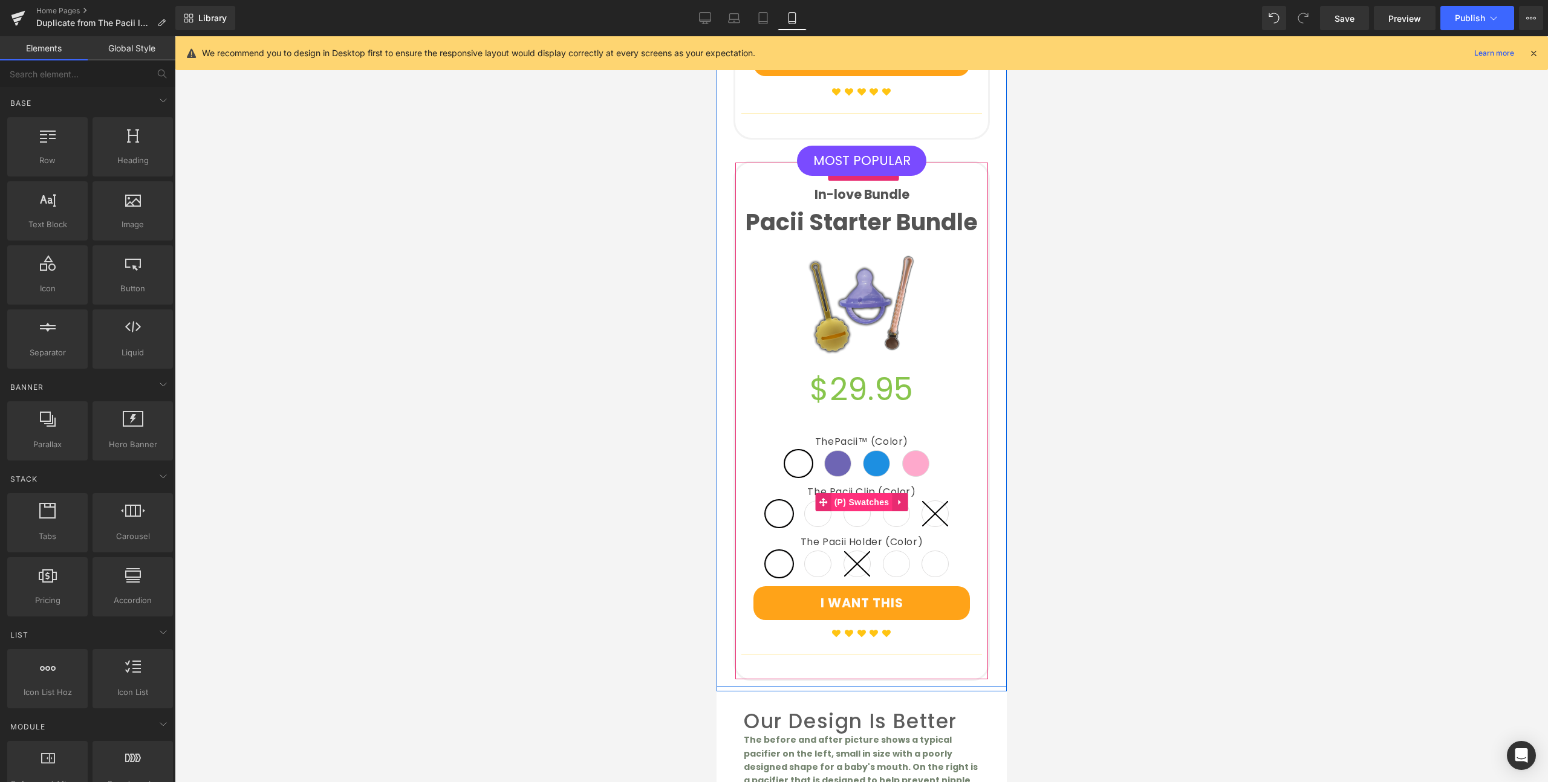
click at [868, 493] on span "(P) Swatches" at bounding box center [861, 502] width 61 height 18
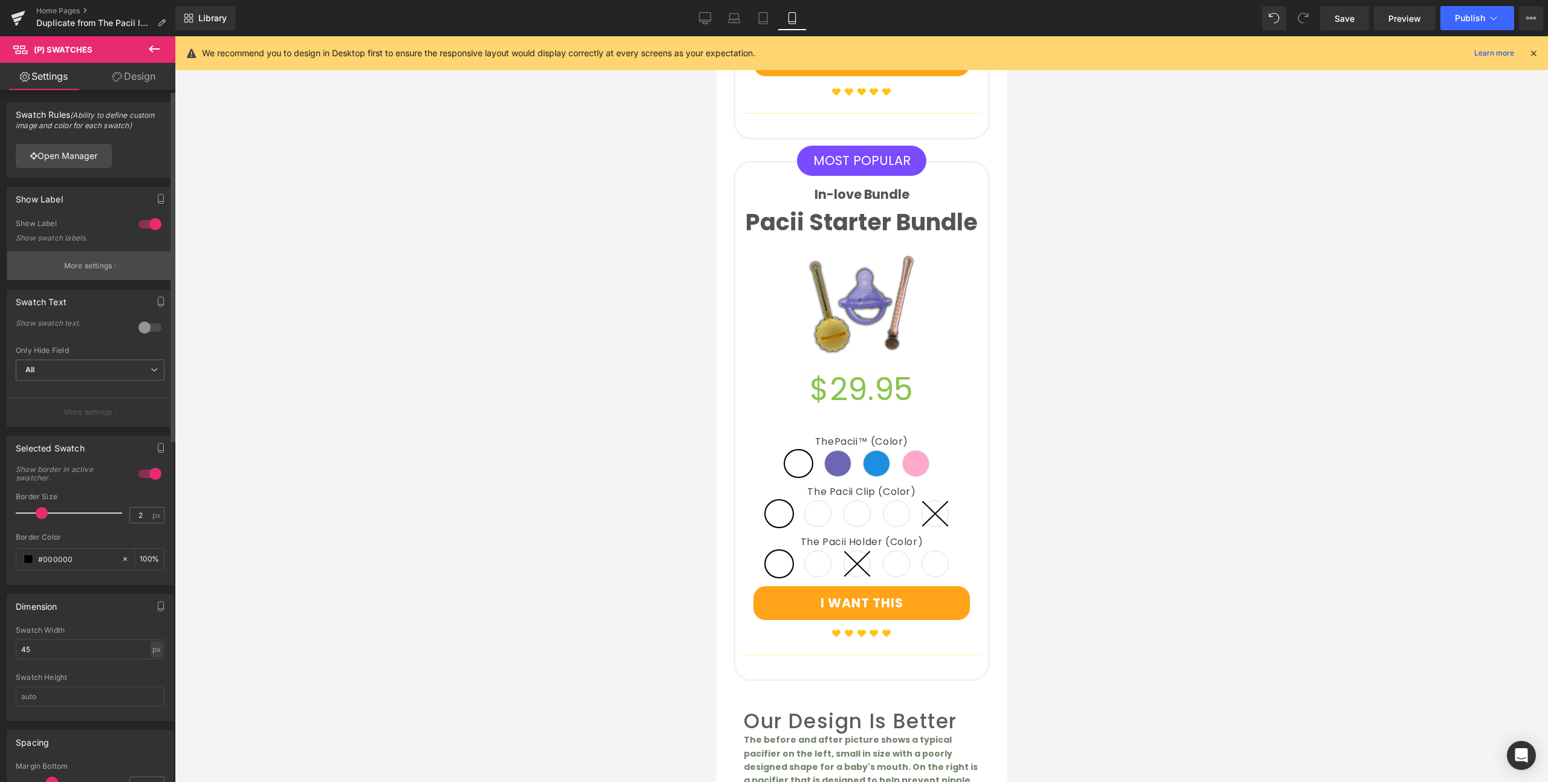
click at [73, 259] on button "More settings" at bounding box center [90, 265] width 166 height 28
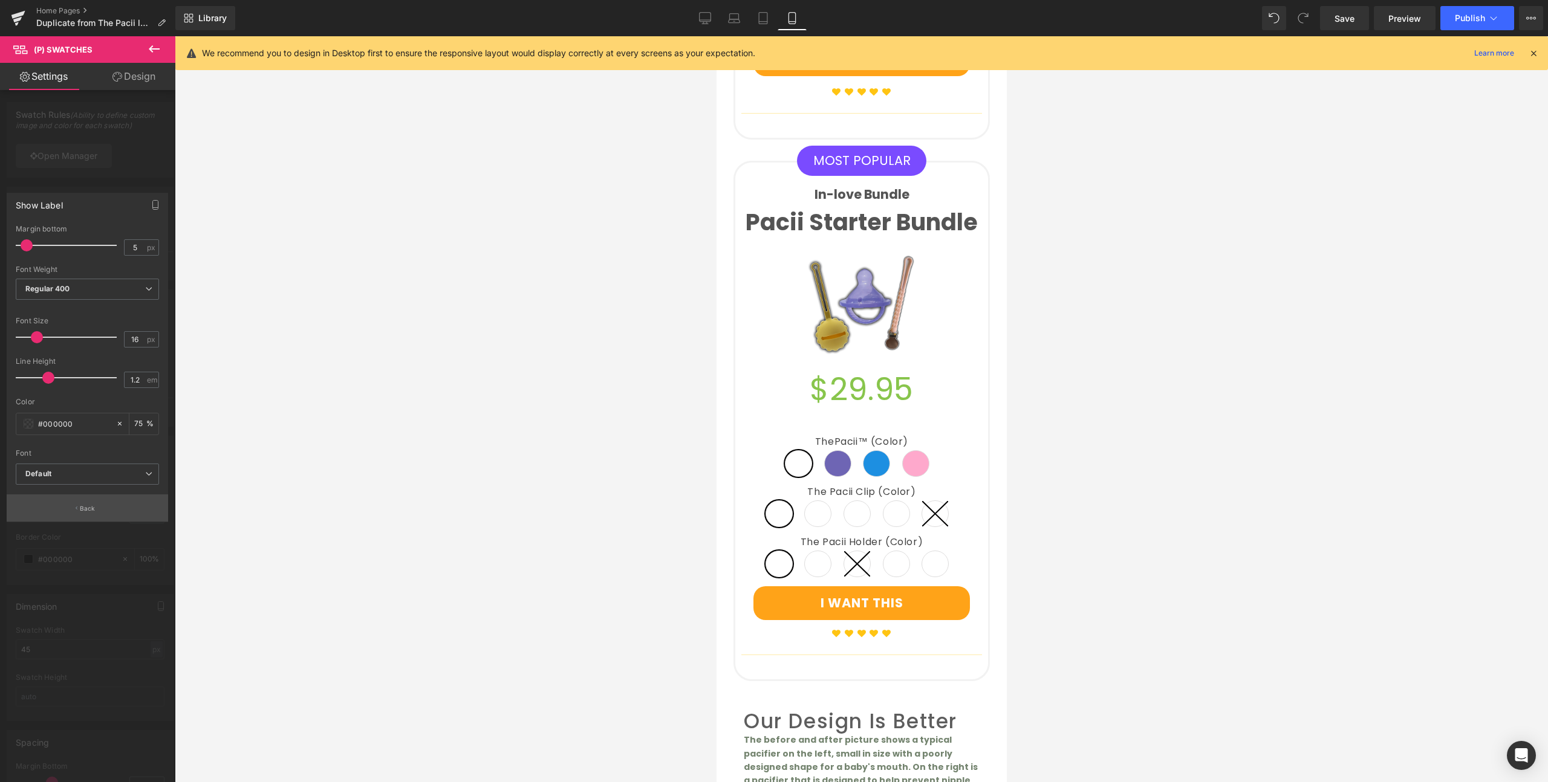
click at [85, 498] on button "Back" at bounding box center [87, 508] width 161 height 27
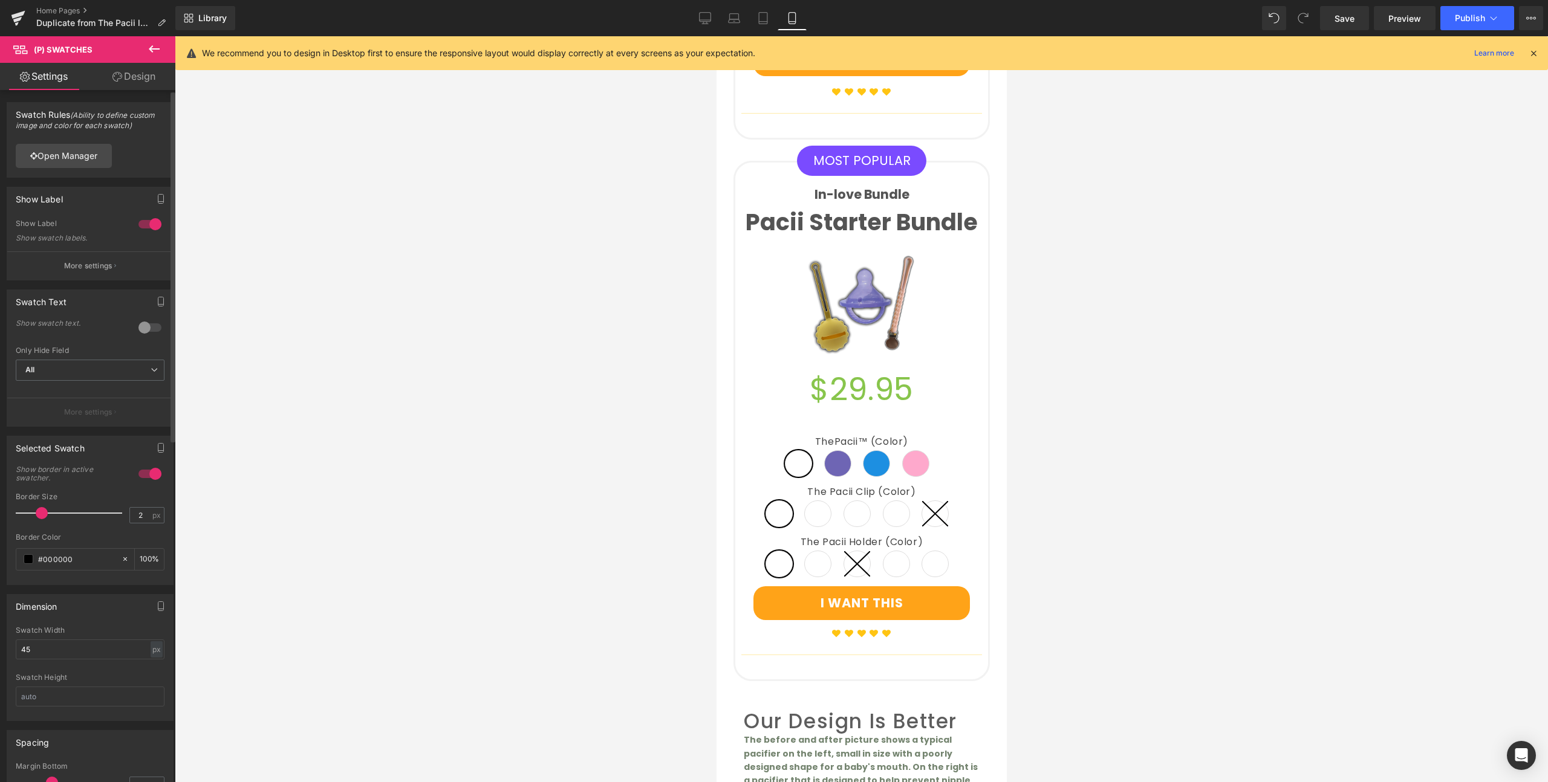
click at [148, 328] on div at bounding box center [149, 327] width 29 height 19
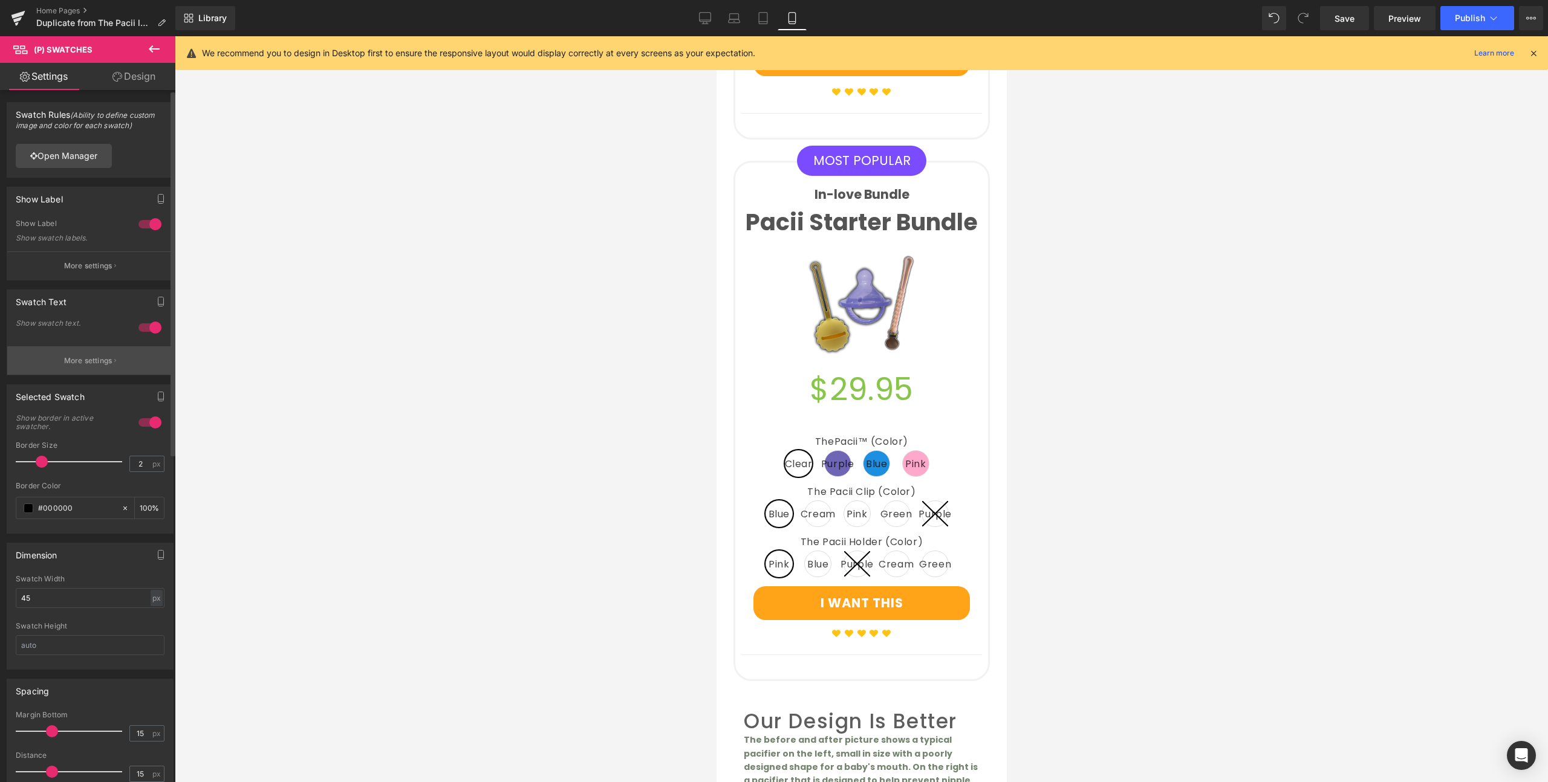
click at [129, 363] on button "More settings" at bounding box center [90, 360] width 166 height 28
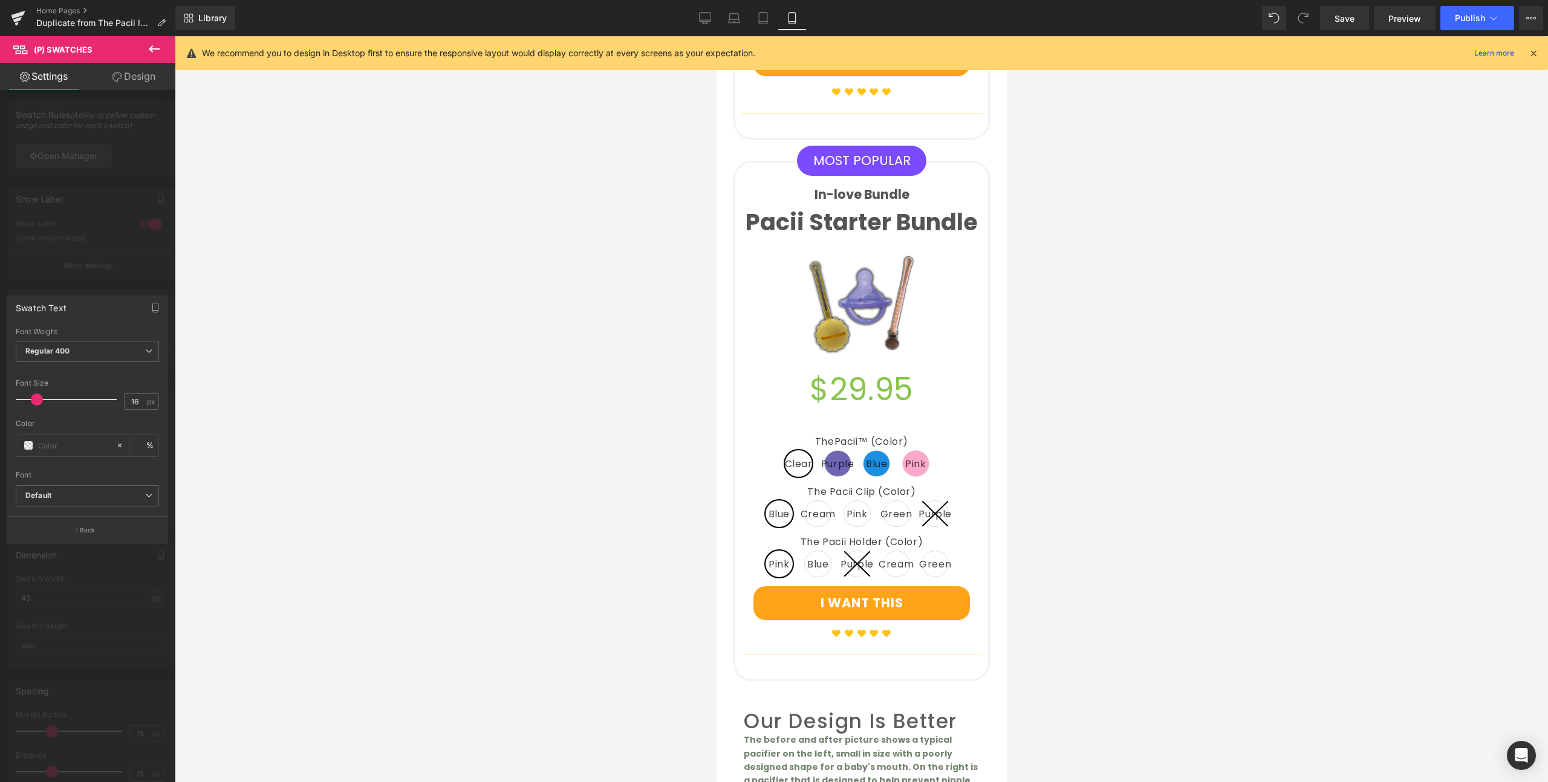
click at [35, 400] on span at bounding box center [37, 400] width 12 height 12
click at [83, 523] on button "Back" at bounding box center [87, 529] width 161 height 27
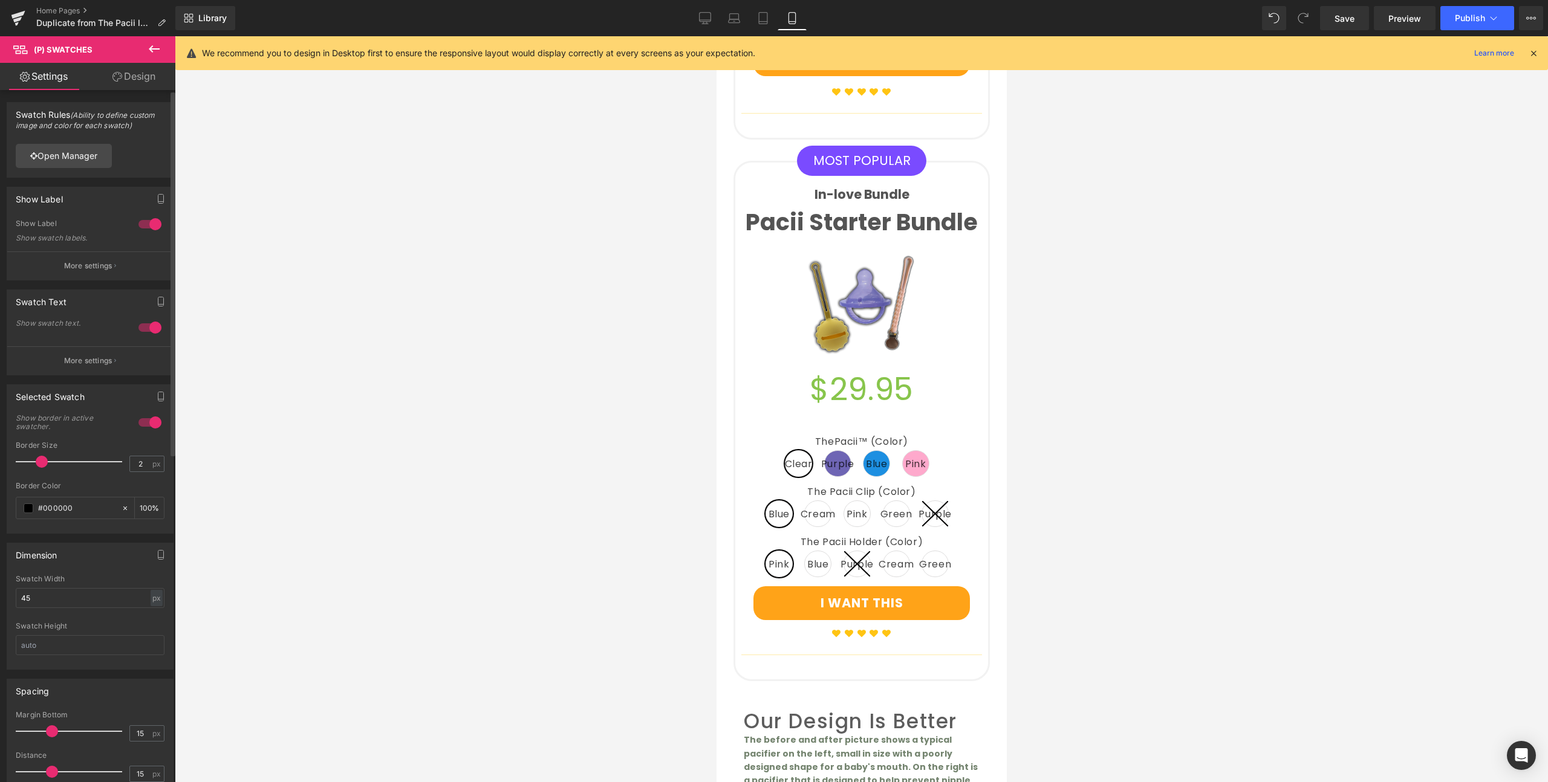
click at [37, 459] on span at bounding box center [42, 462] width 12 height 12
click at [34, 594] on input "45" at bounding box center [90, 598] width 149 height 20
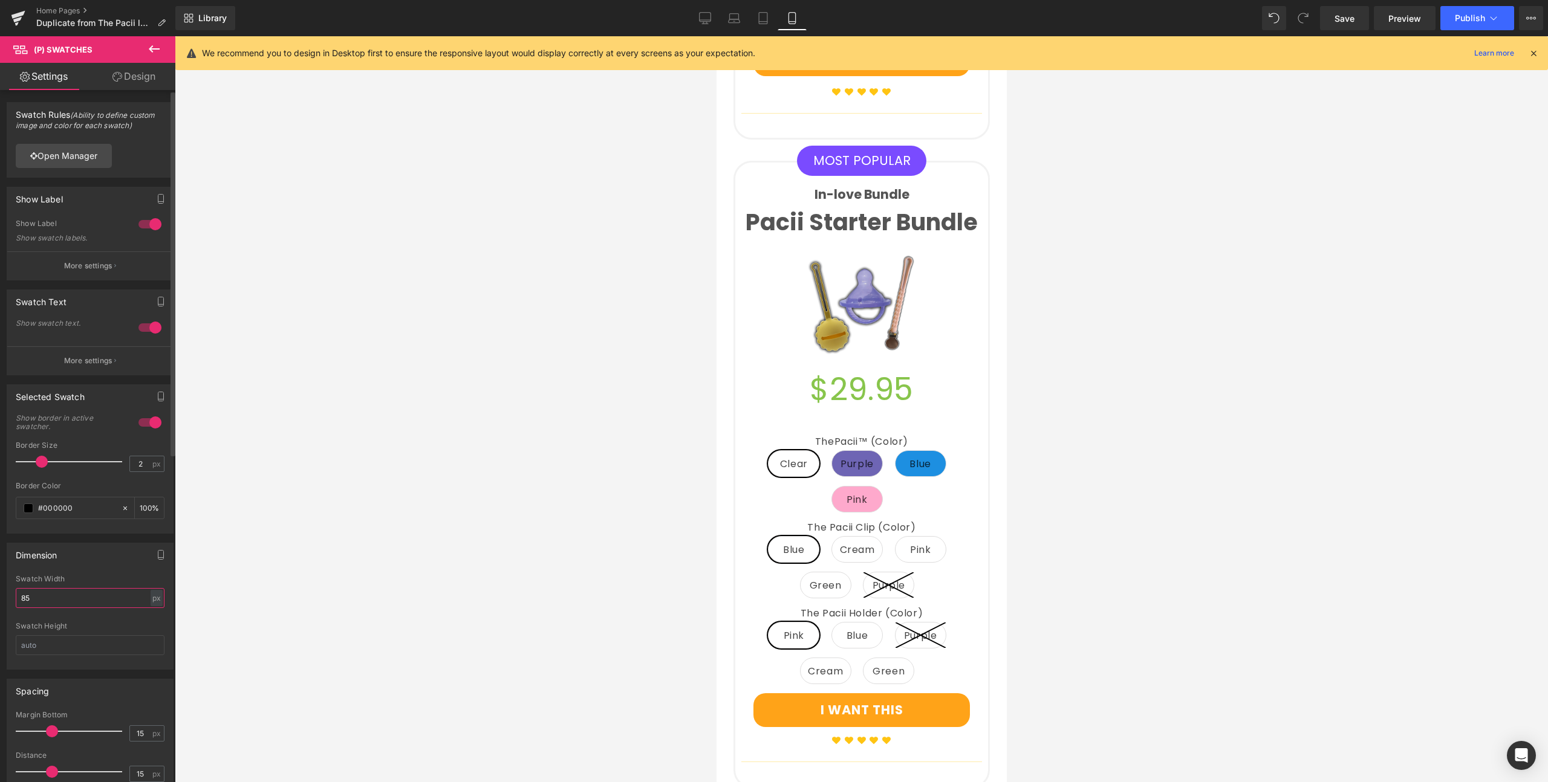
type input "85"
click at [73, 563] on div "Dimension" at bounding box center [90, 554] width 166 height 23
click at [79, 158] on link "Open Manager" at bounding box center [64, 156] width 96 height 24
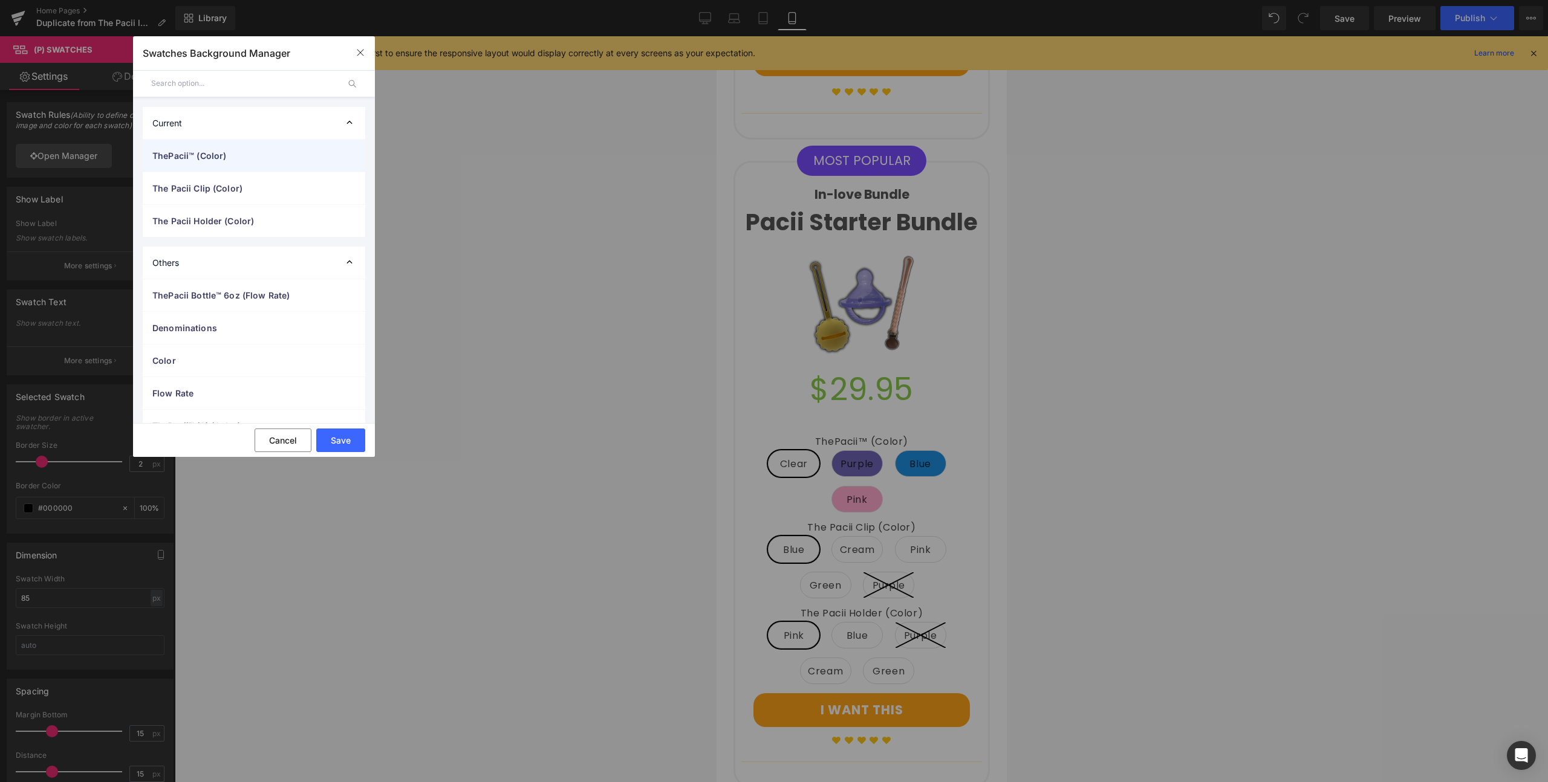
click at [220, 157] on span "ThePacii™ (Color)" at bounding box center [241, 155] width 179 height 13
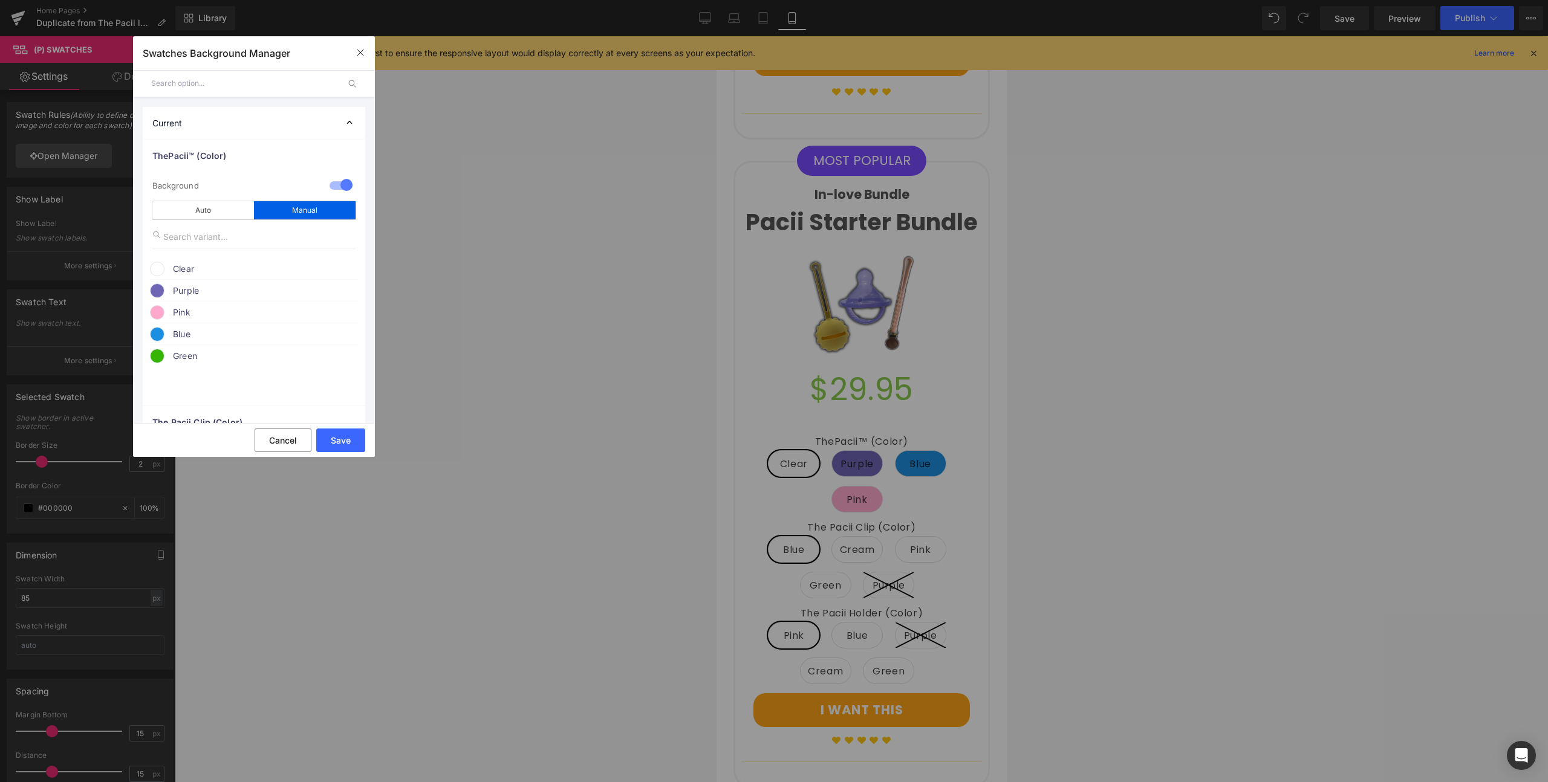
click at [333, 184] on div at bounding box center [340, 187] width 29 height 24
click at [345, 437] on button "Save" at bounding box center [340, 441] width 49 height 24
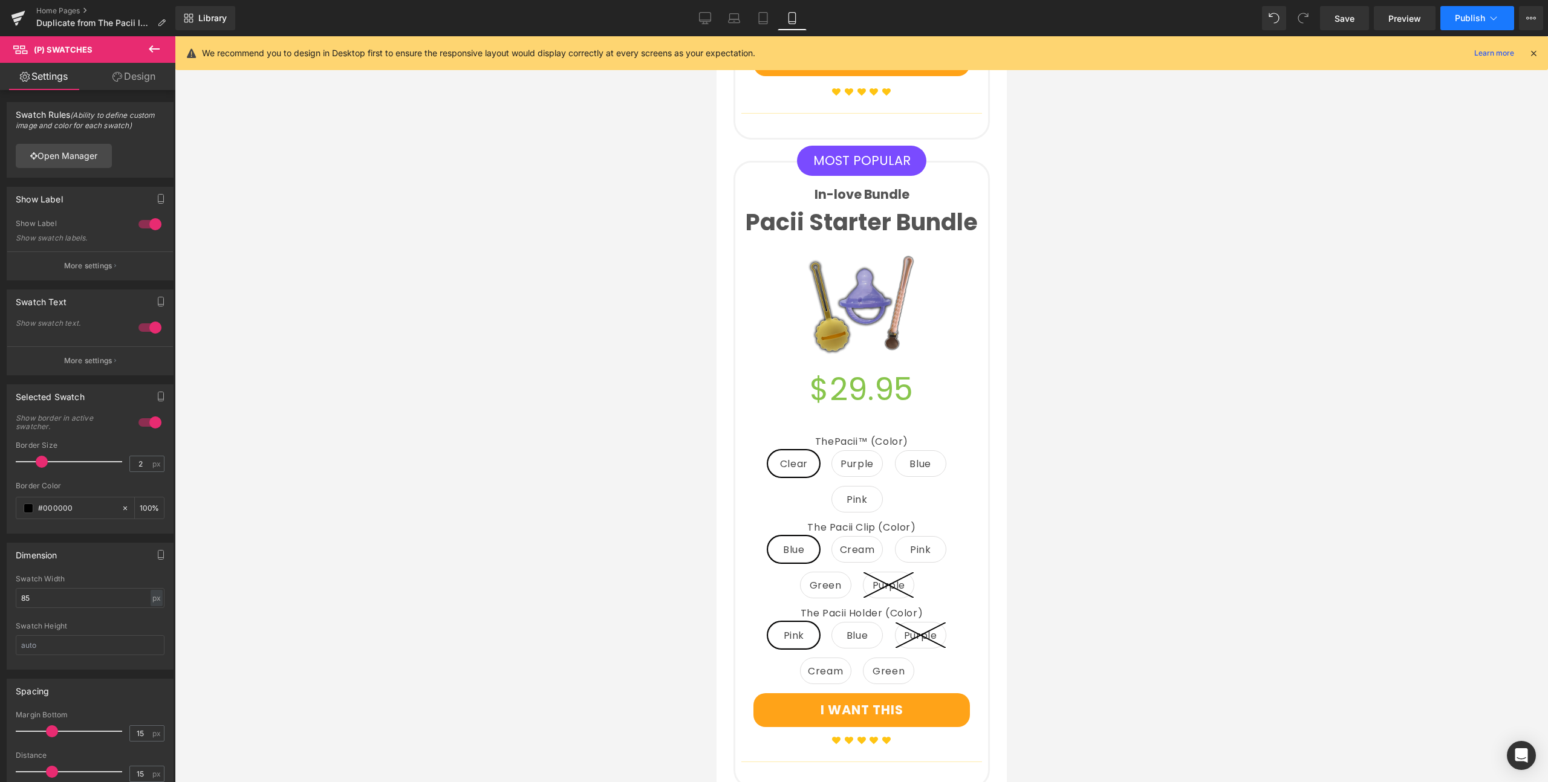
click at [1468, 24] on button "Publish" at bounding box center [1477, 18] width 74 height 24
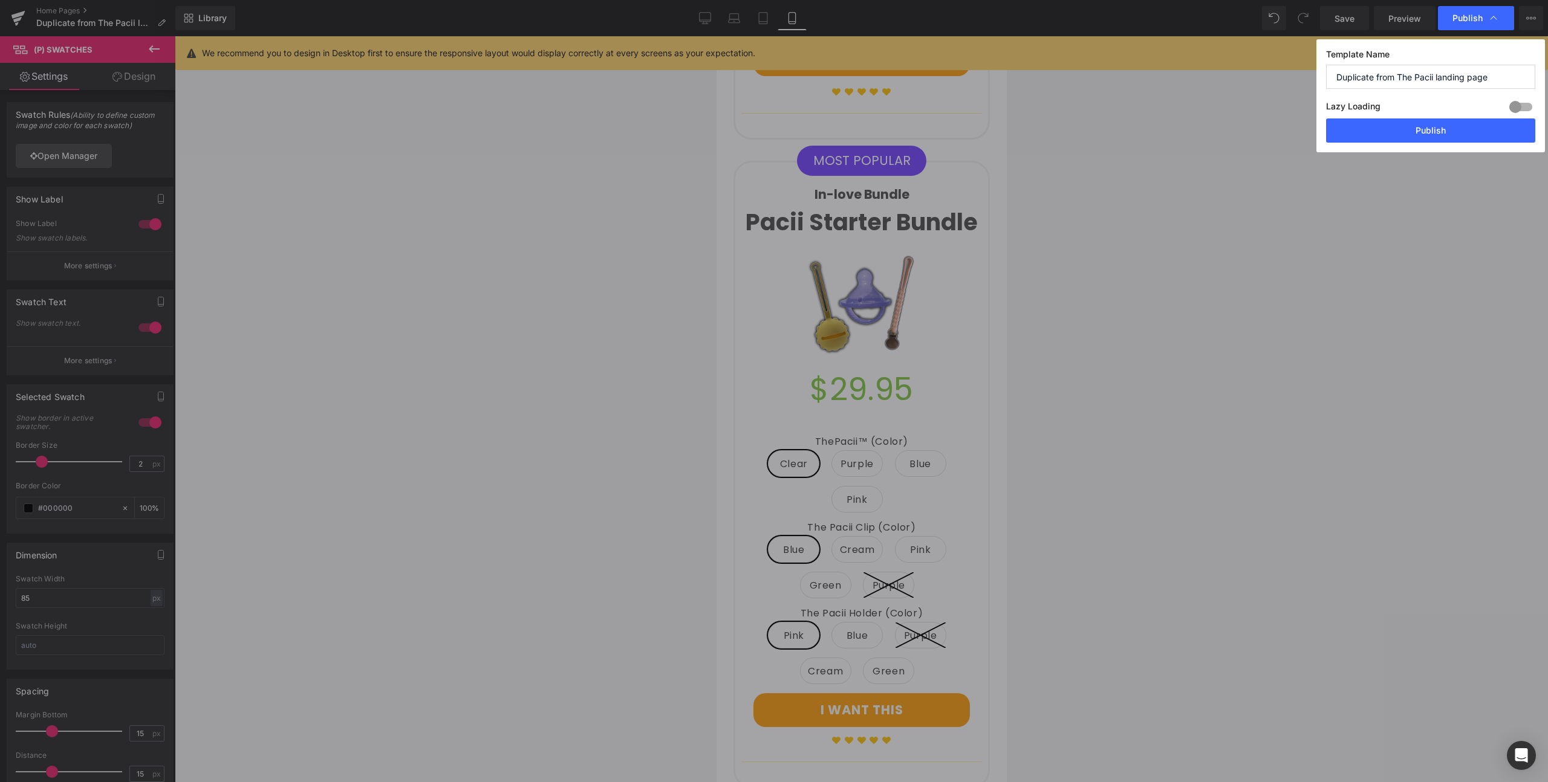
drag, startPoint x: 1363, startPoint y: 132, endPoint x: 1355, endPoint y: 131, distance: 7.4
click at [1363, 132] on button "Publish" at bounding box center [1430, 130] width 209 height 24
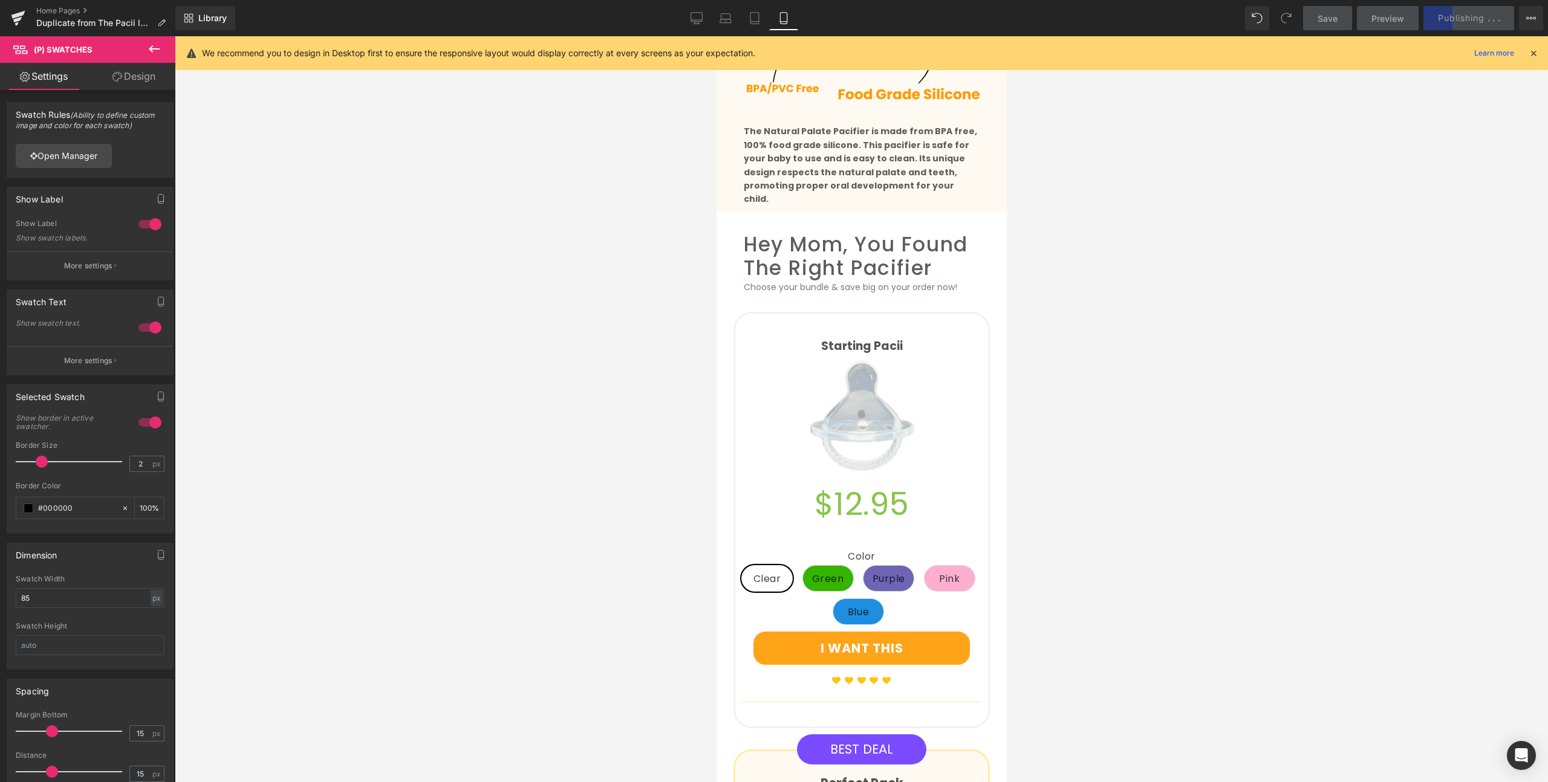
scroll to position [1140, 0]
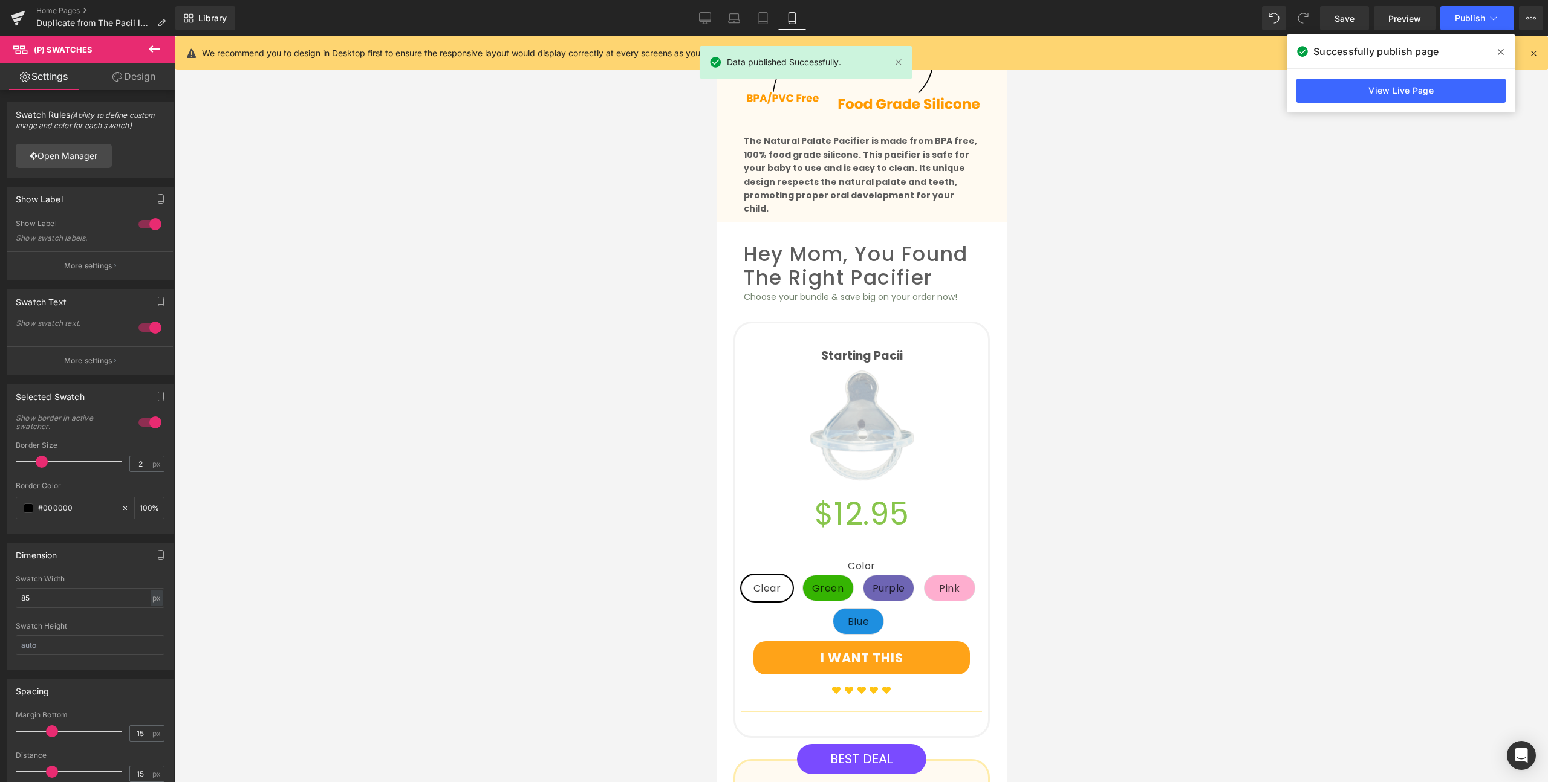
click at [1497, 55] on icon at bounding box center [1500, 52] width 6 height 10
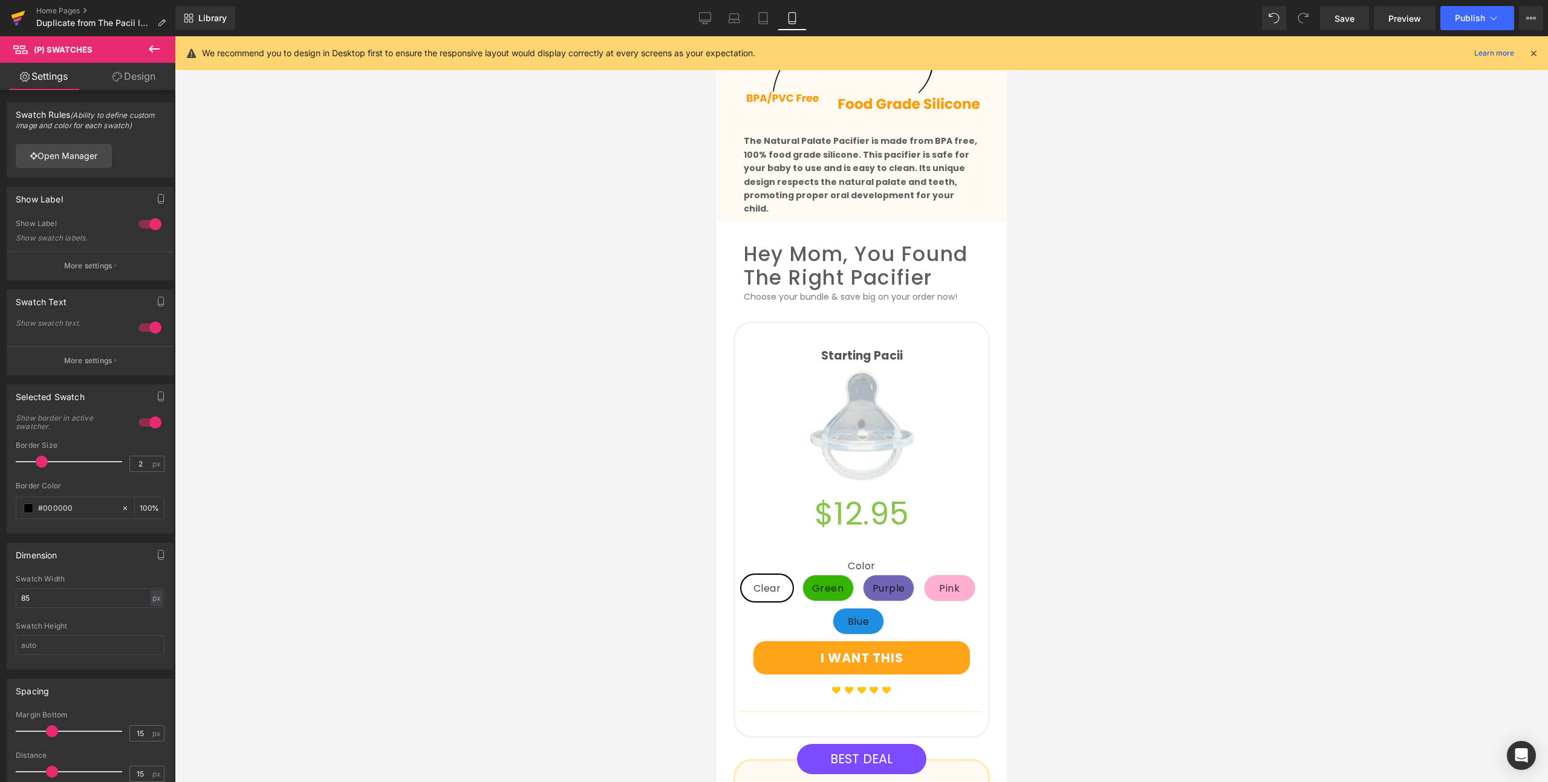
click at [13, 18] on icon at bounding box center [18, 15] width 14 height 8
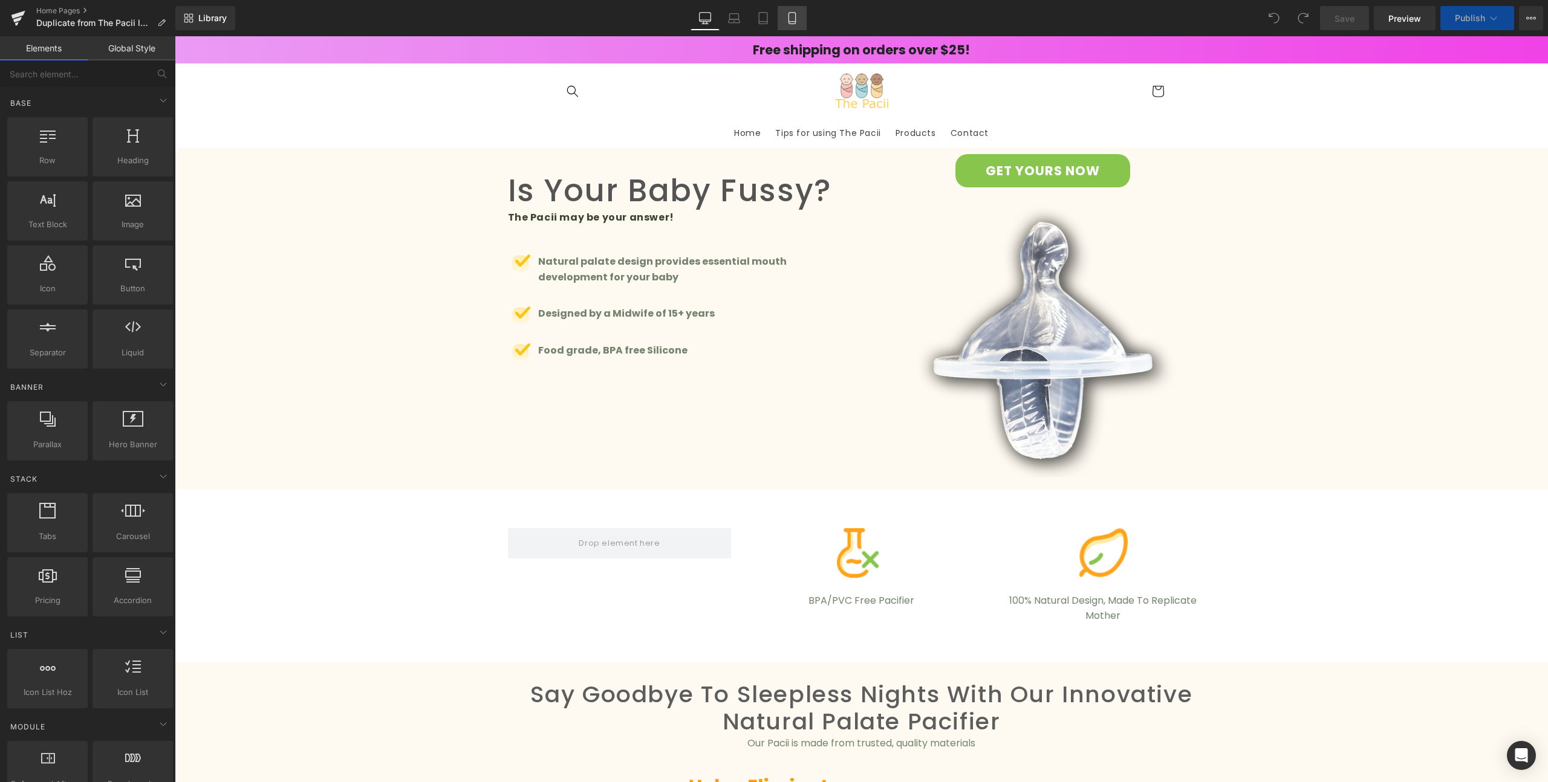
click at [793, 19] on icon at bounding box center [792, 18] width 12 height 12
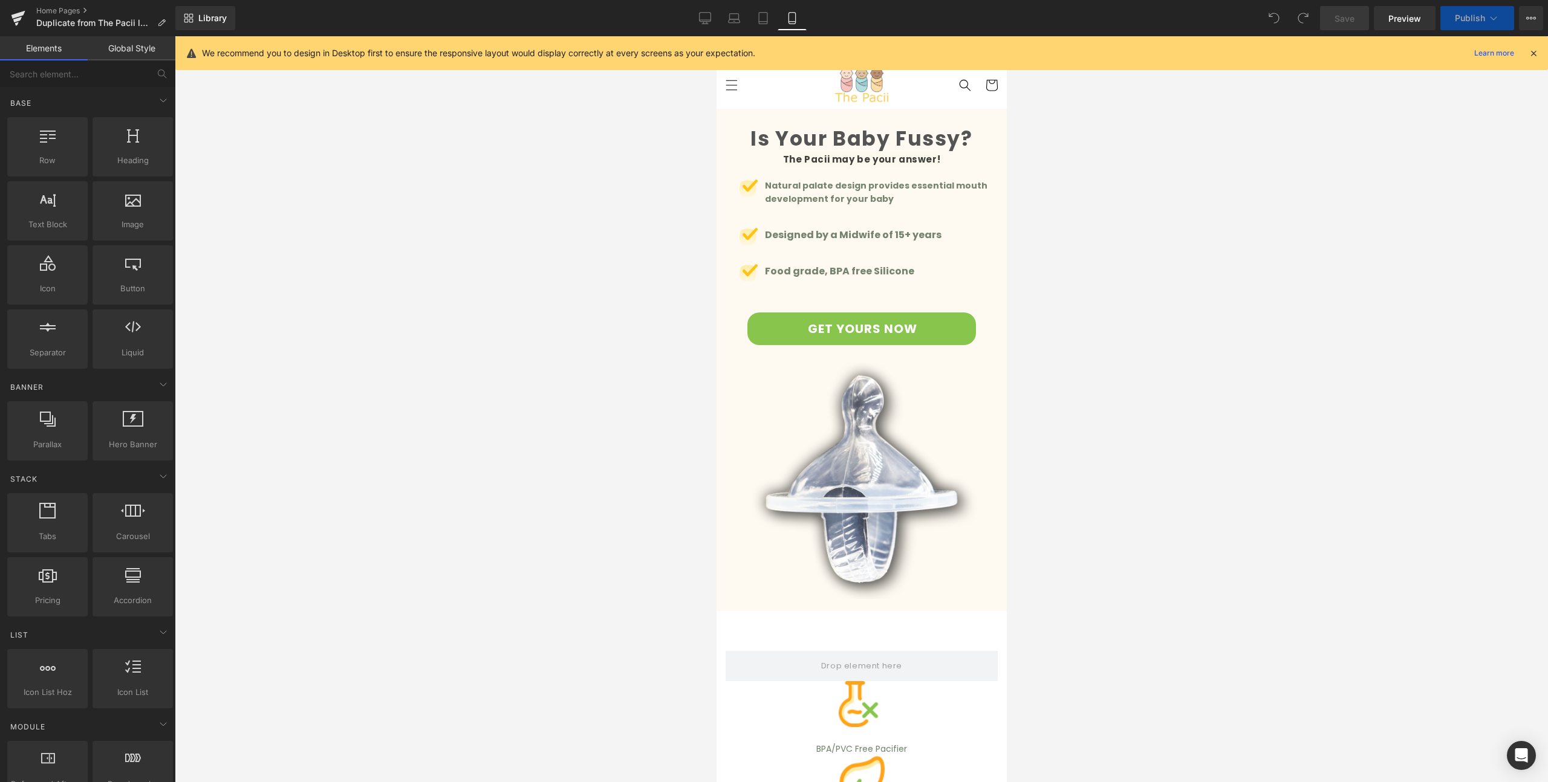
click at [1532, 54] on icon at bounding box center [1533, 53] width 11 height 11
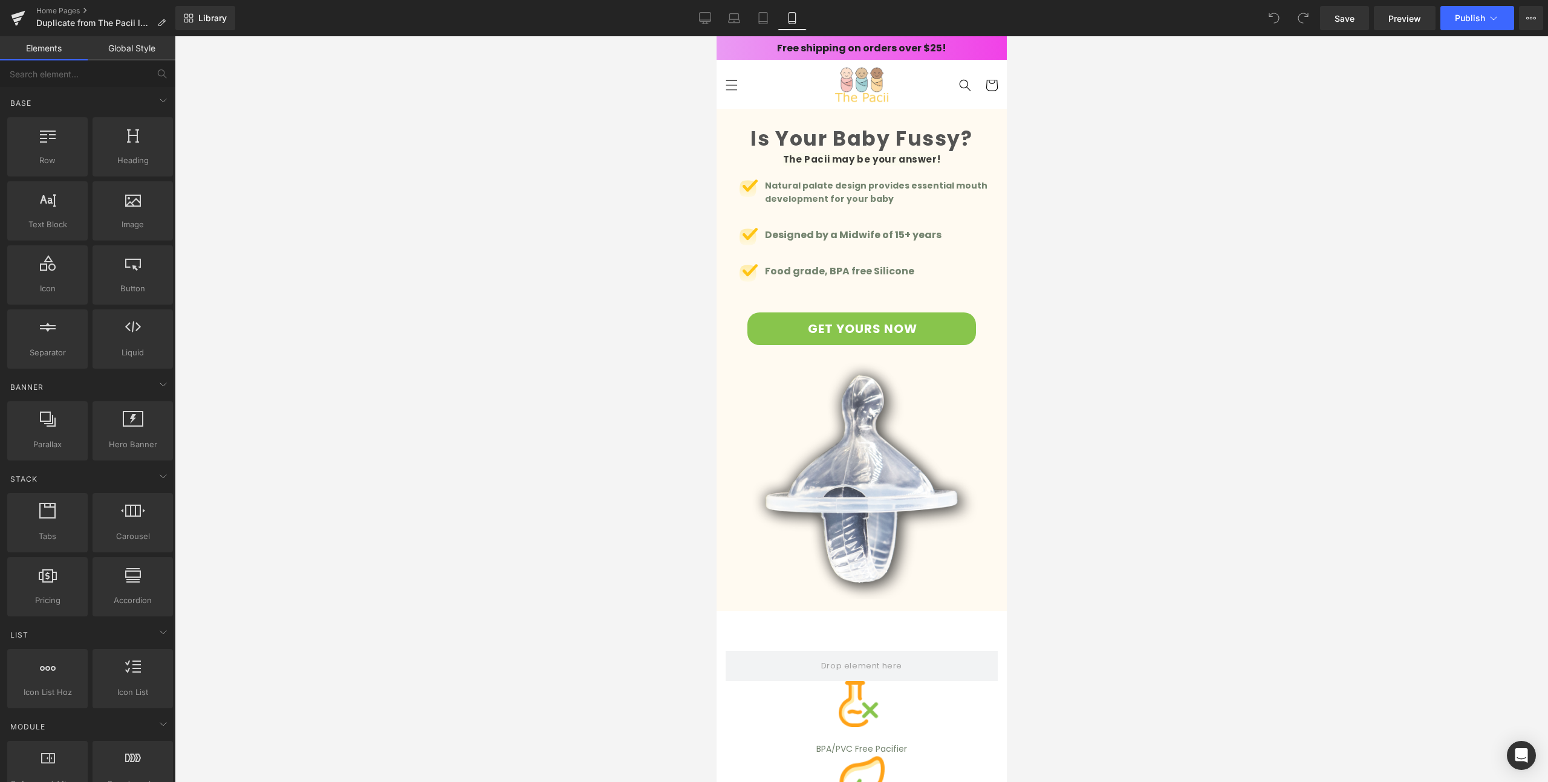
click at [753, 39] on div "Free shipping on orders over $25!" at bounding box center [861, 48] width 290 height 24
click at [744, 47] on div "Free shipping on orders over $25!" at bounding box center [861, 47] width 278 height 11
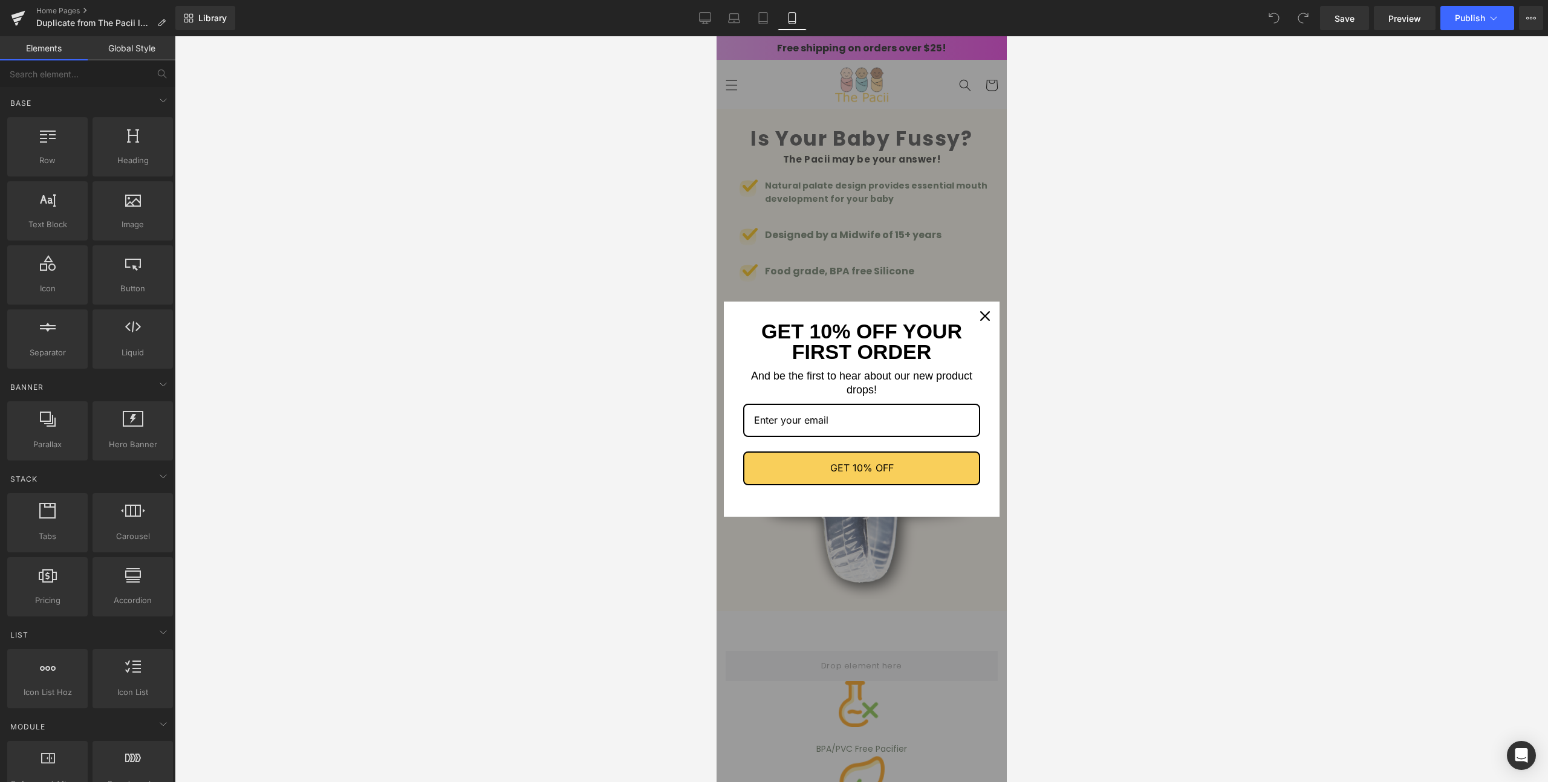
click at [927, 49] on div "Marketing offer form" at bounding box center [861, 409] width 290 height 746
click at [970, 325] on button "Close" at bounding box center [984, 316] width 29 height 29
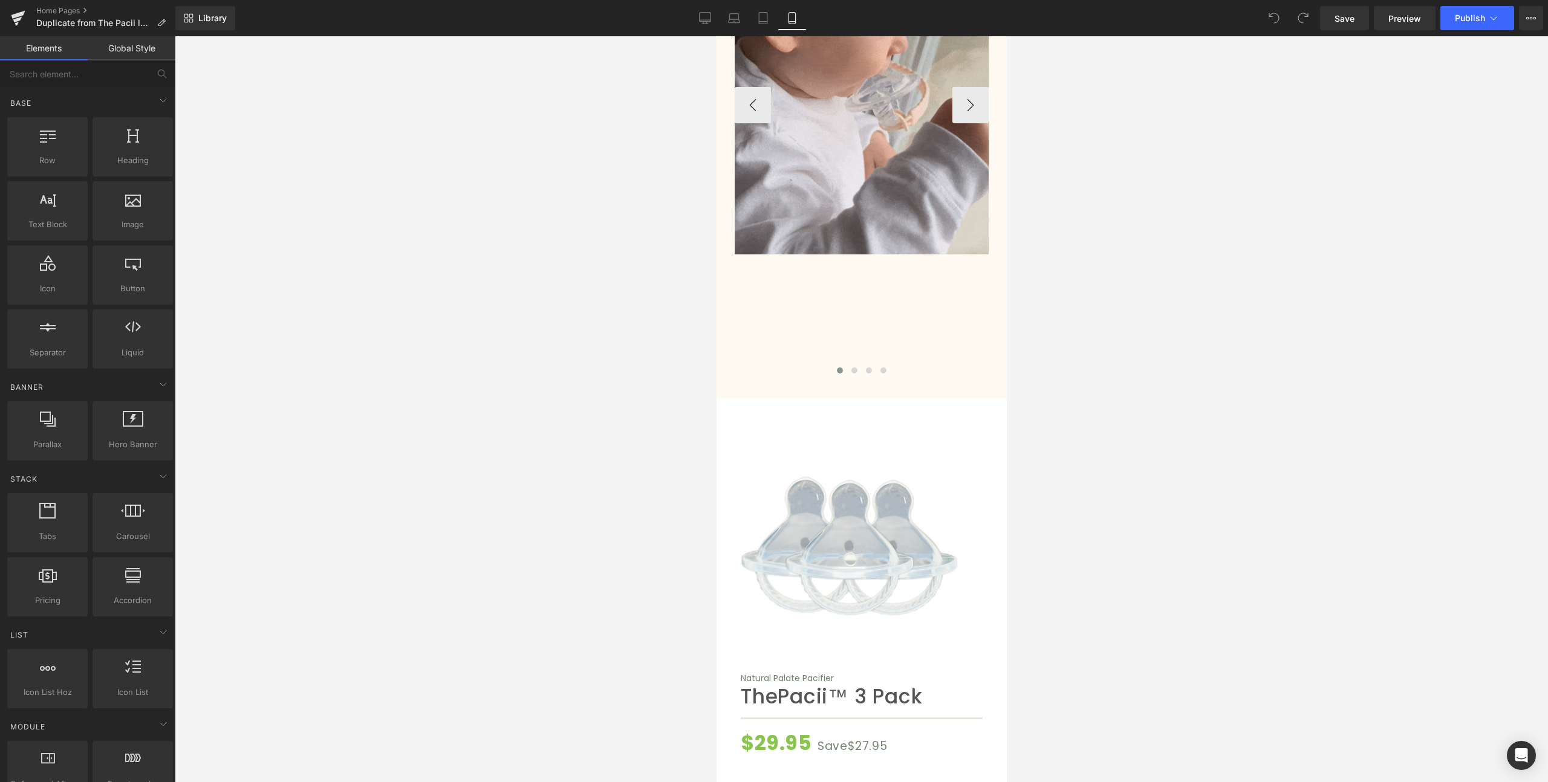
scroll to position [4871, 0]
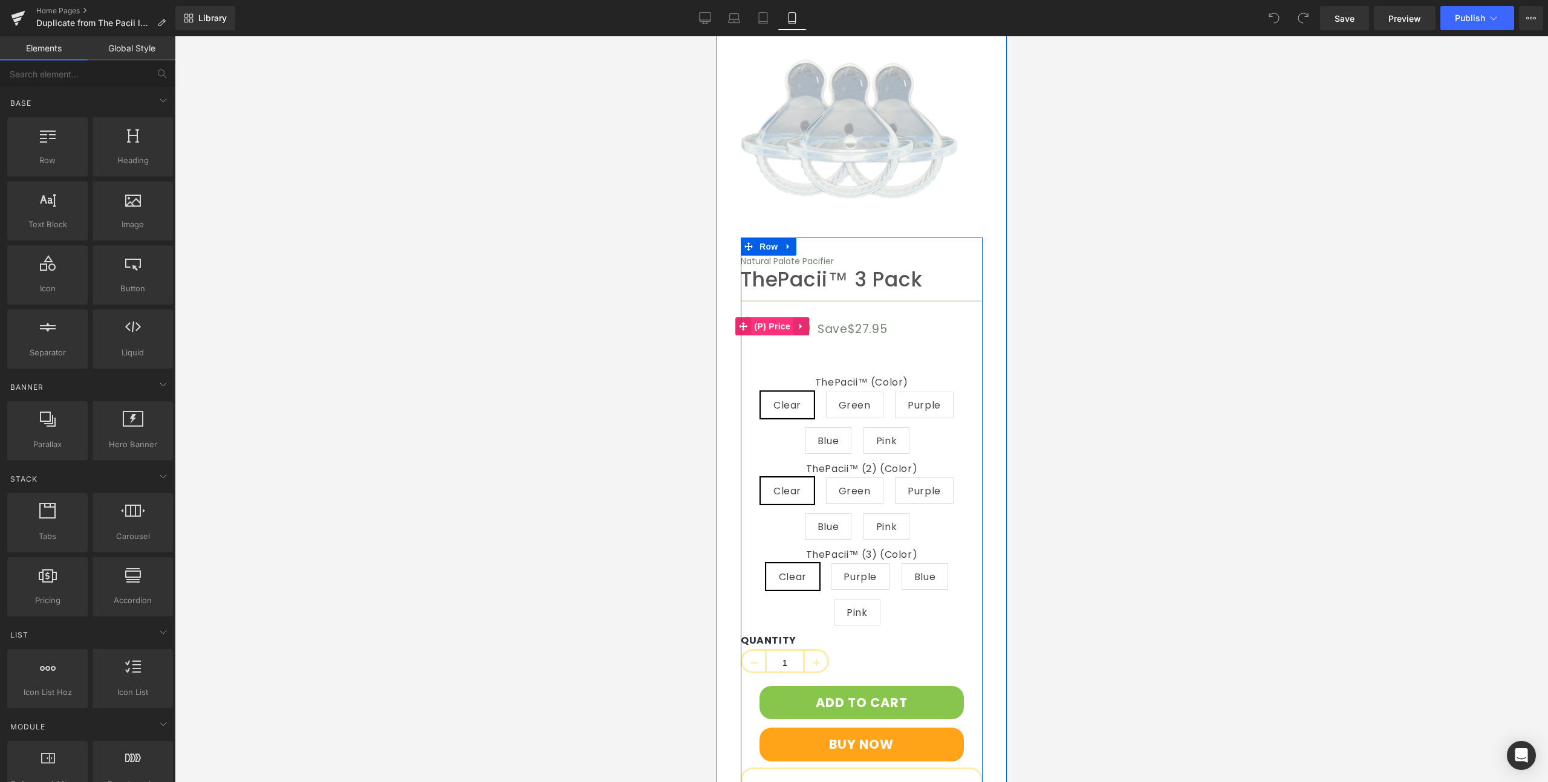
click at [774, 317] on span "(P) Price" at bounding box center [772, 326] width 42 height 18
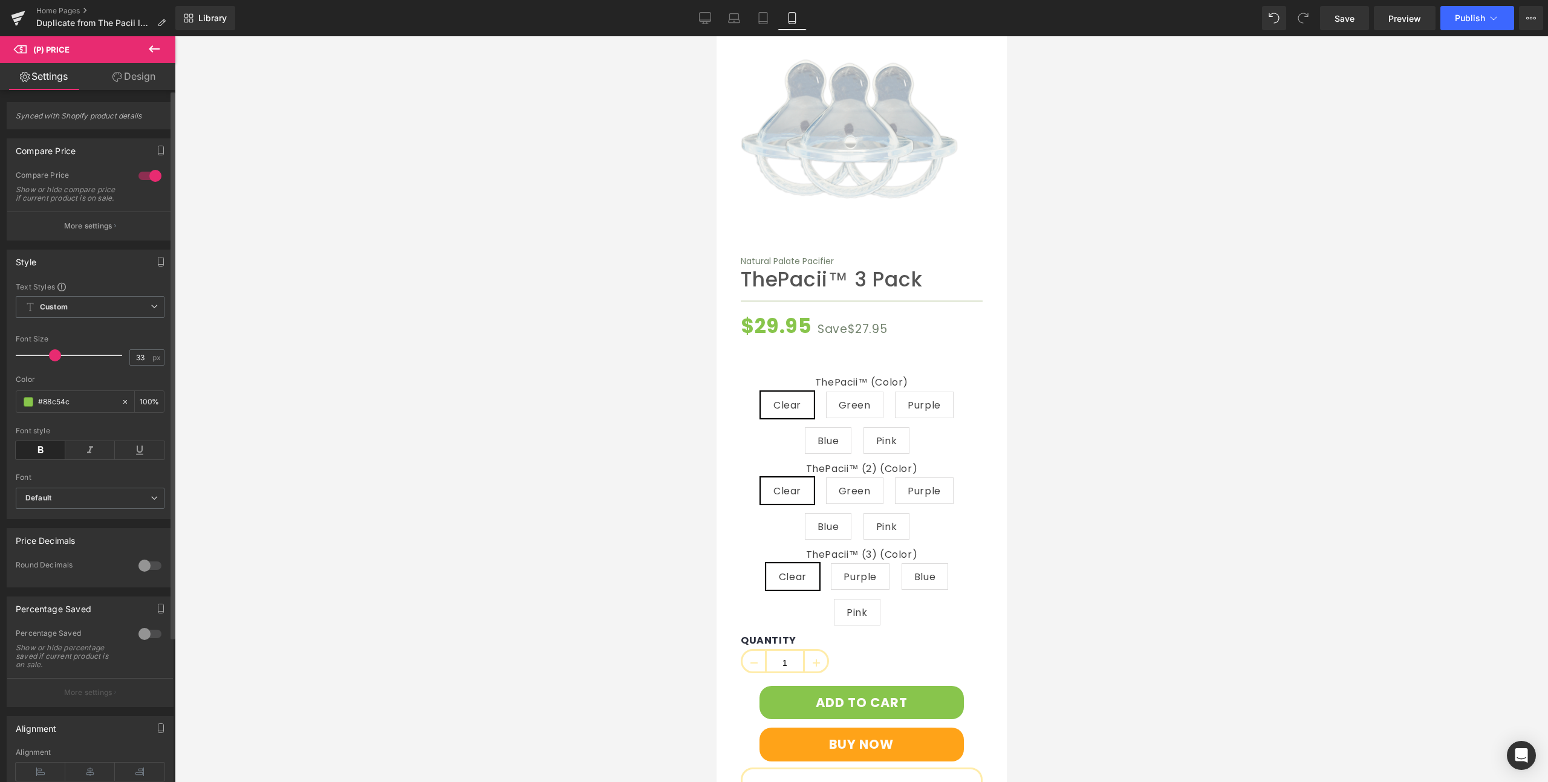
click at [144, 175] on div at bounding box center [149, 175] width 29 height 19
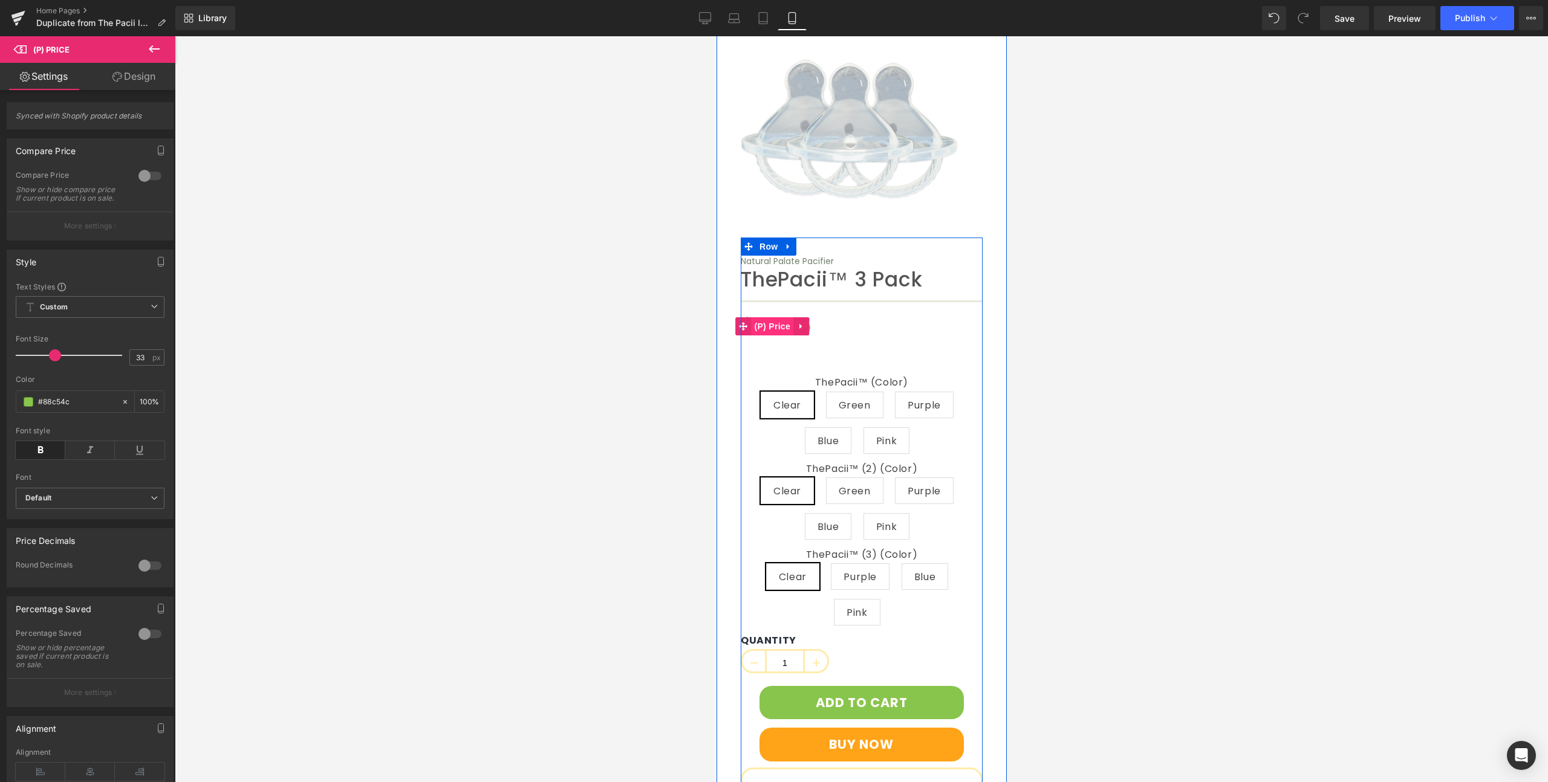
click at [777, 317] on span "(P) Price" at bounding box center [772, 326] width 42 height 18
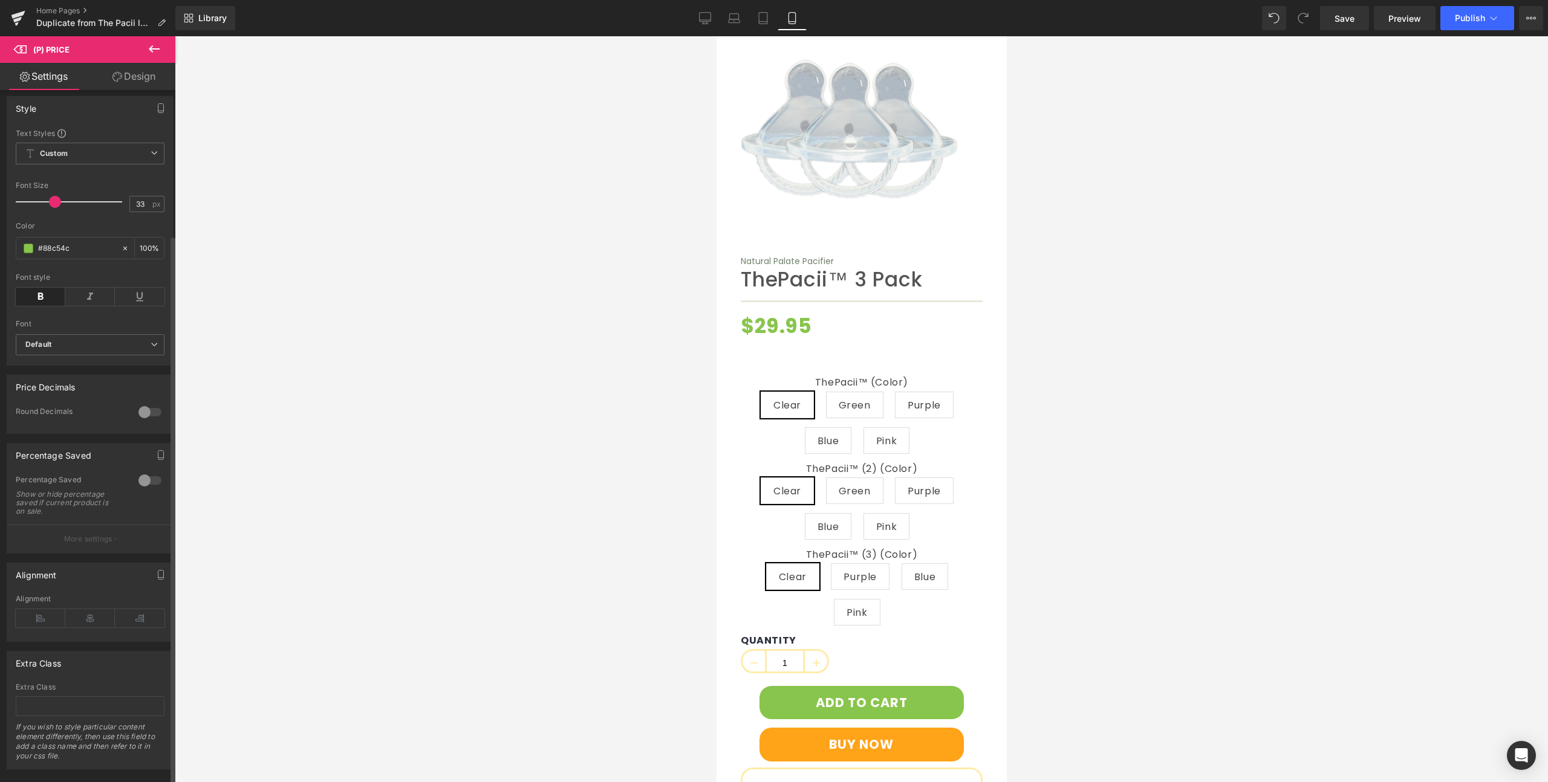
scroll to position [183, 0]
click at [91, 599] on icon at bounding box center [90, 606] width 50 height 18
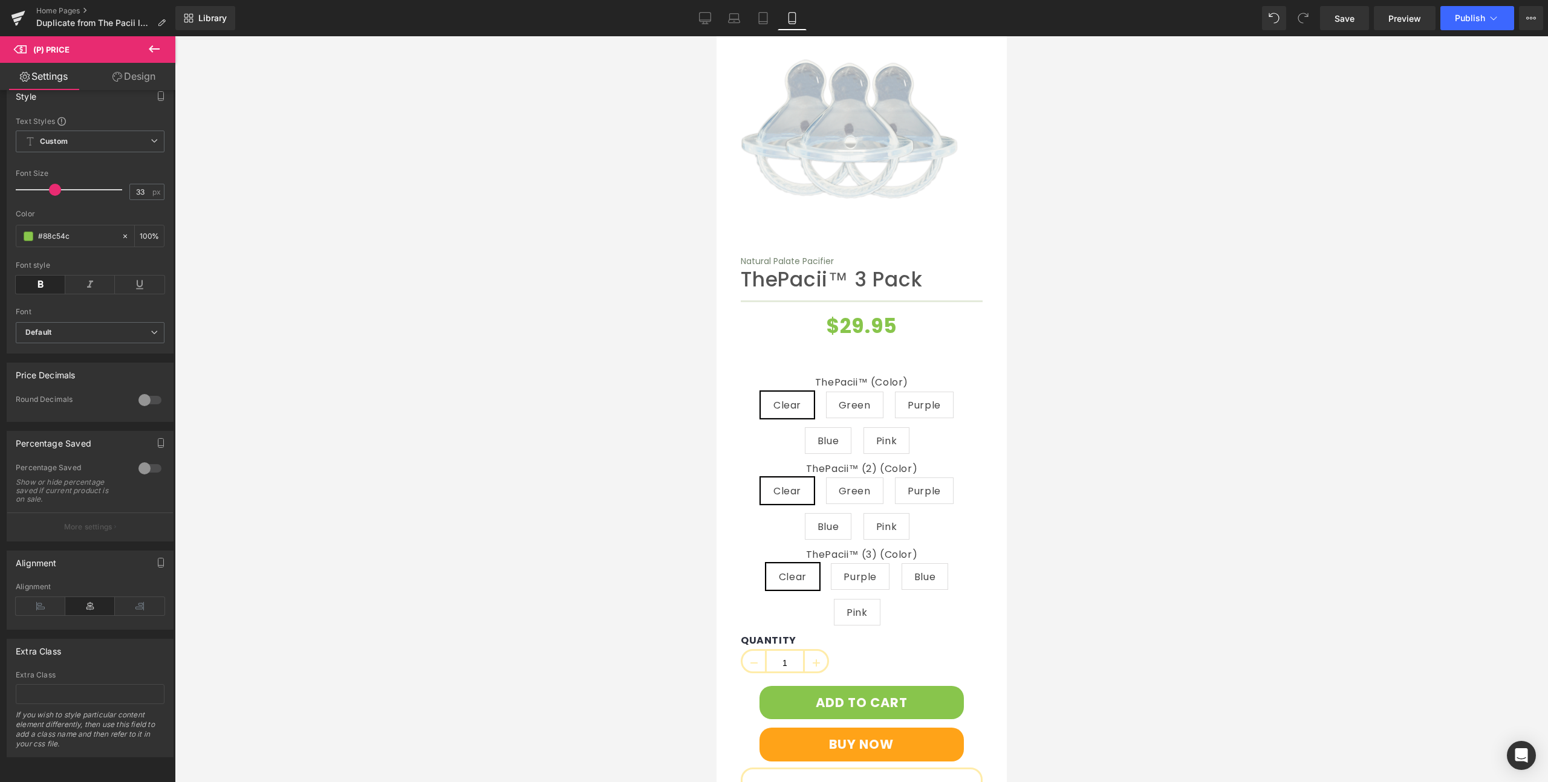
click at [401, 421] on div at bounding box center [861, 409] width 1373 height 746
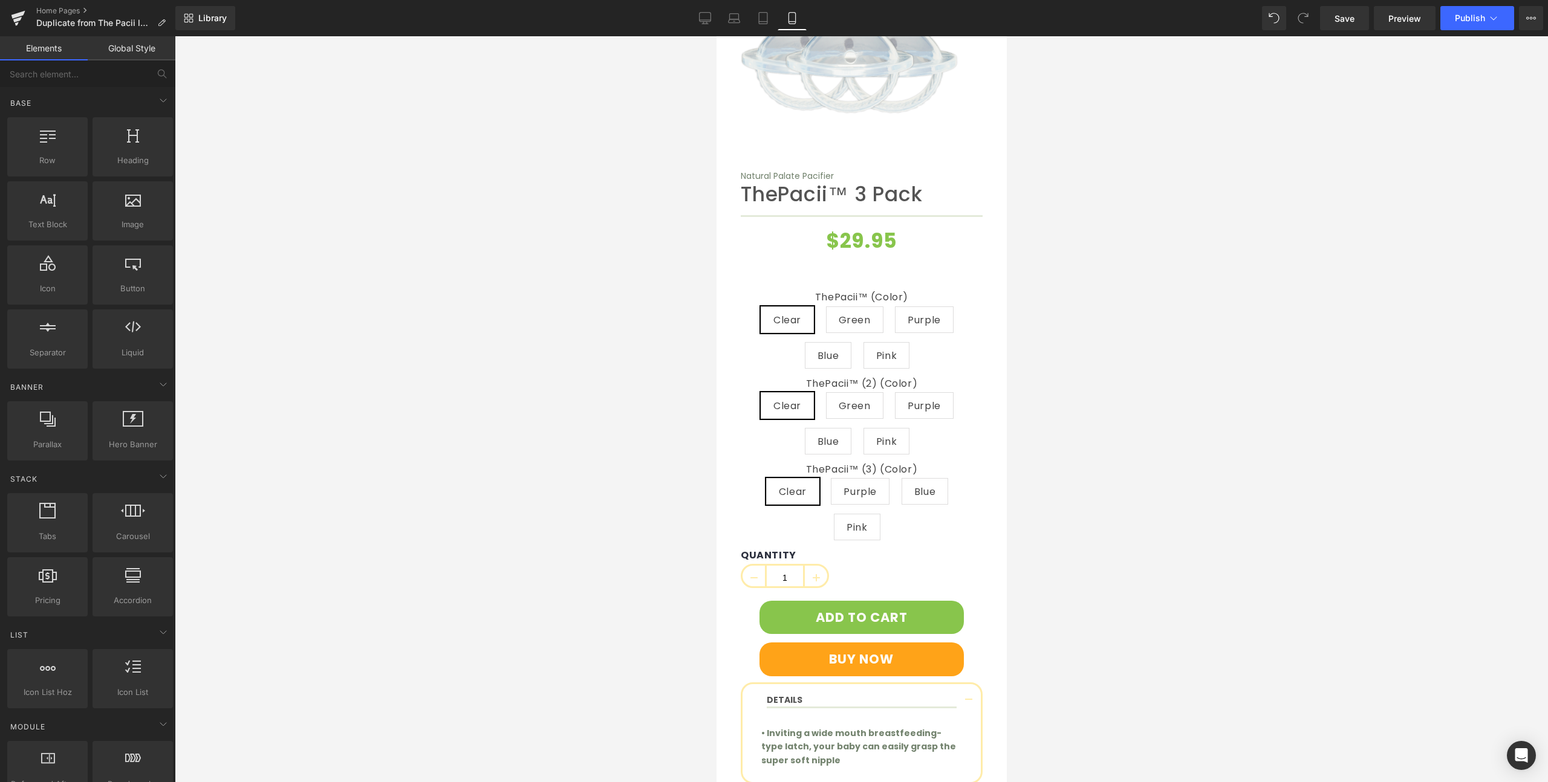
scroll to position [4697, 0]
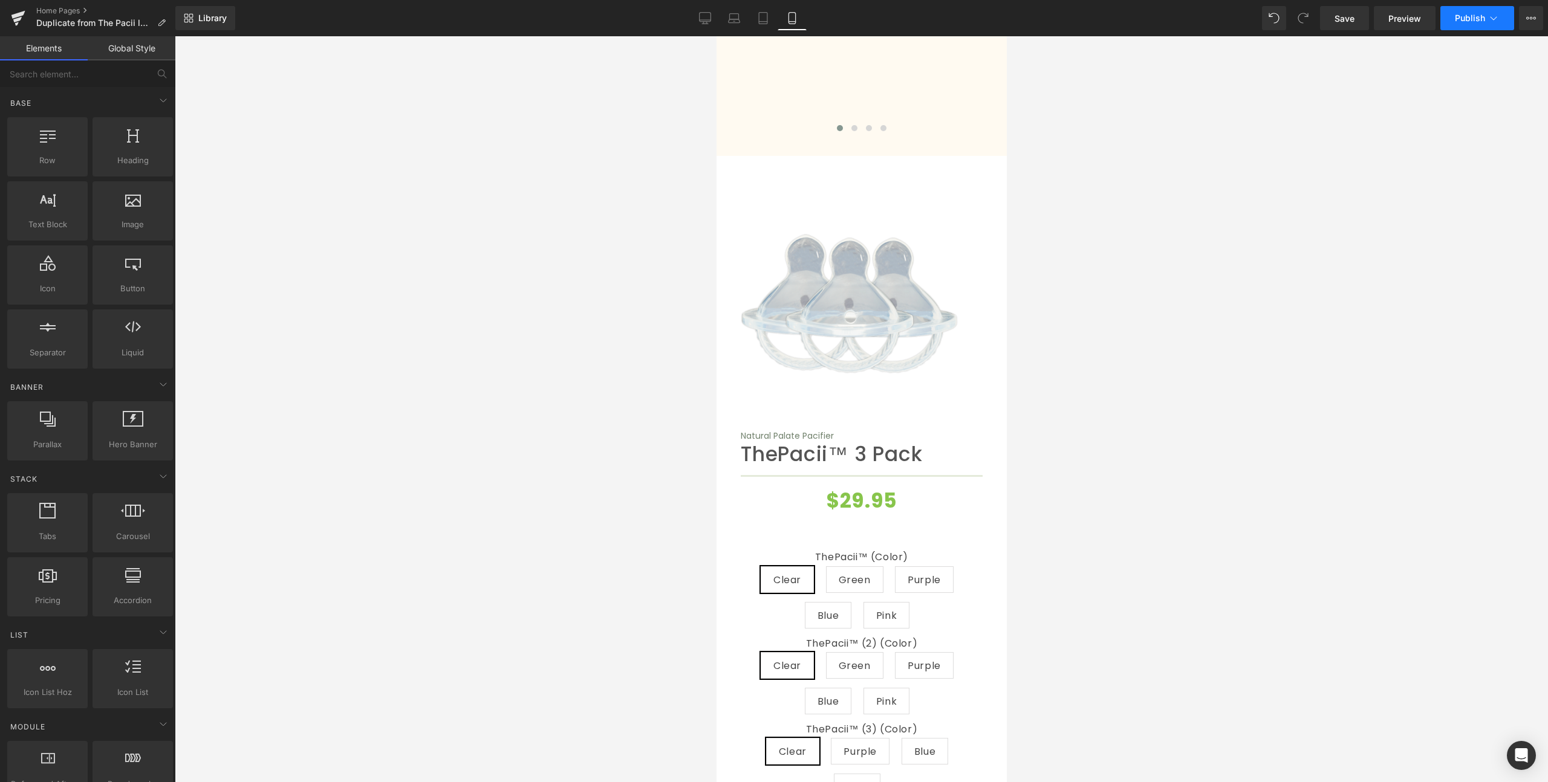
click at [1462, 21] on span "Publish" at bounding box center [1469, 18] width 30 height 10
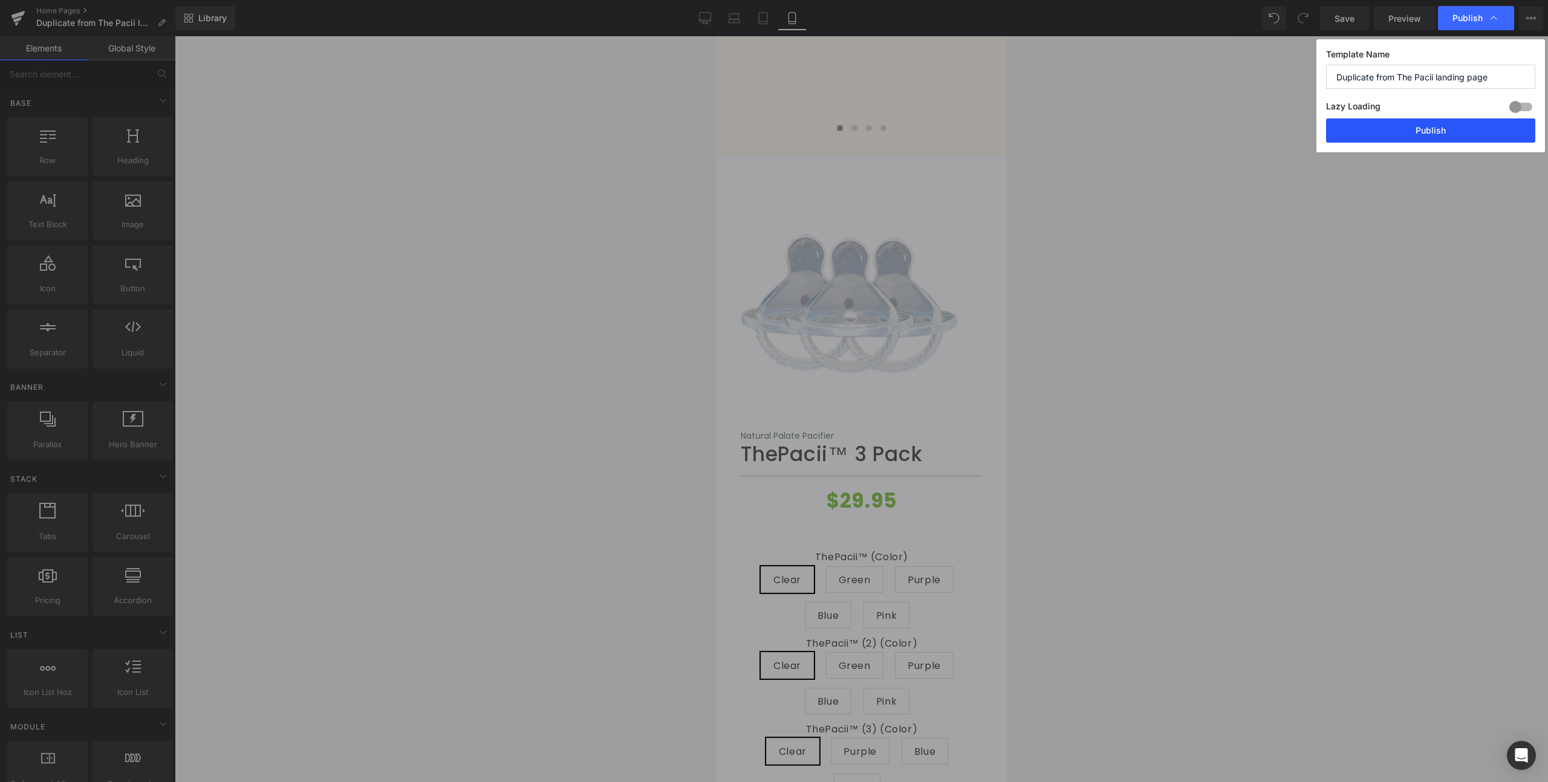
click at [1438, 126] on button "Publish" at bounding box center [1430, 130] width 209 height 24
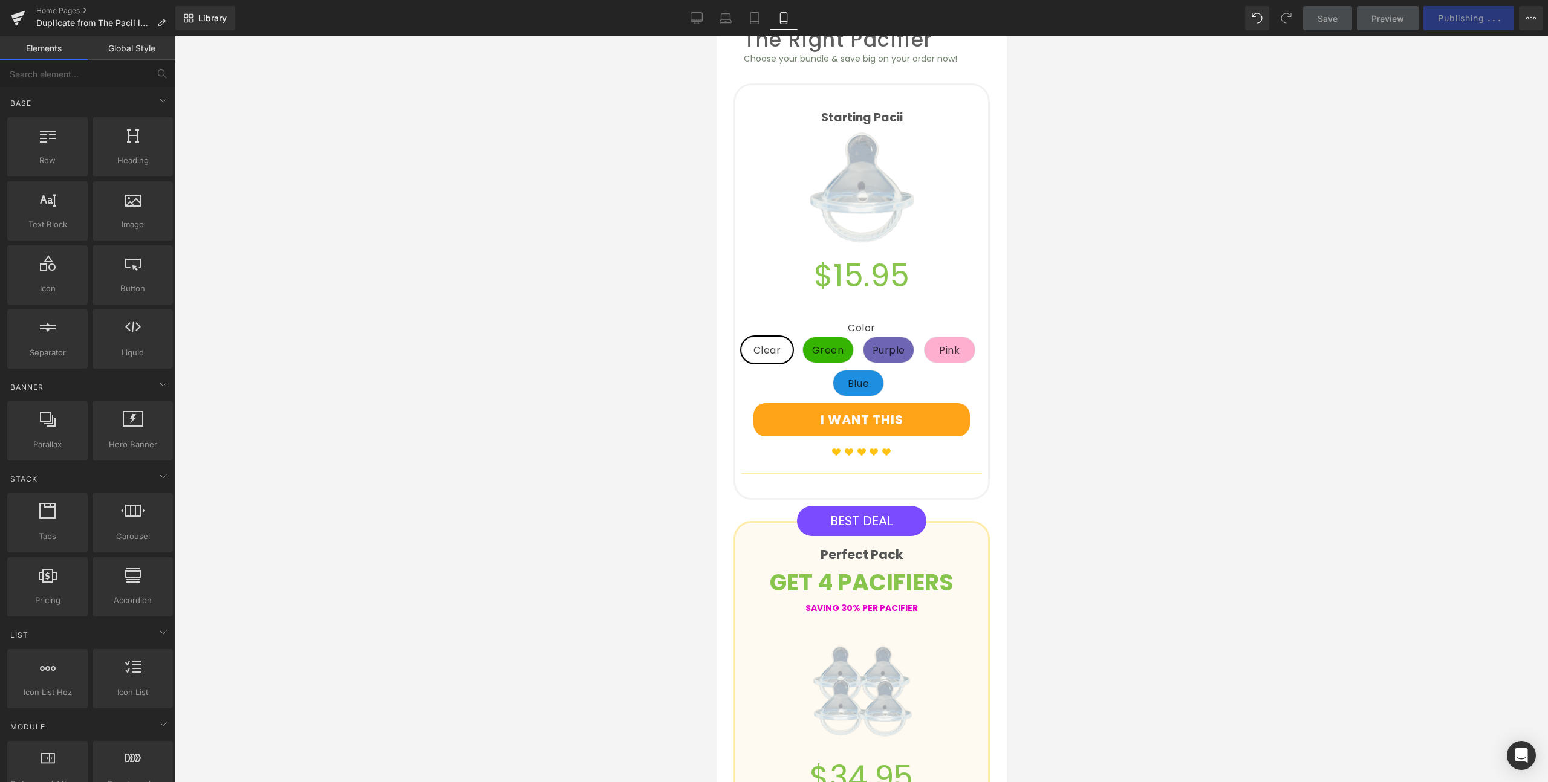
scroll to position [1245, 0]
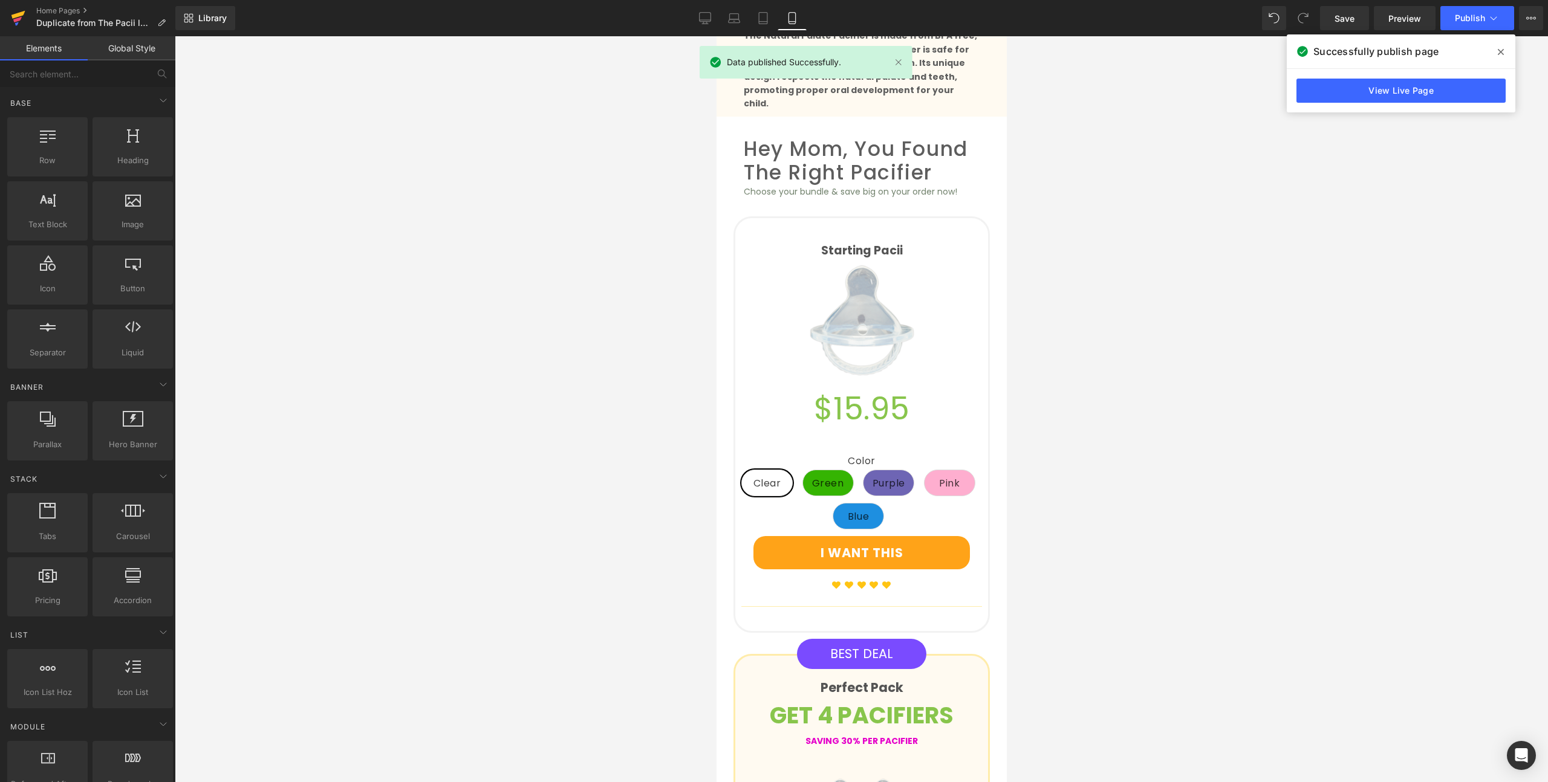
click at [14, 17] on icon at bounding box center [18, 15] width 14 height 8
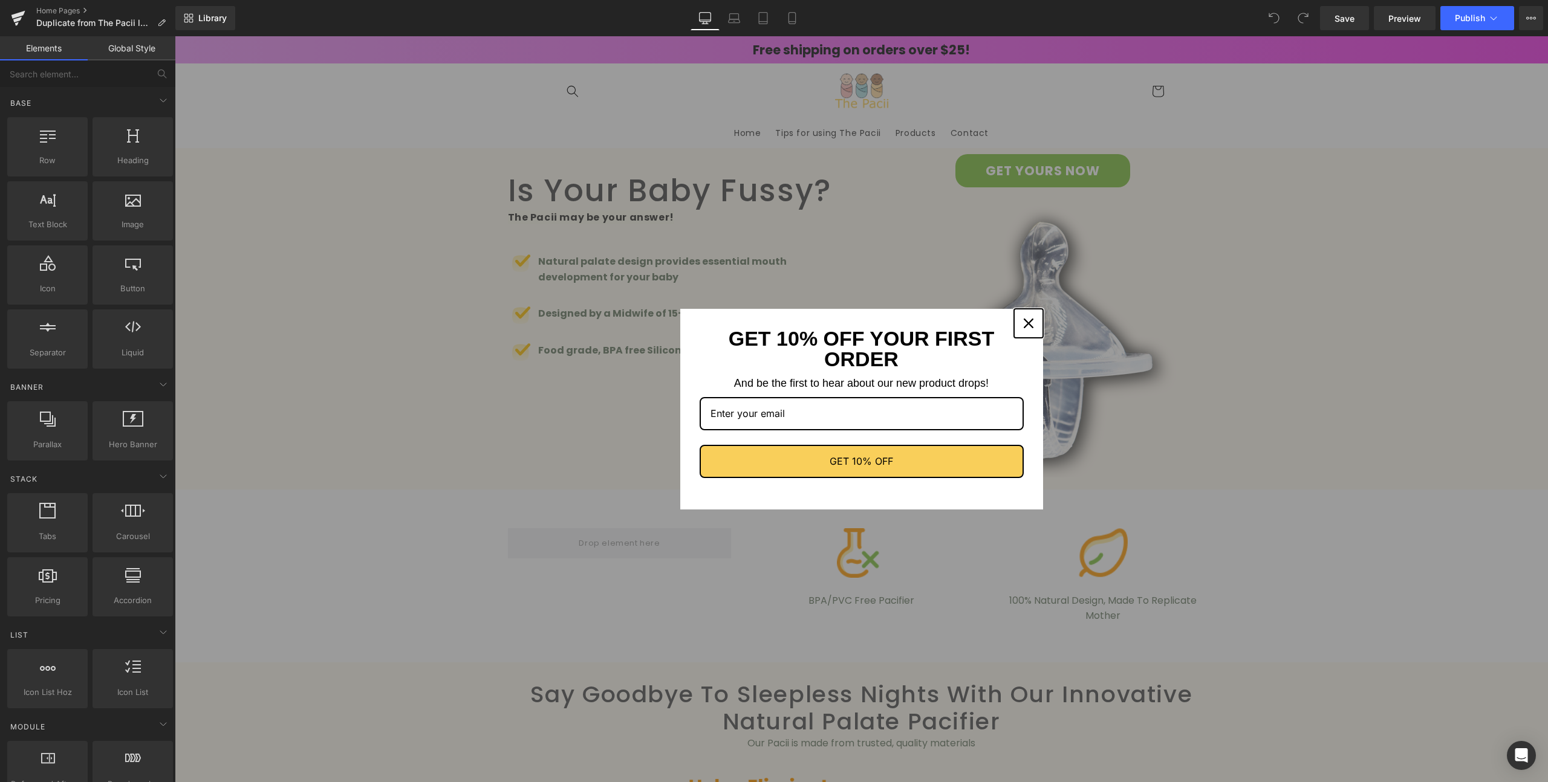
click at [1025, 322] on icon "close icon" at bounding box center [1028, 324] width 10 height 10
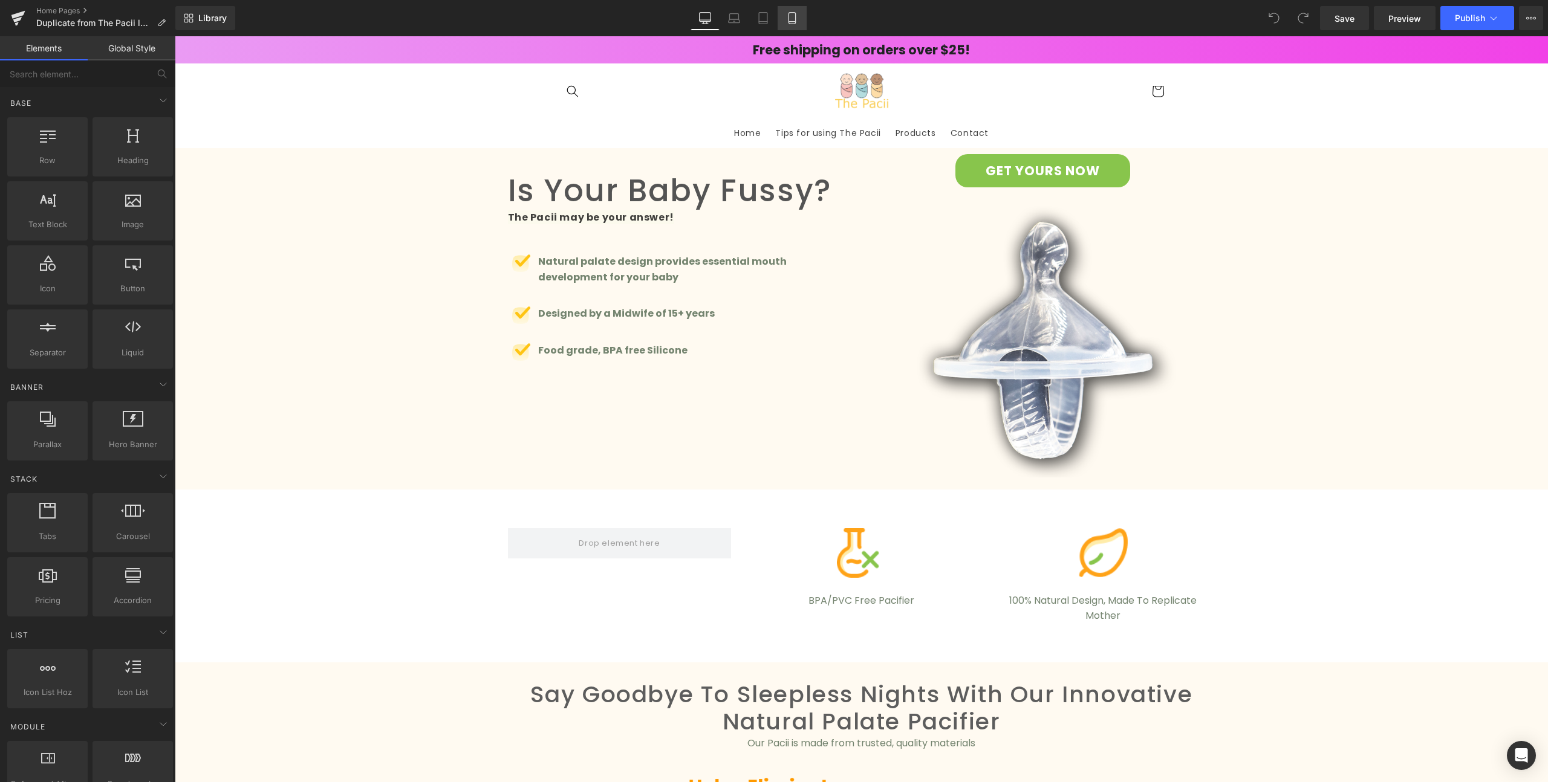
click at [798, 22] on link "Mobile" at bounding box center [791, 18] width 29 height 24
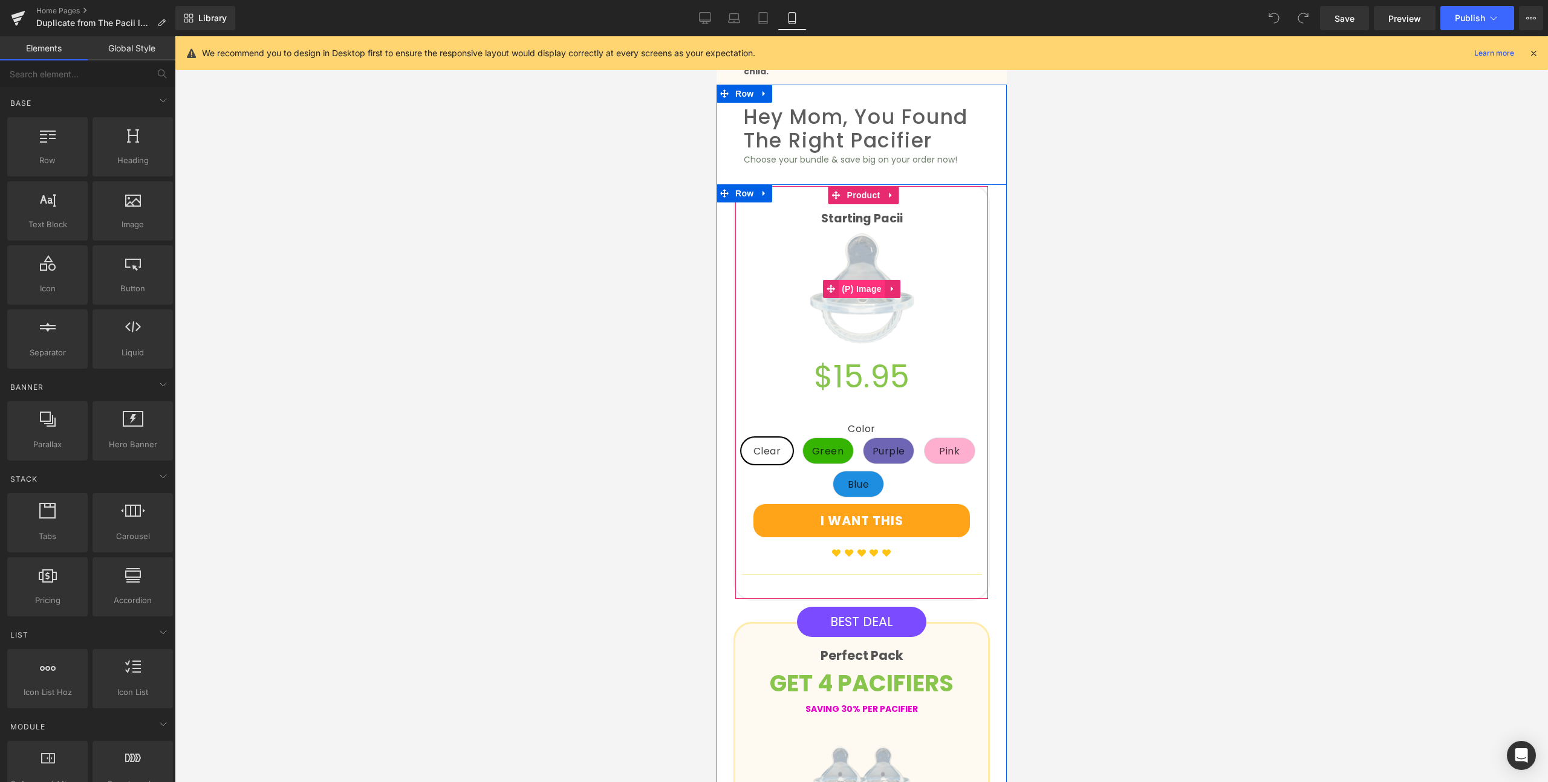
scroll to position [1280, 0]
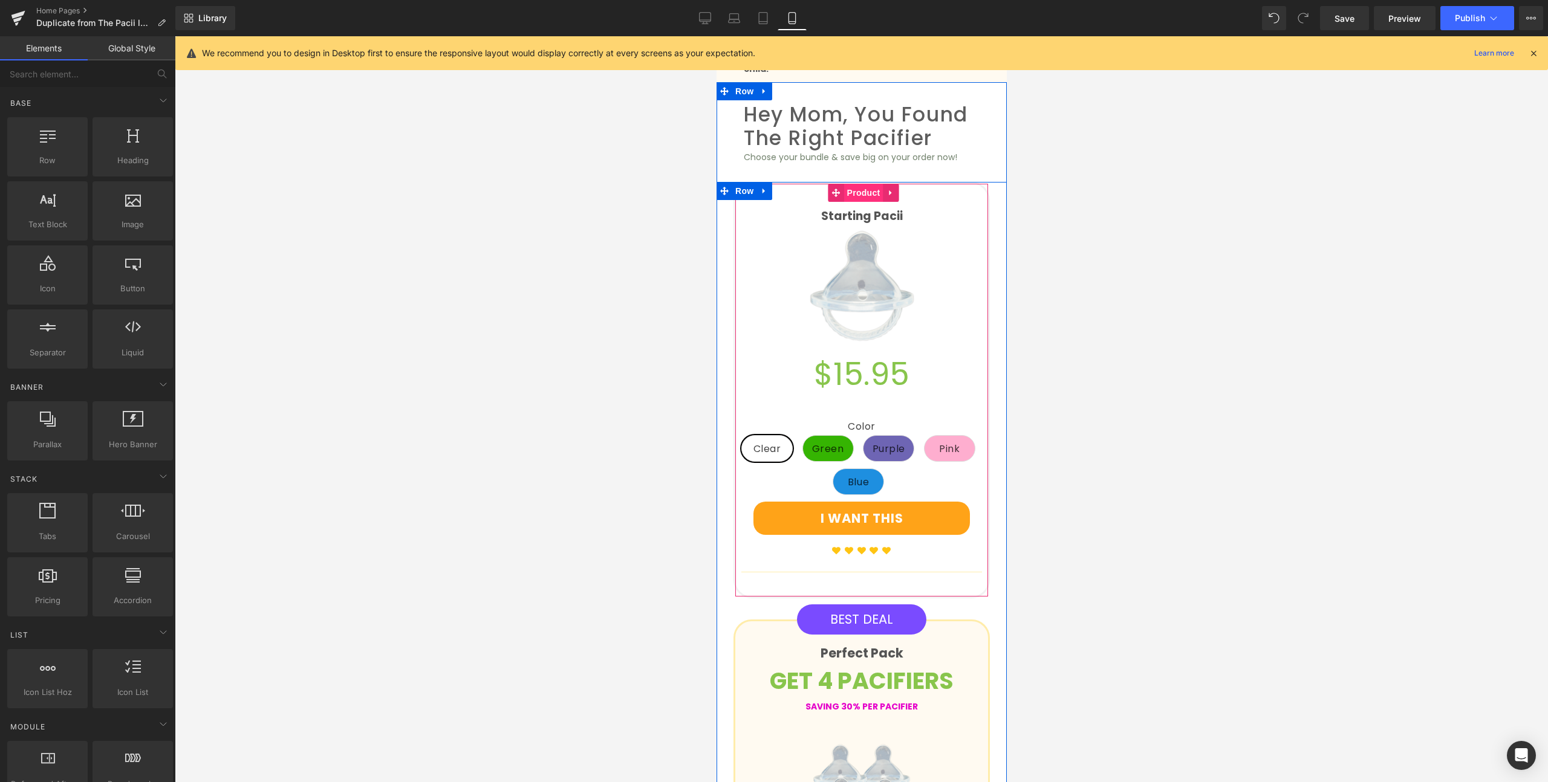
click at [863, 184] on span "Product" at bounding box center [862, 193] width 39 height 18
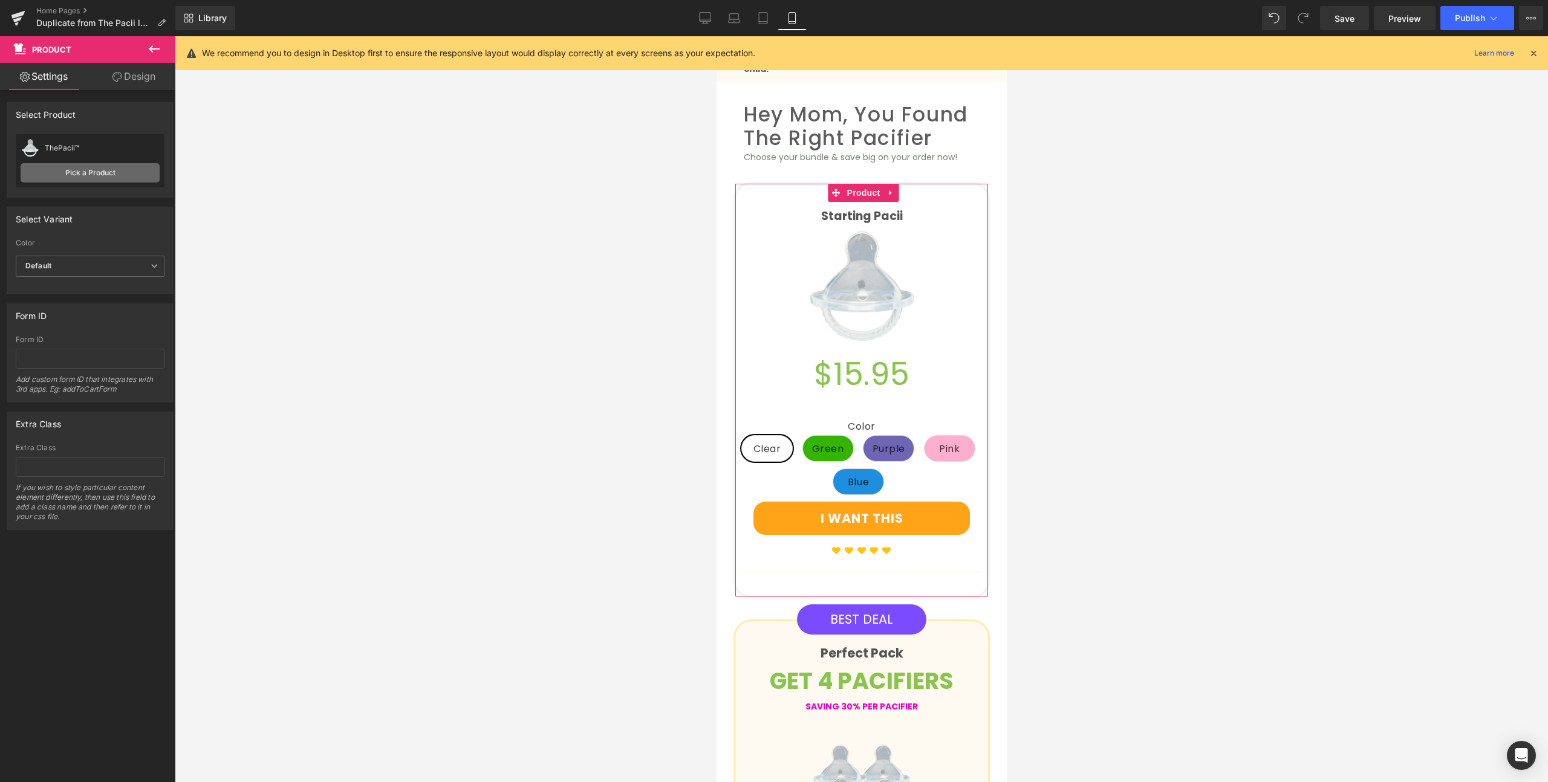
click at [100, 169] on link "Pick a Product" at bounding box center [90, 172] width 139 height 19
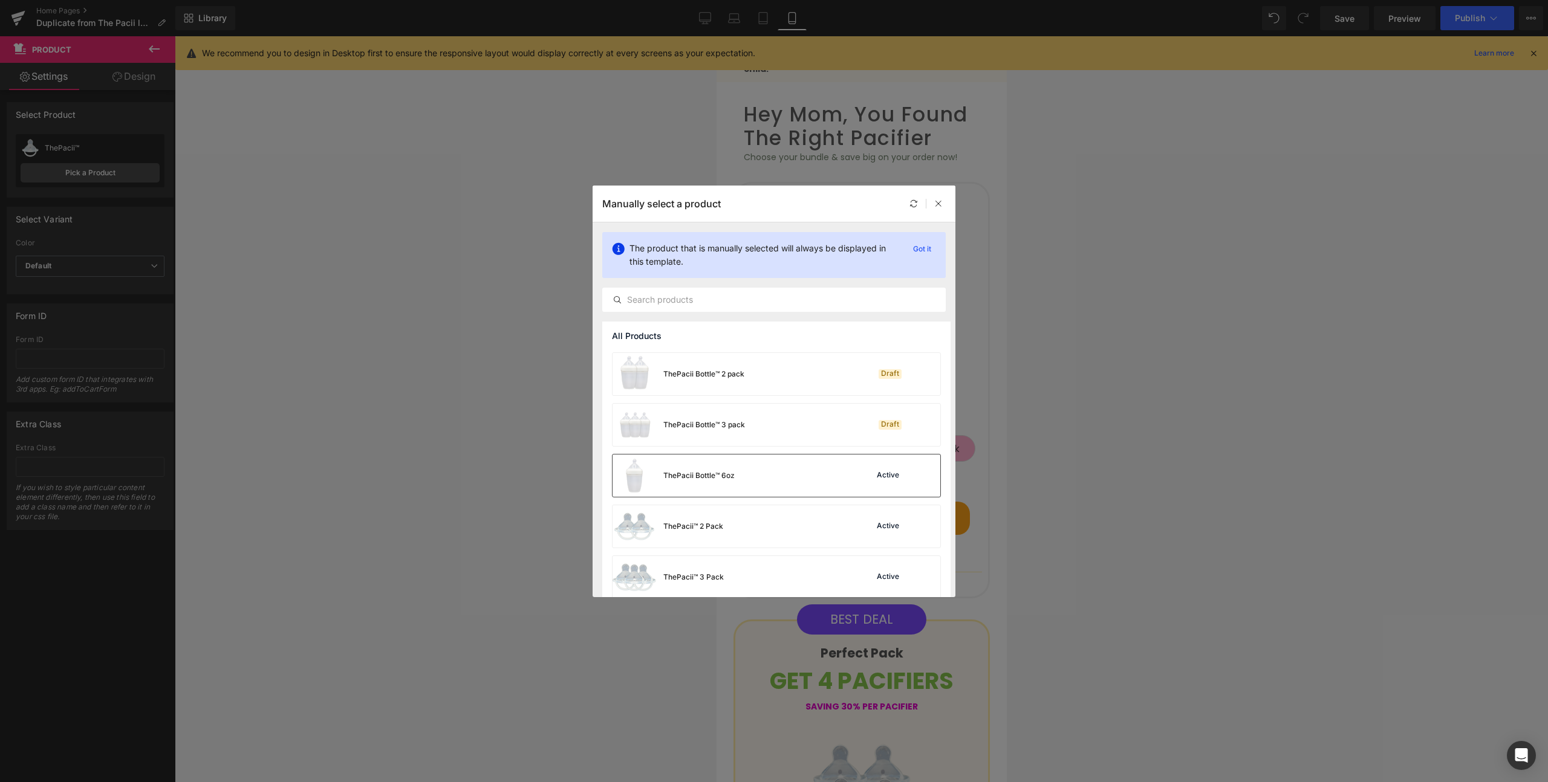
scroll to position [365, 0]
click at [750, 507] on div "ThePacii™ 2 Pack Active" at bounding box center [776, 515] width 328 height 42
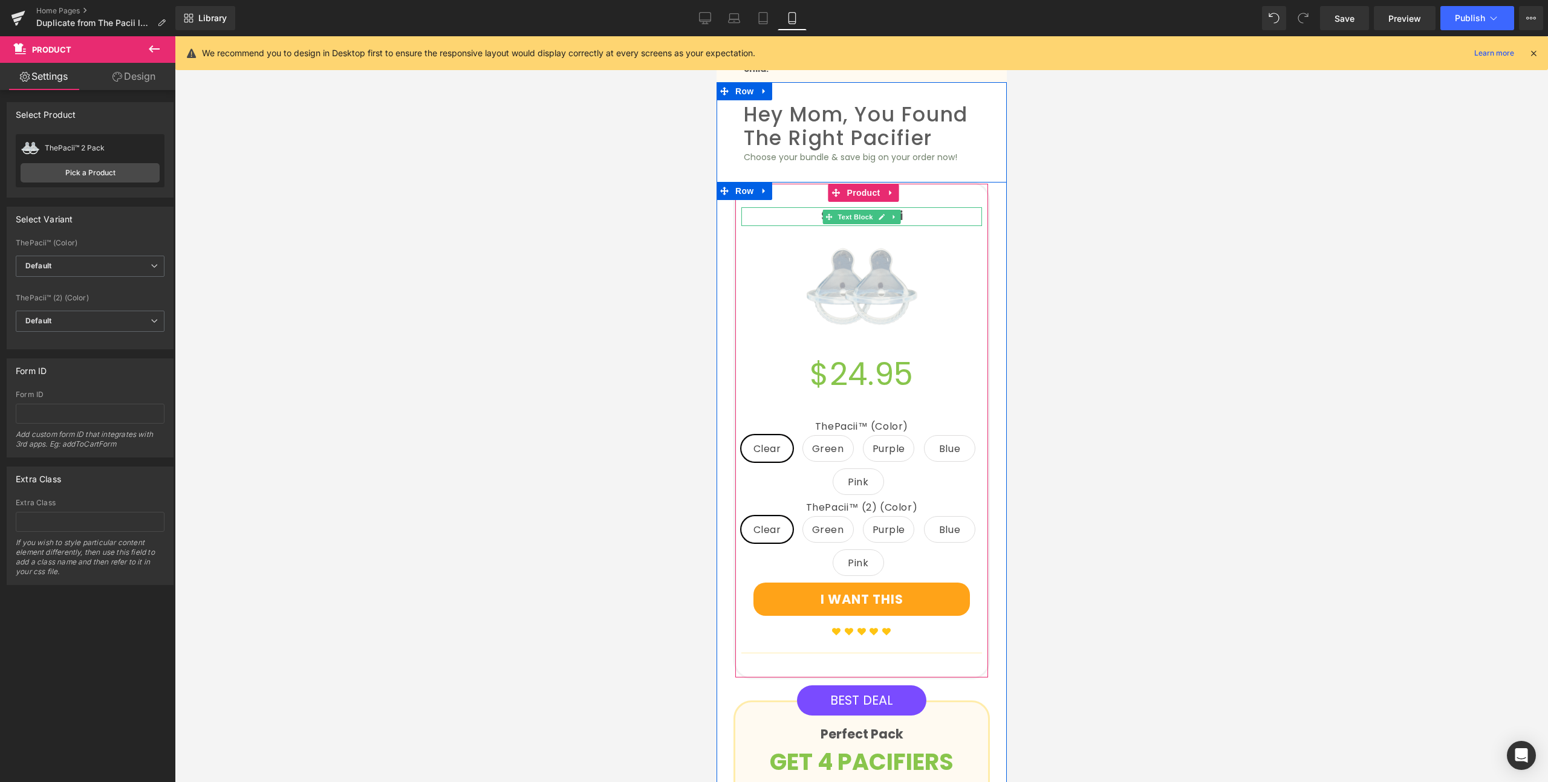
click at [933, 207] on p "Starting Pacii" at bounding box center [861, 216] width 241 height 18
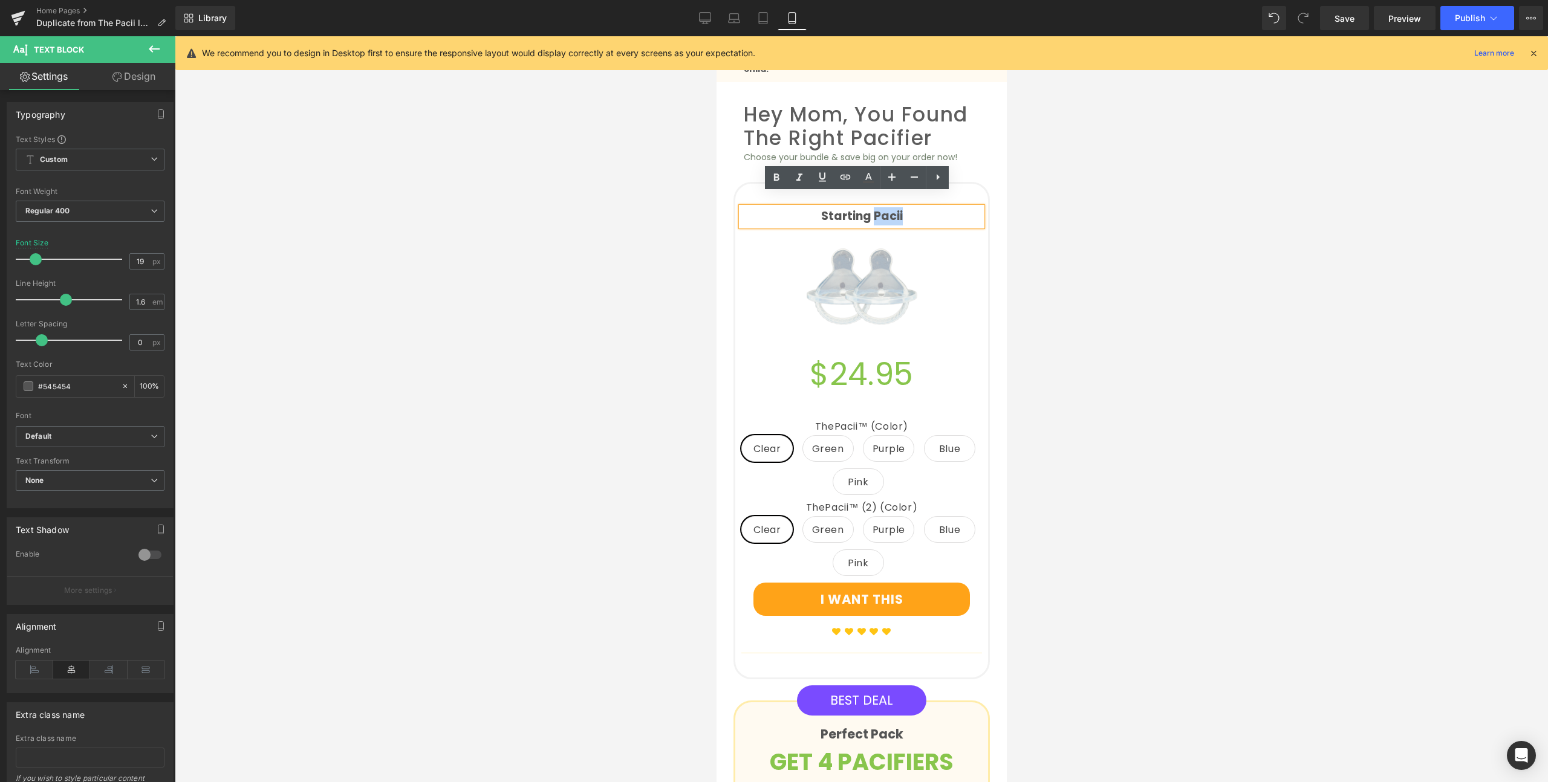
drag, startPoint x: 912, startPoint y: 203, endPoint x: 867, endPoint y: 201, distance: 44.2
click at [867, 207] on p "Starting Pacii" at bounding box center [861, 216] width 241 height 18
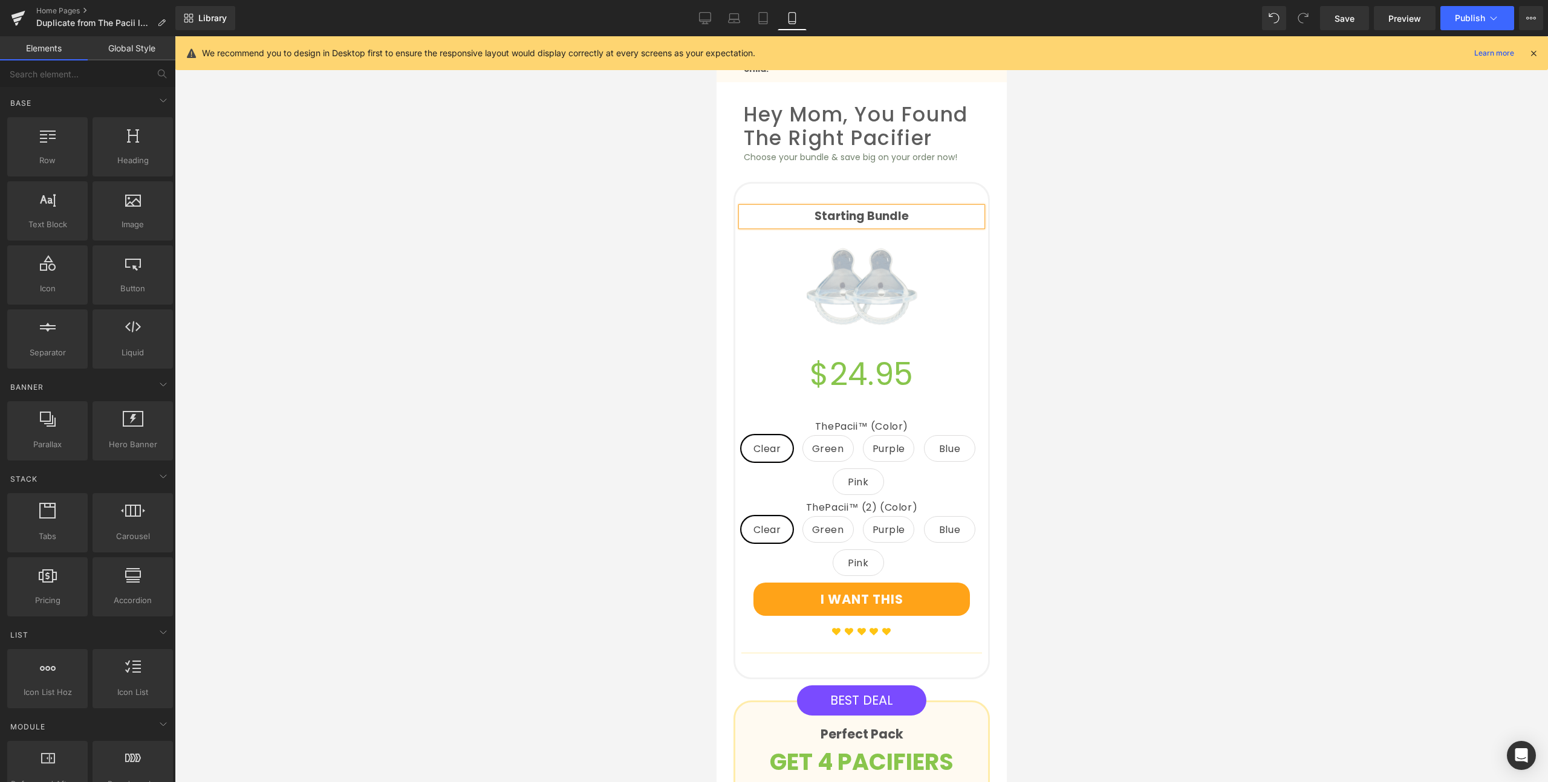
click at [1151, 311] on div at bounding box center [861, 409] width 1373 height 746
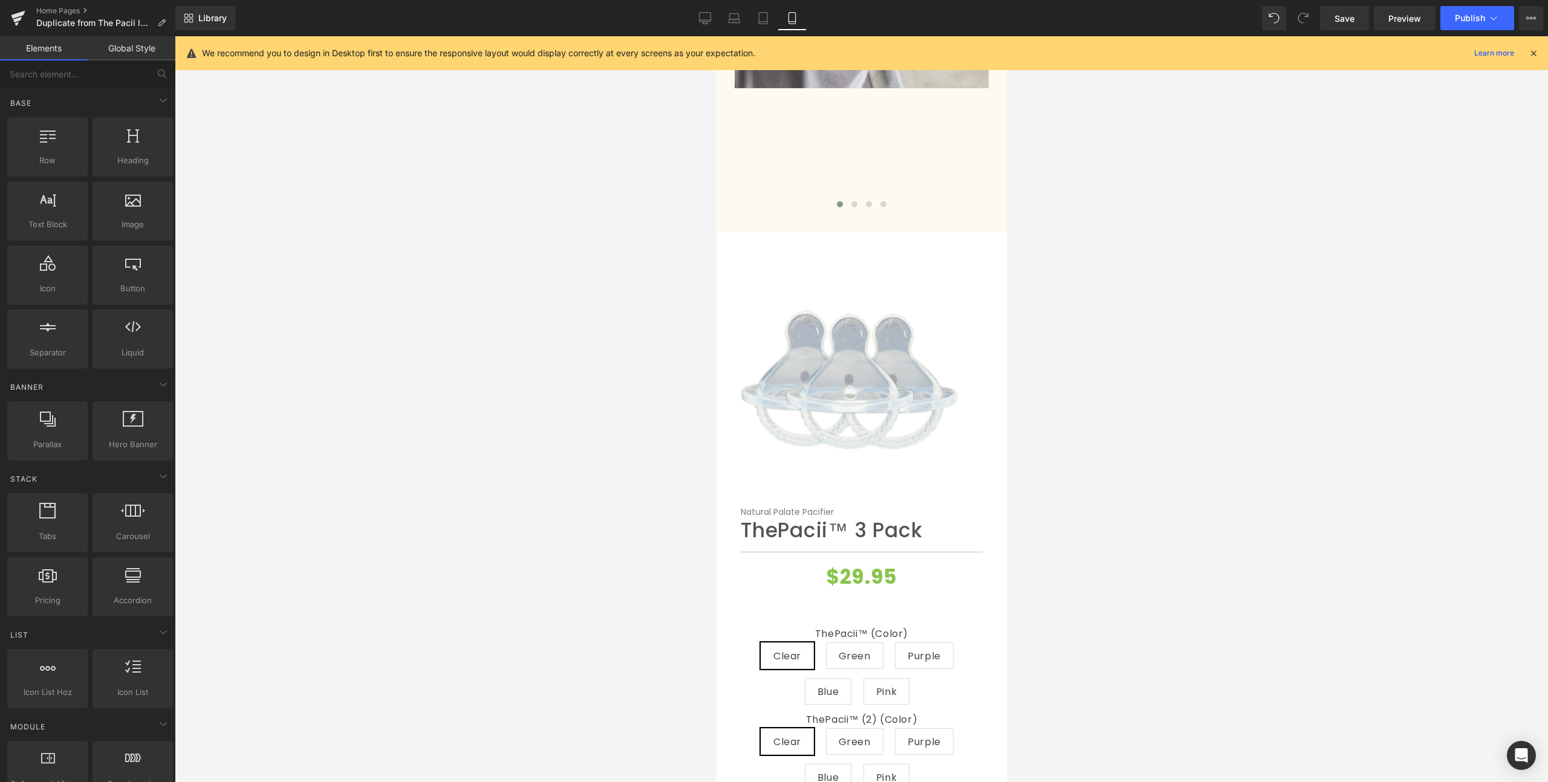
scroll to position [4677, 0]
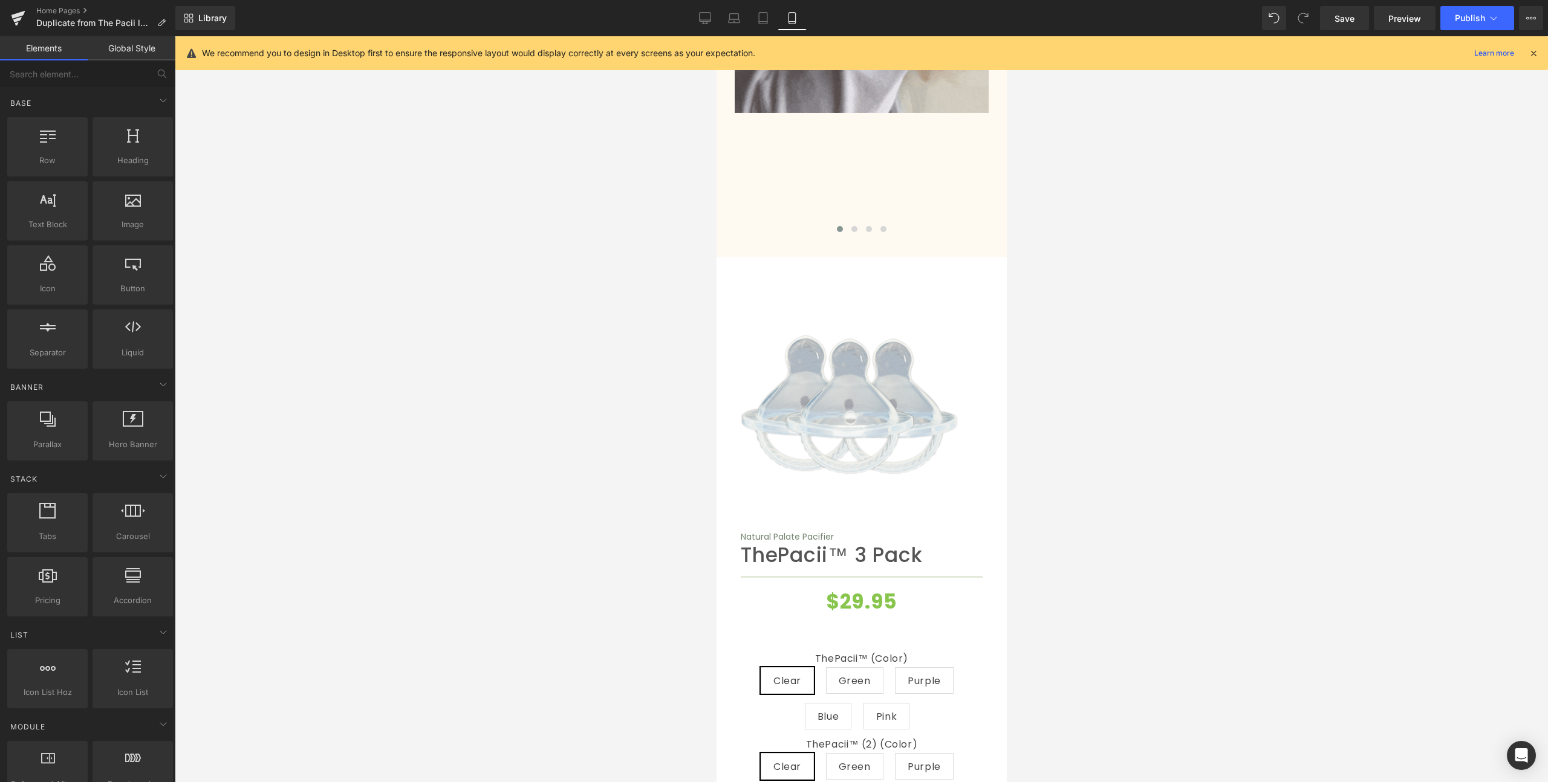
click at [849, 296] on img at bounding box center [849, 405] width 218 height 218
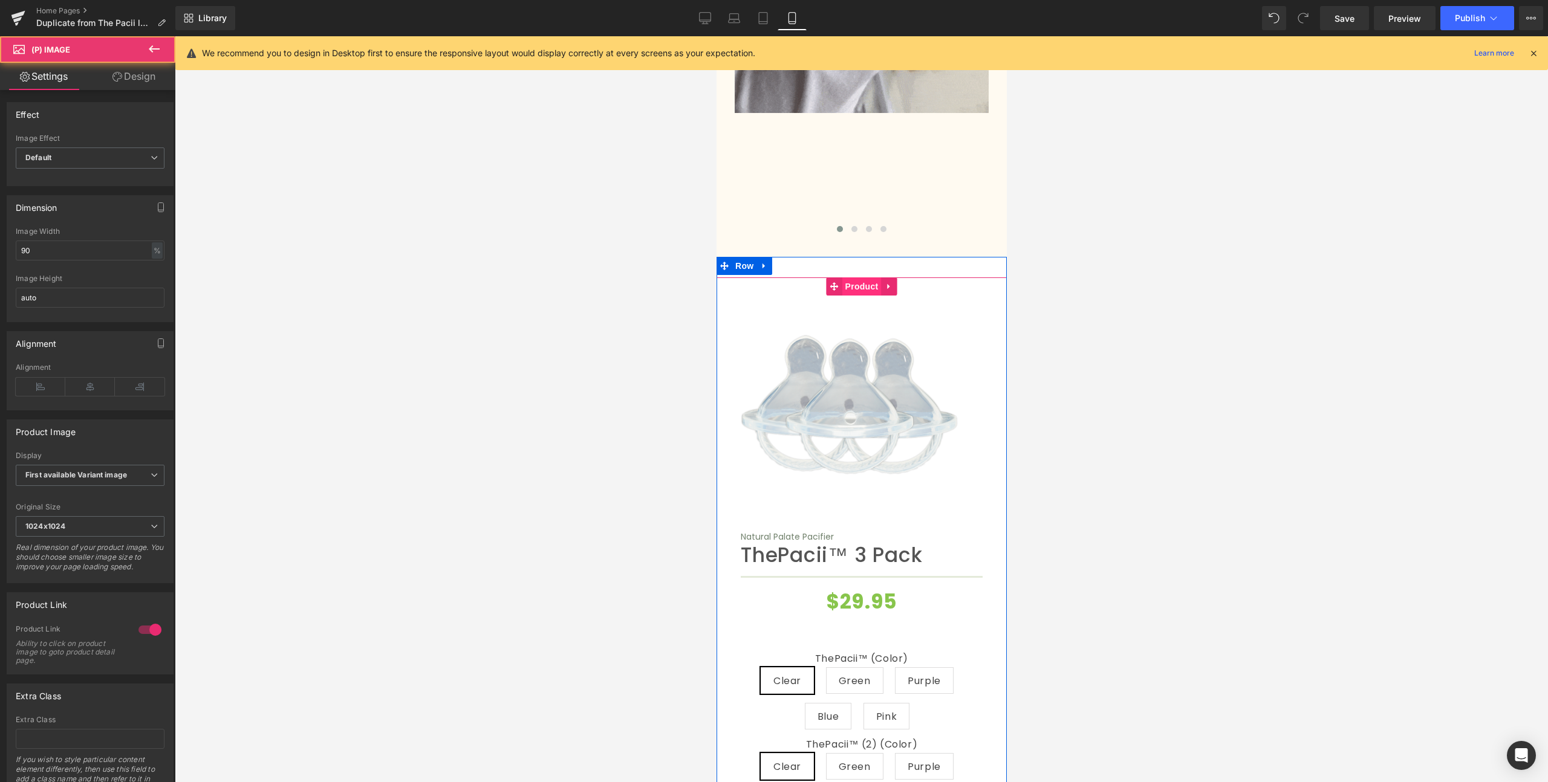
click at [855, 277] on span "Product" at bounding box center [860, 286] width 39 height 18
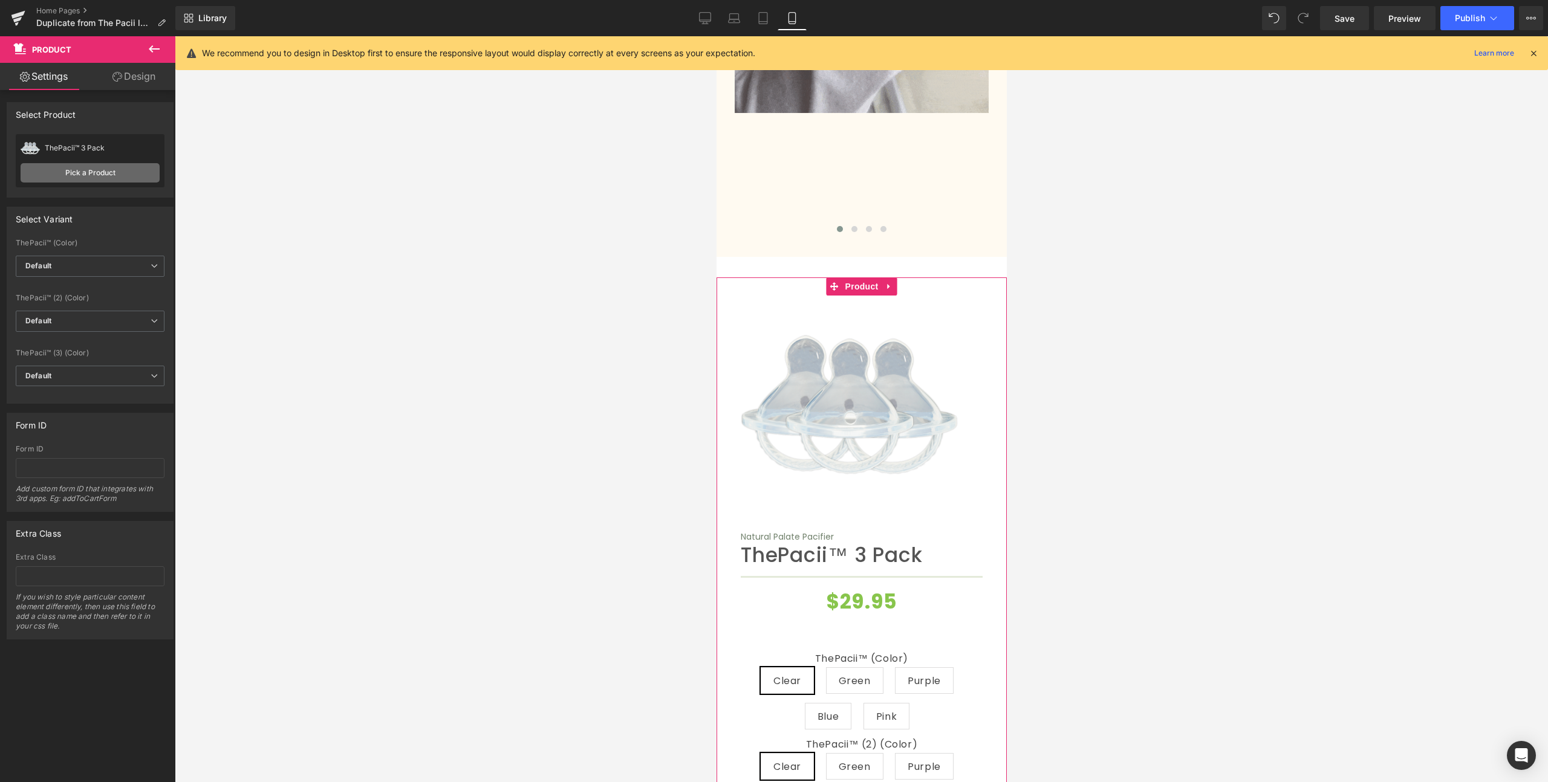
click at [49, 167] on link "Pick a Product" at bounding box center [90, 172] width 139 height 19
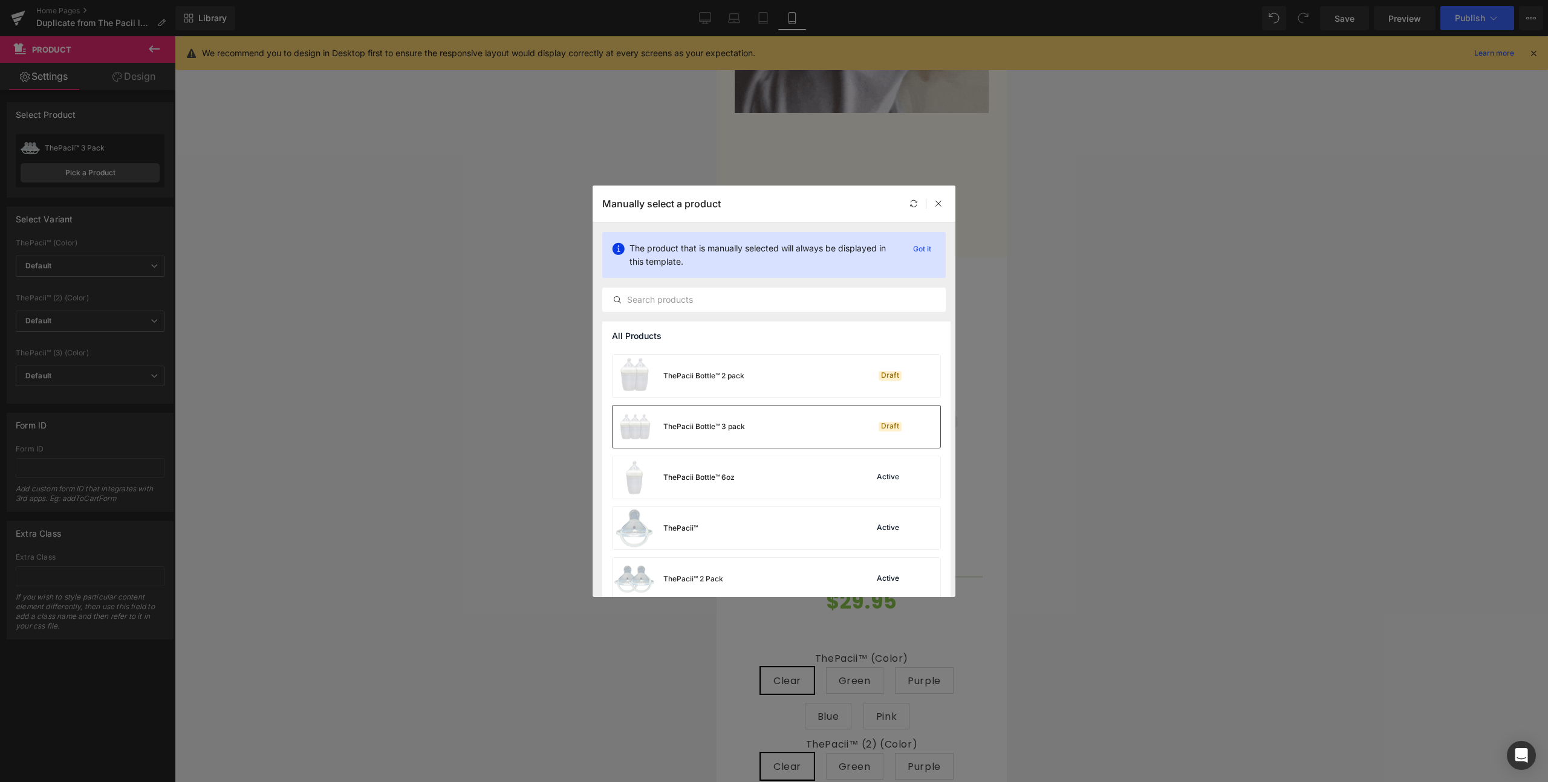
scroll to position [365, 0]
click at [717, 514] on div "ThePacii™ Active" at bounding box center [776, 515] width 328 height 42
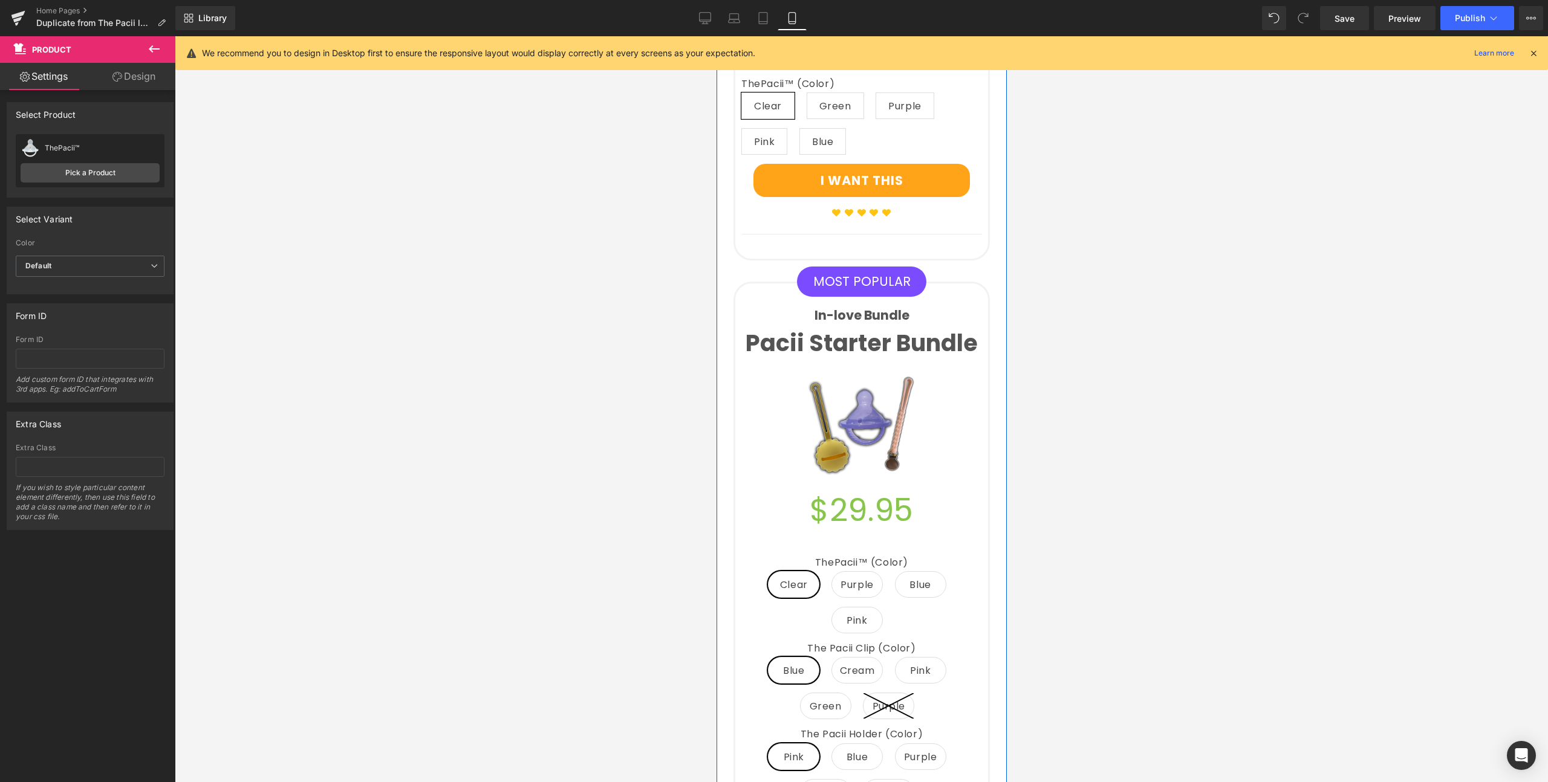
scroll to position [2630, 0]
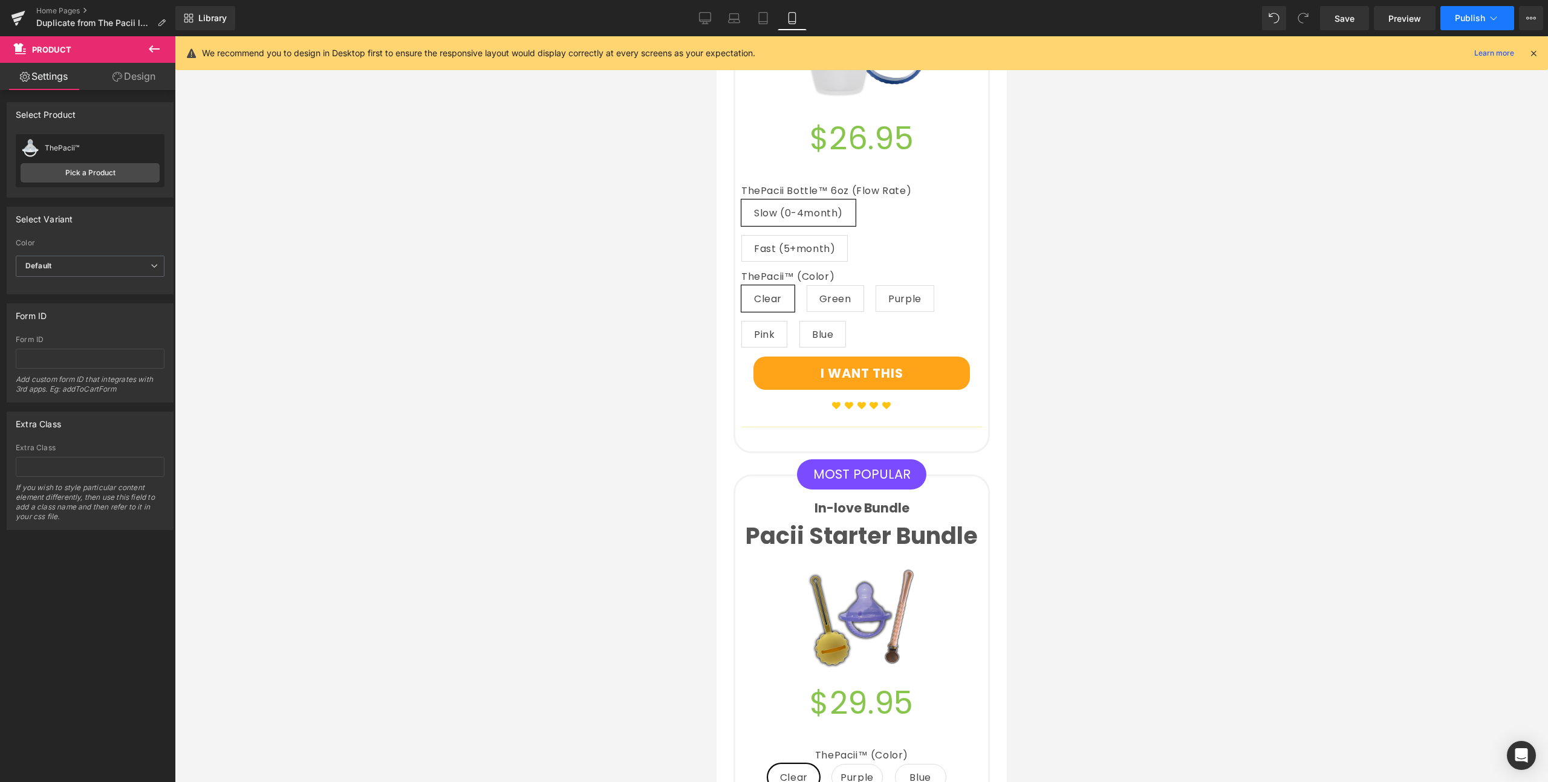
click at [1454, 24] on button "Publish" at bounding box center [1477, 18] width 74 height 24
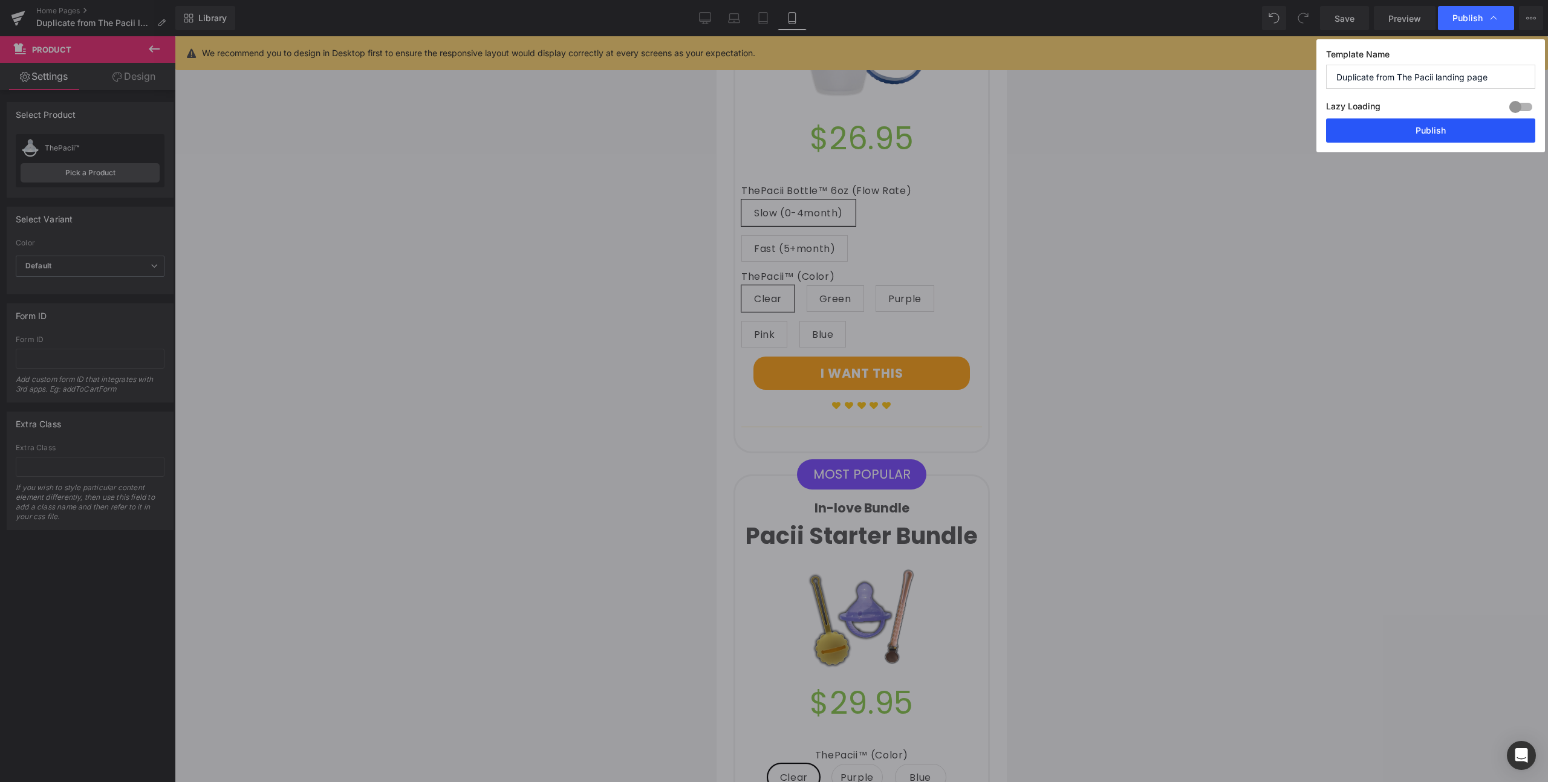
click at [1434, 133] on button "Publish" at bounding box center [1430, 130] width 209 height 24
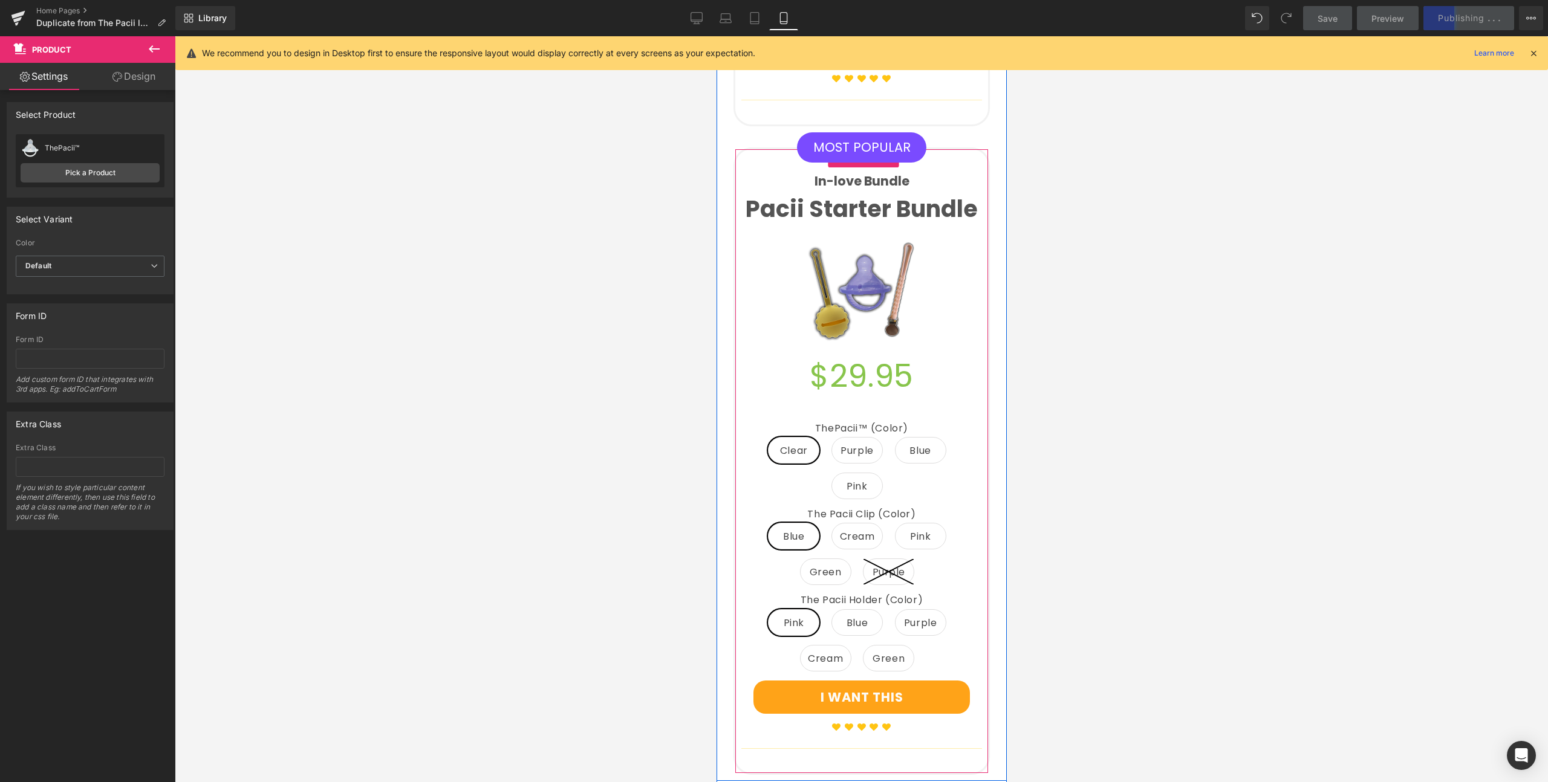
scroll to position [2983, 0]
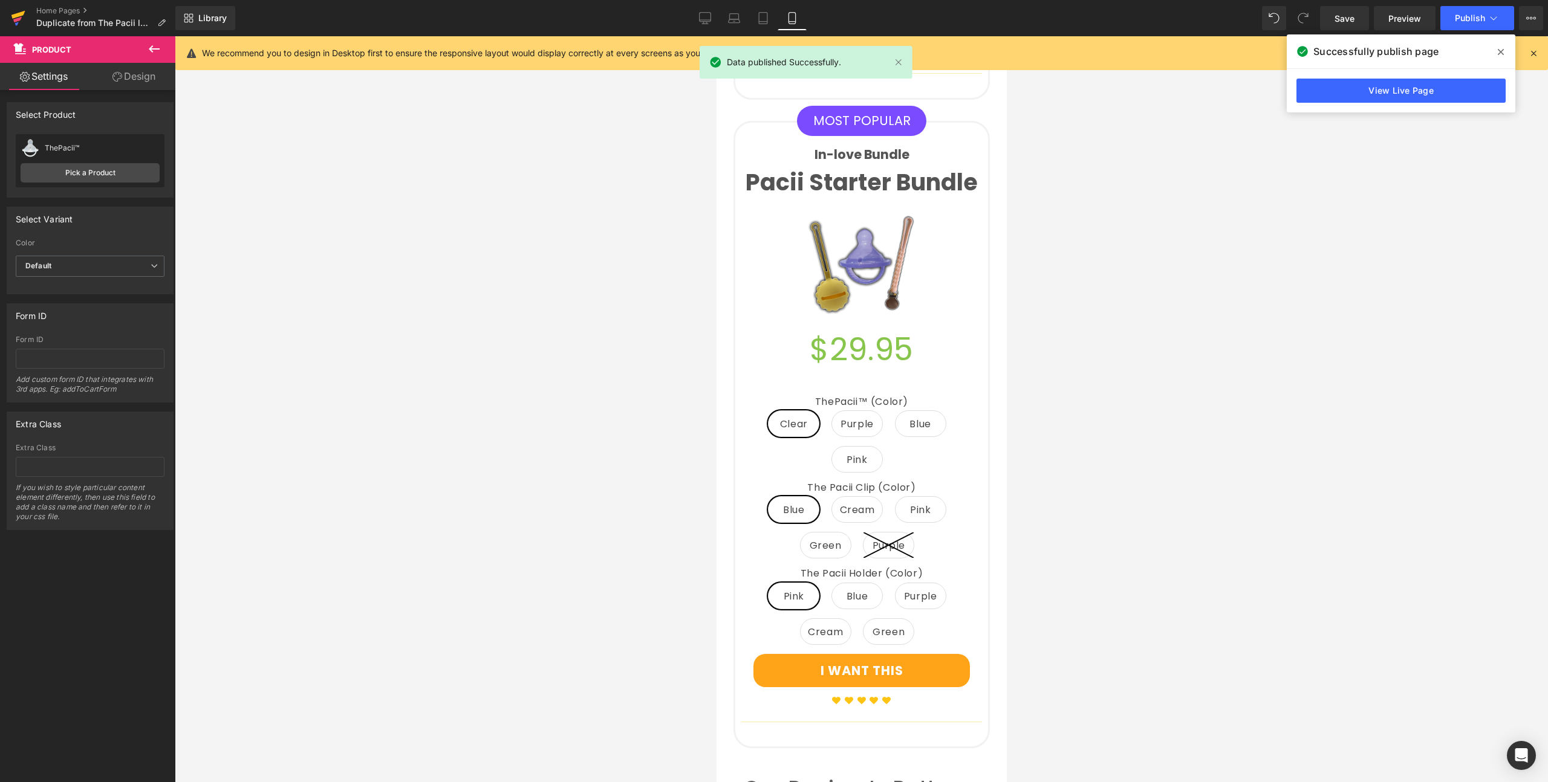
click at [22, 19] on icon at bounding box center [18, 18] width 15 height 30
